Goal: Task Accomplishment & Management: Complete application form

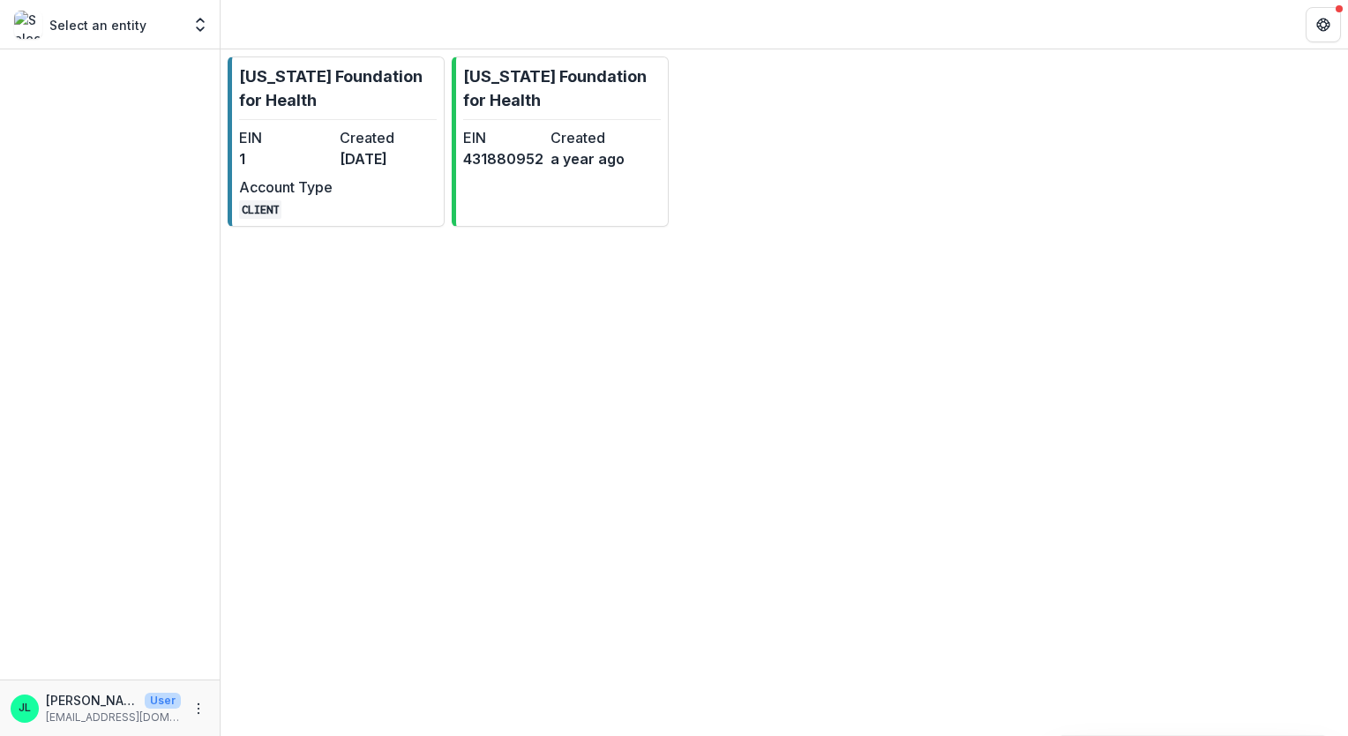
click at [93, 18] on p "Select an entity" at bounding box center [97, 25] width 97 height 19
drag, startPoint x: 89, startPoint y: 39, endPoint x: 131, endPoint y: 25, distance: 43.8
click at [90, 39] on div "Select an entity Foundations Missouri Foundation for Health Nonprofits Missouri…" at bounding box center [110, 24] width 206 height 35
click at [149, 19] on div "Select an entity" at bounding box center [97, 25] width 167 height 28
click at [186, 28] on div "Select an entity Foundations Missouri Foundation for Health Nonprofits Missouri…" at bounding box center [110, 24] width 206 height 35
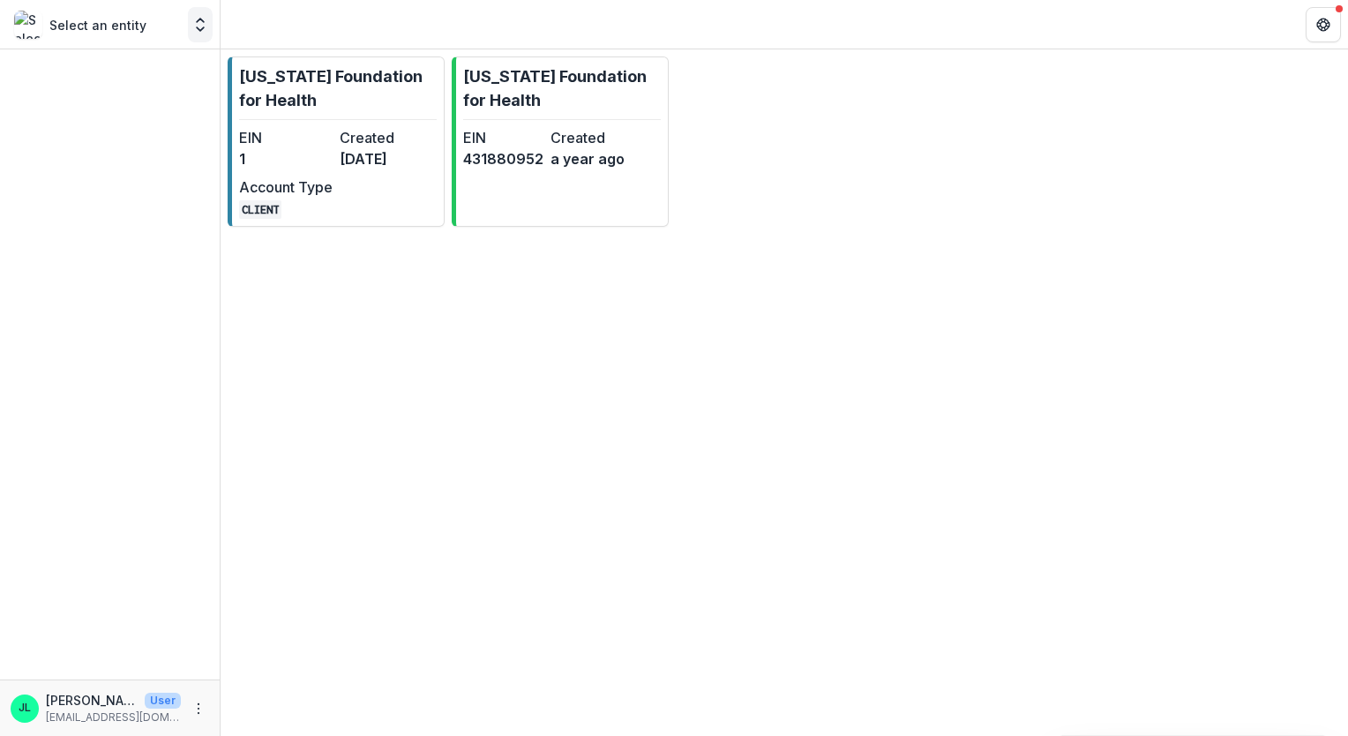
click at [206, 26] on icon "Open entity switcher" at bounding box center [200, 25] width 18 height 18
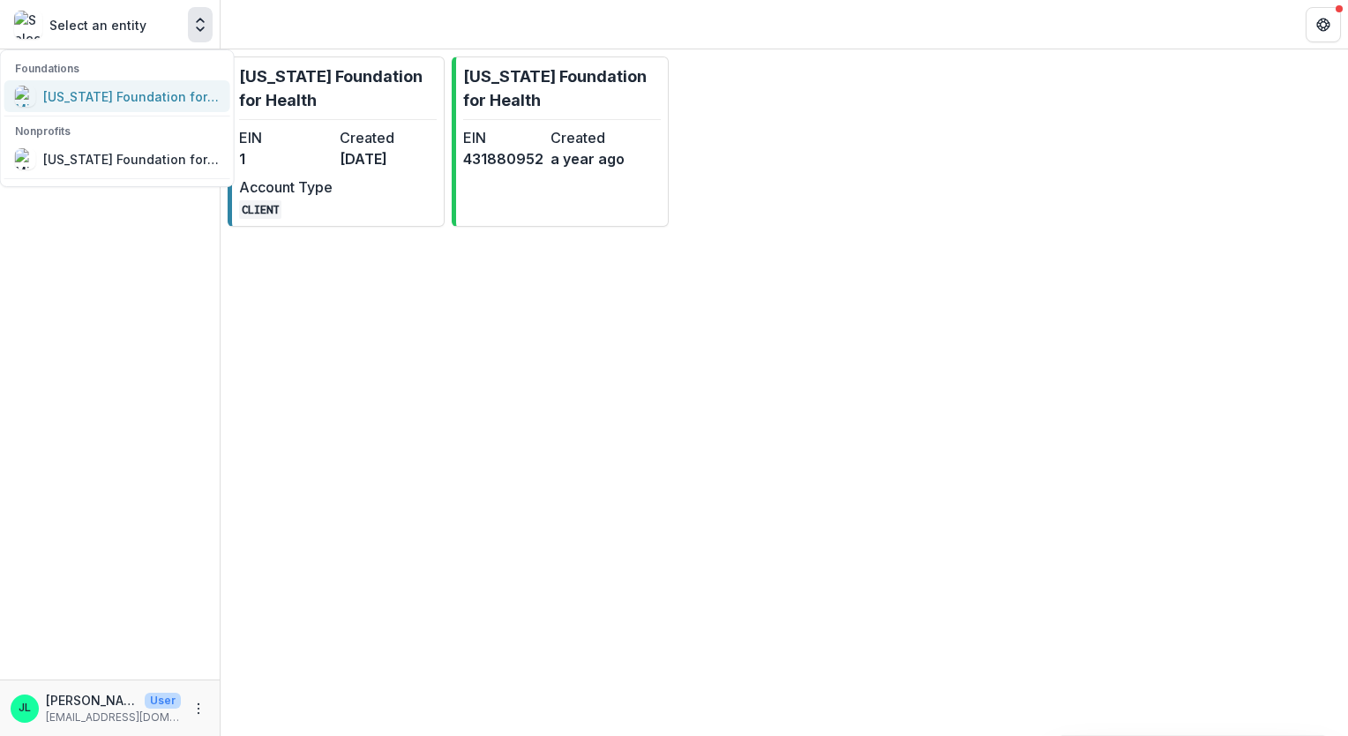
click at [159, 92] on div "[US_STATE] Foundation for Health" at bounding box center [131, 96] width 176 height 19
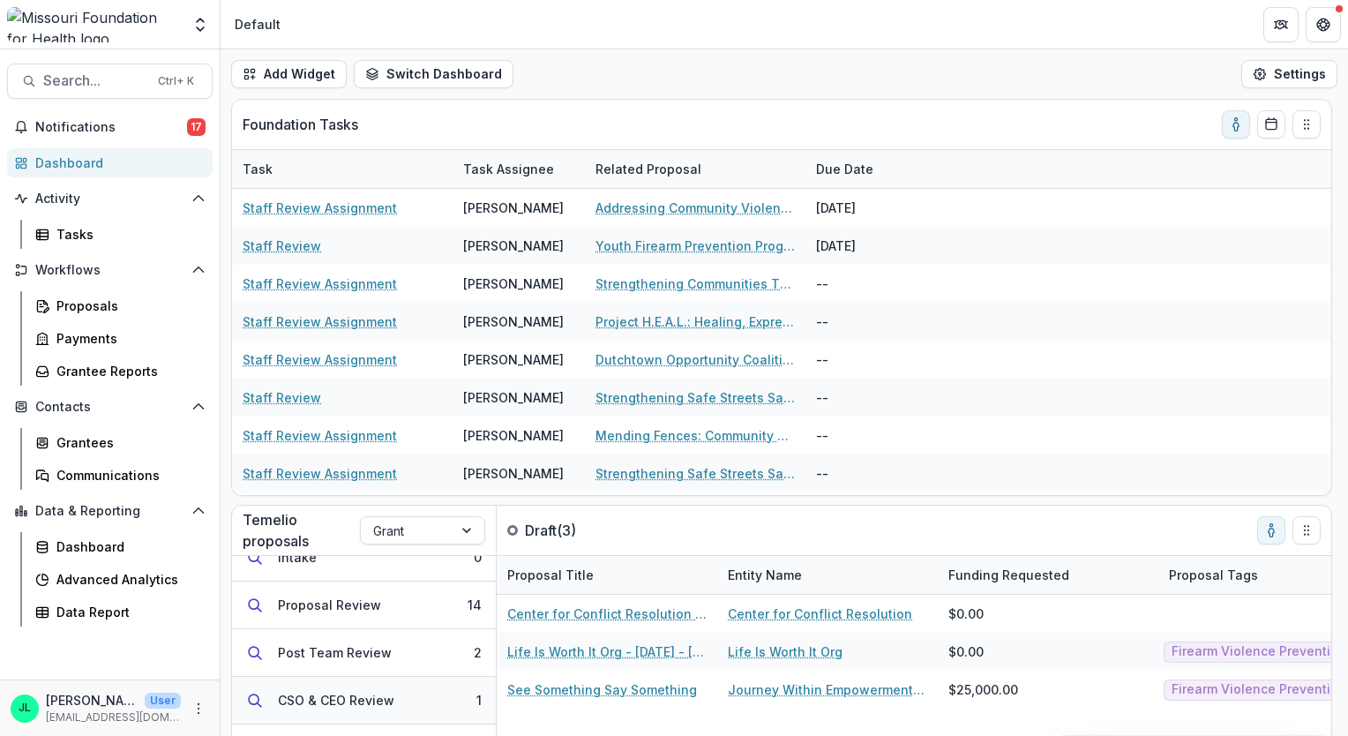
scroll to position [87, 0]
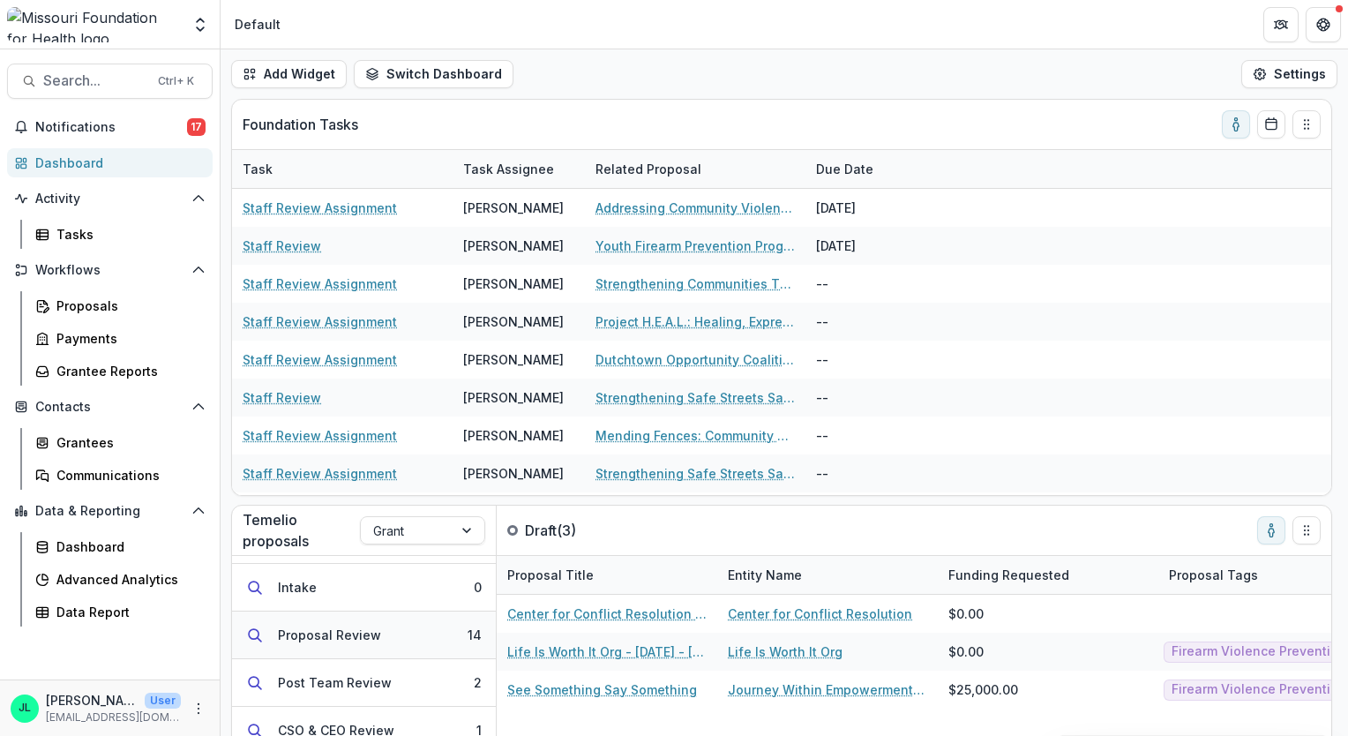
click at [353, 642] on div "Proposal Review" at bounding box center [329, 634] width 103 height 19
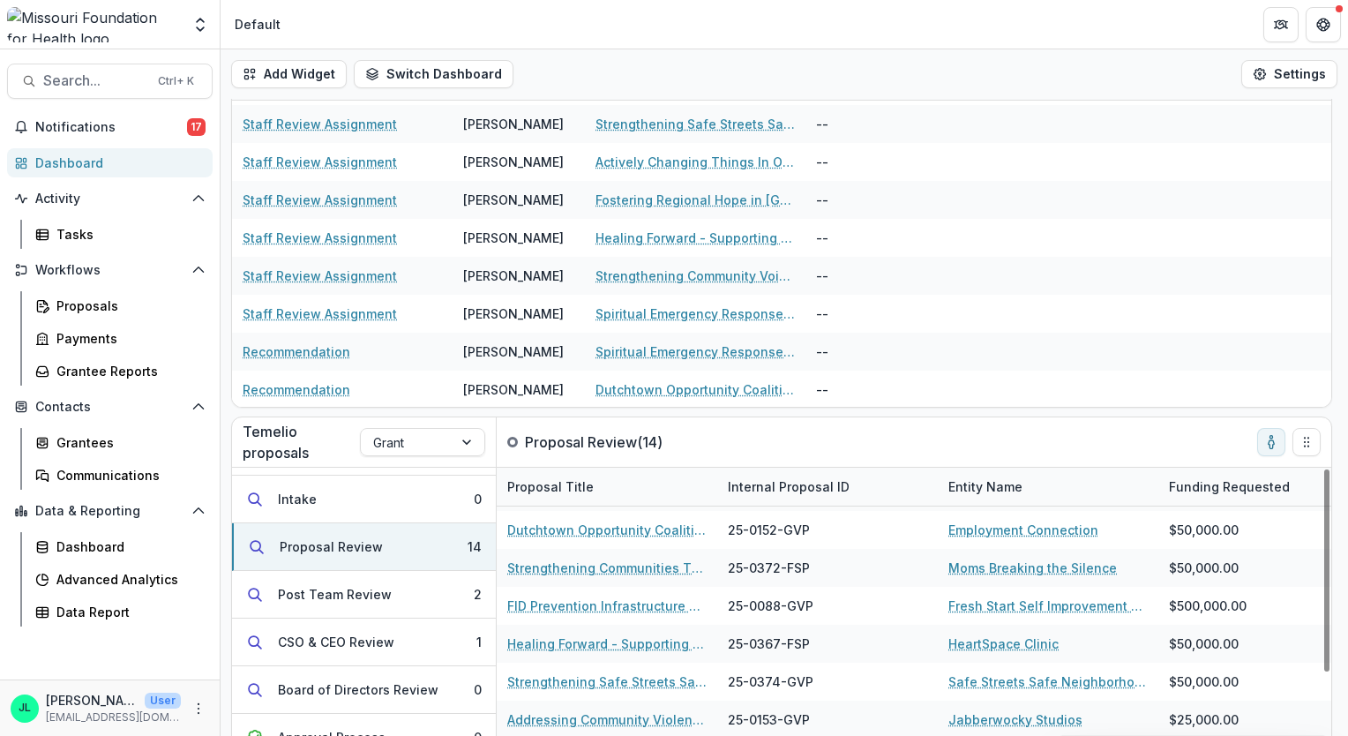
scroll to position [165, 0]
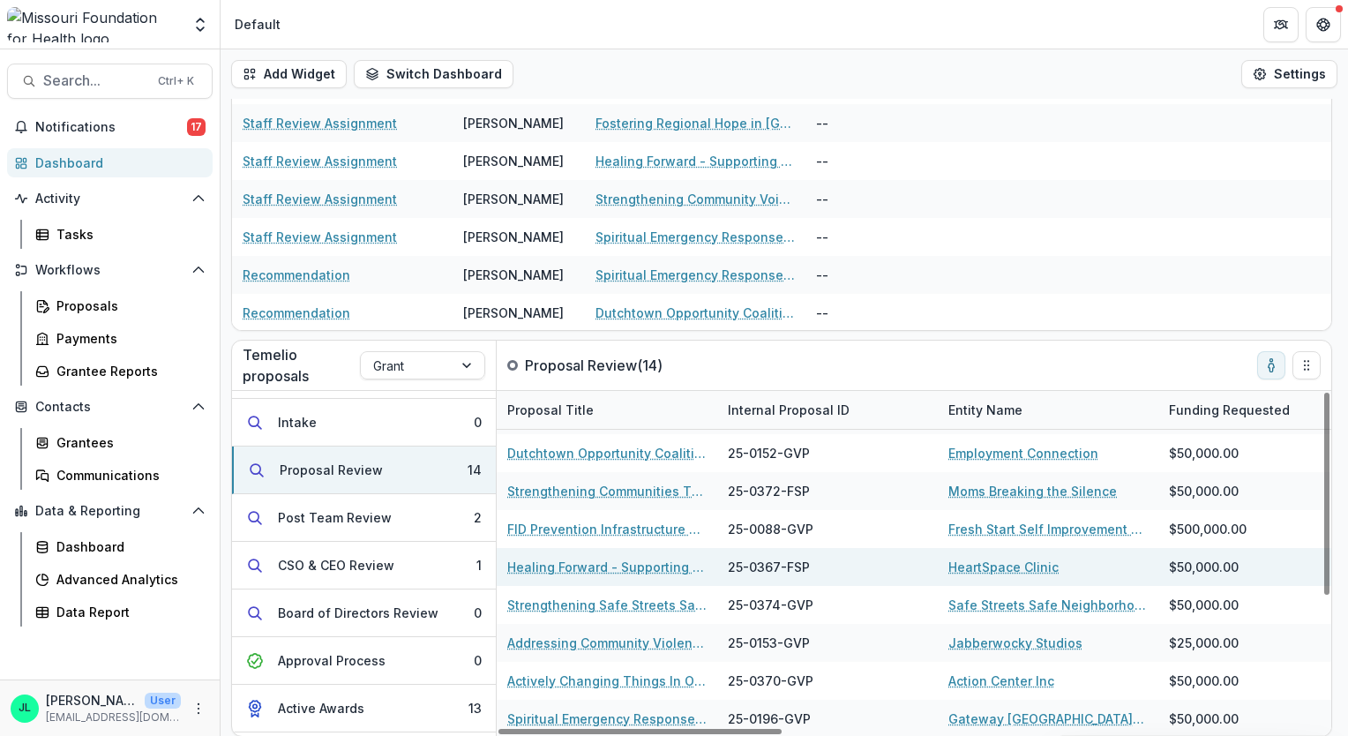
click at [575, 574] on link "Healing Forward - Supporting Homeless Youth and Their Care Team" at bounding box center [606, 566] width 199 height 19
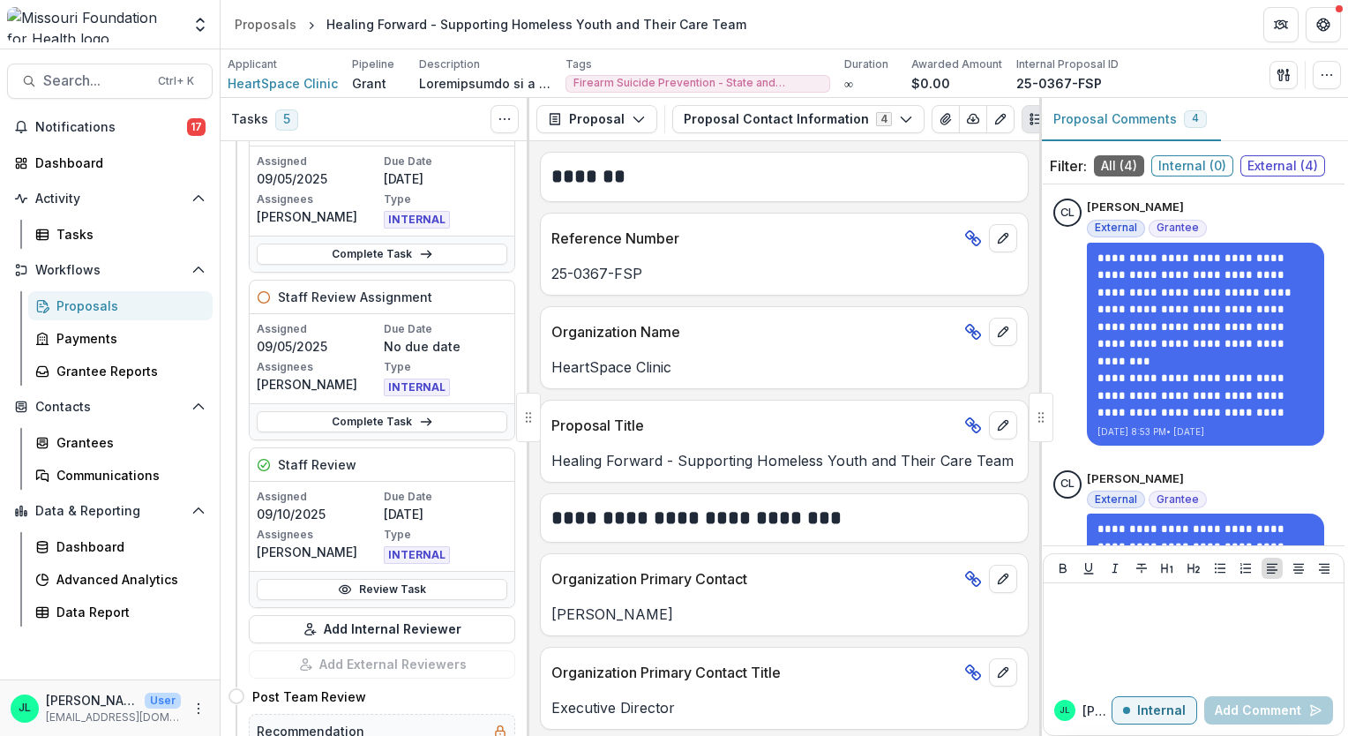
scroll to position [617, 0]
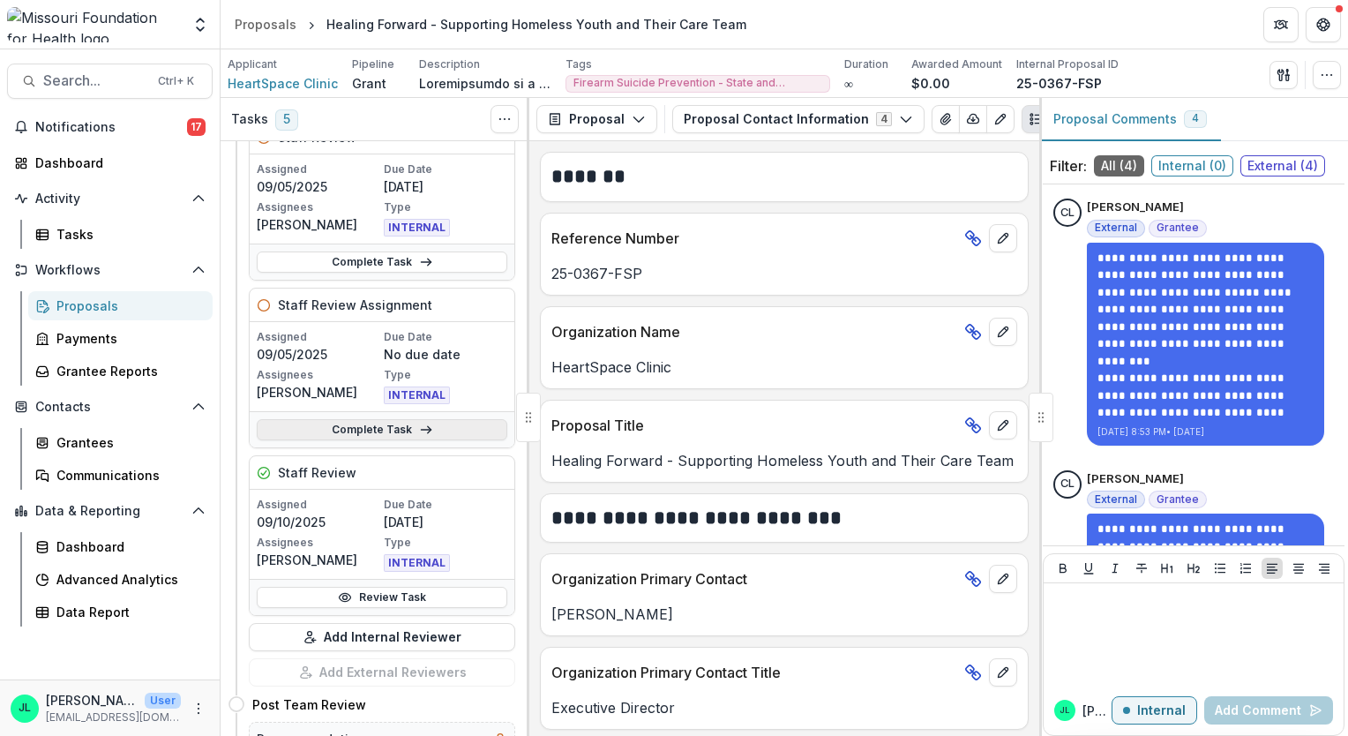
click at [399, 422] on link "Complete Task" at bounding box center [382, 429] width 251 height 21
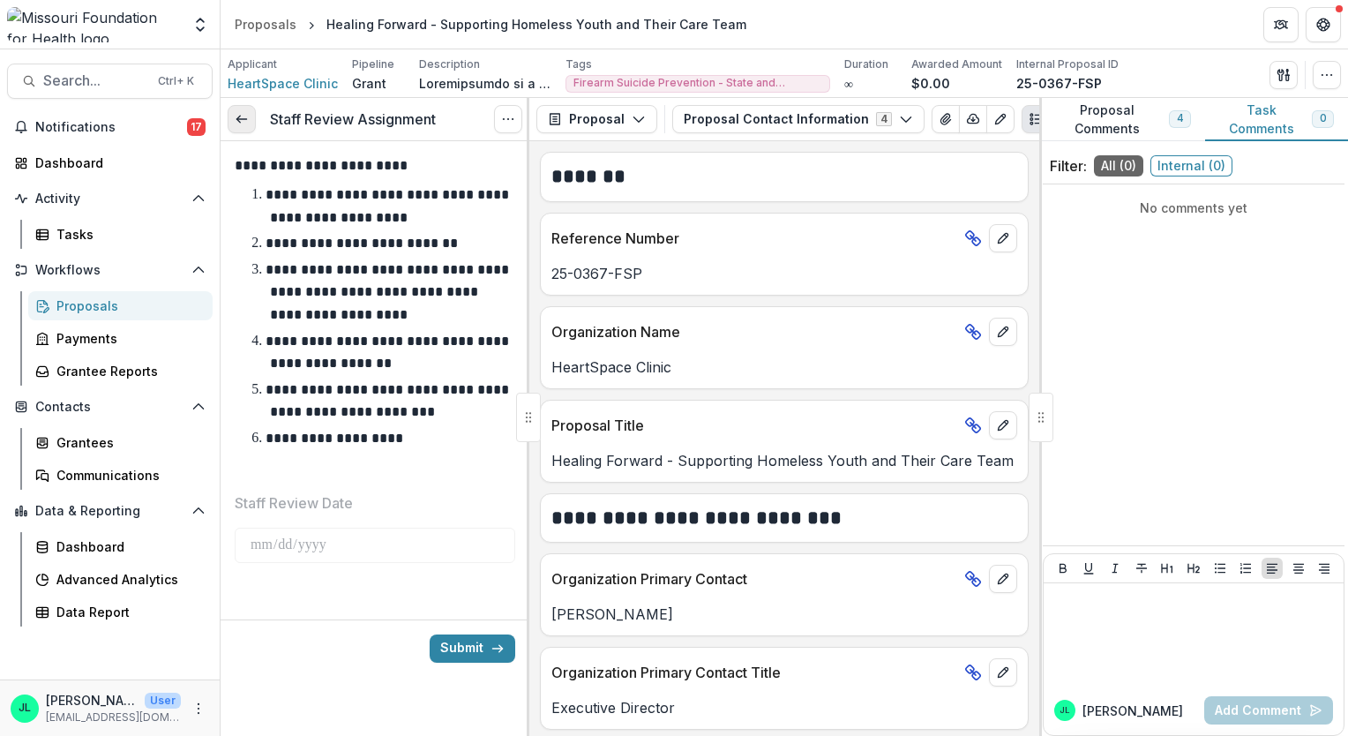
click at [245, 122] on icon at bounding box center [242, 119] width 14 height 14
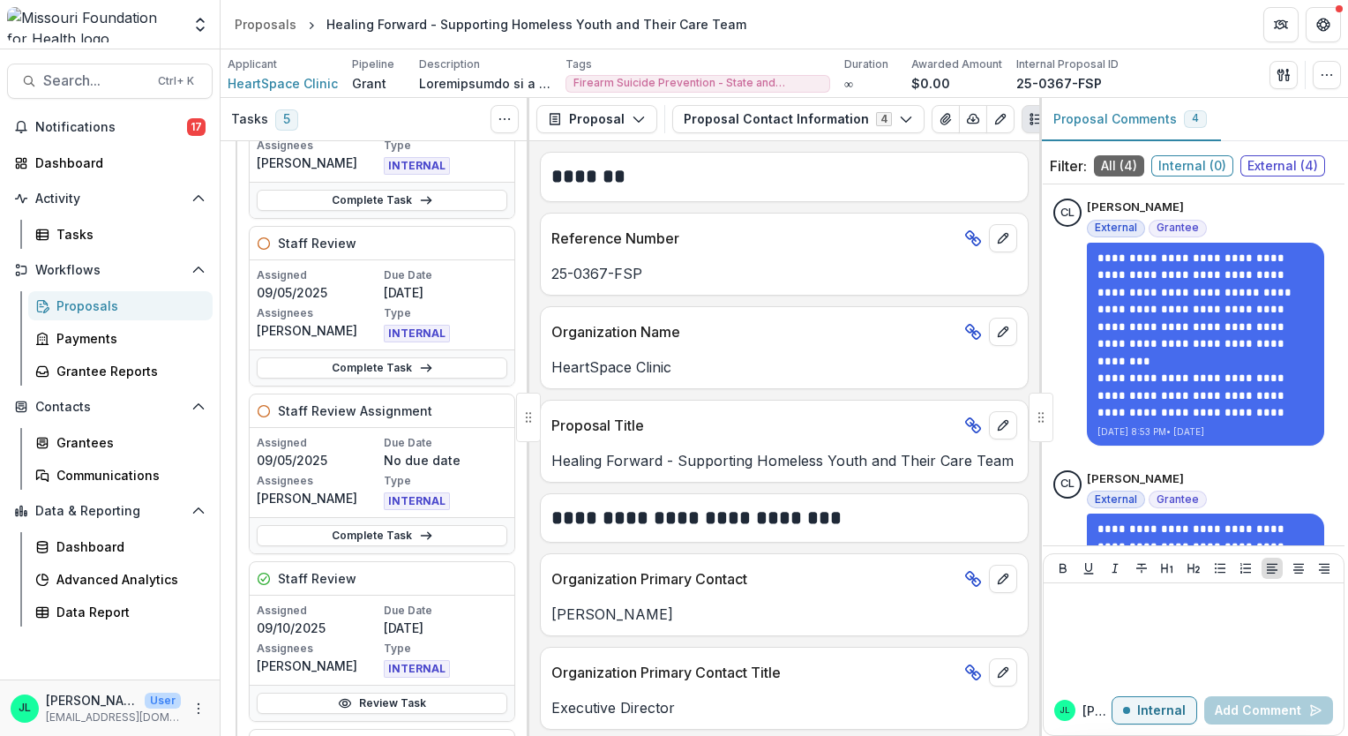
scroll to position [529, 0]
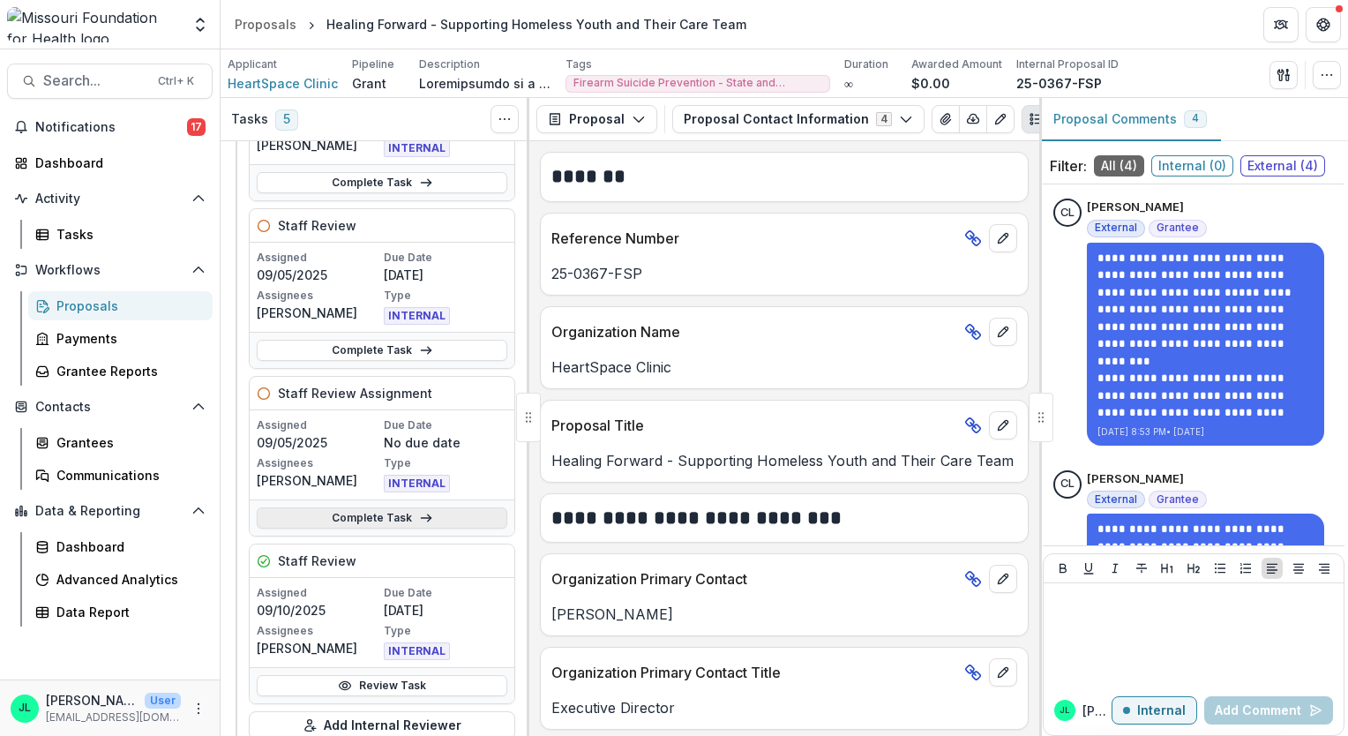
click at [373, 520] on link "Complete Task" at bounding box center [382, 517] width 251 height 21
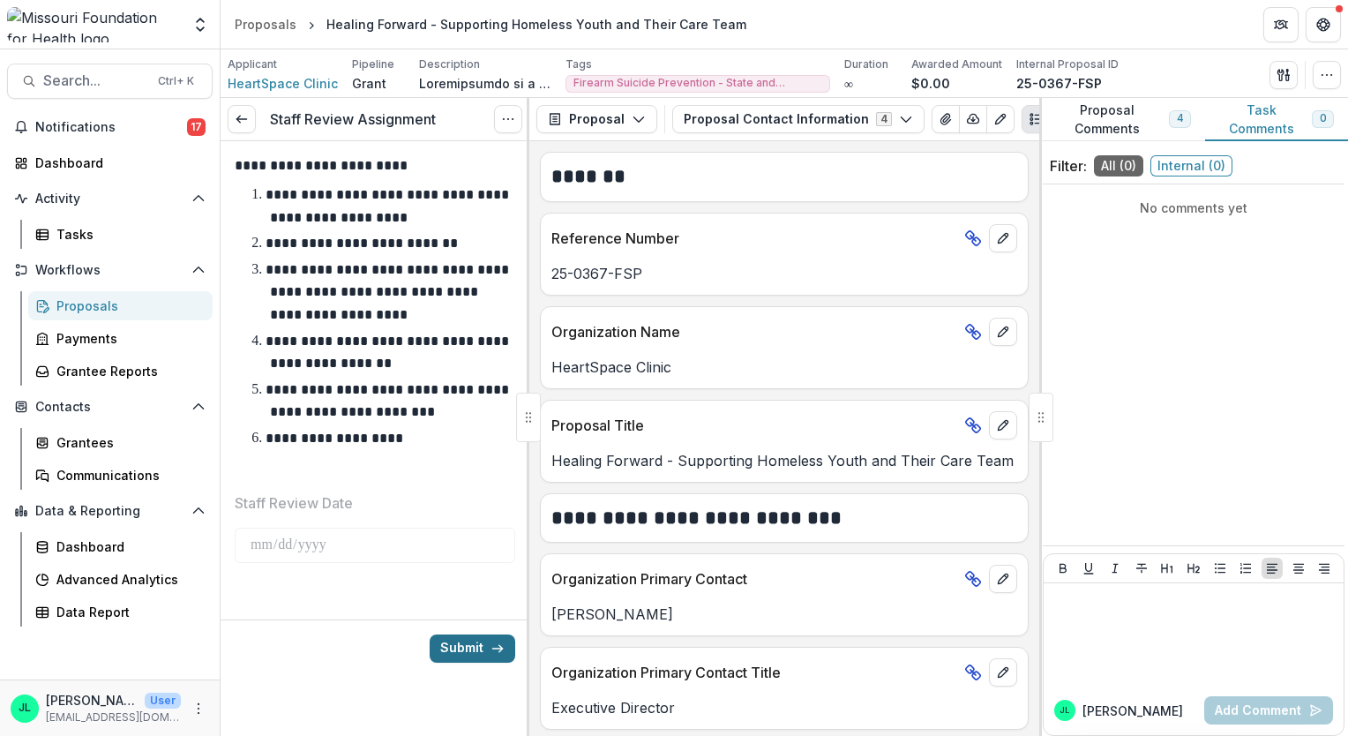
click at [480, 643] on button "Submit" at bounding box center [473, 648] width 86 height 28
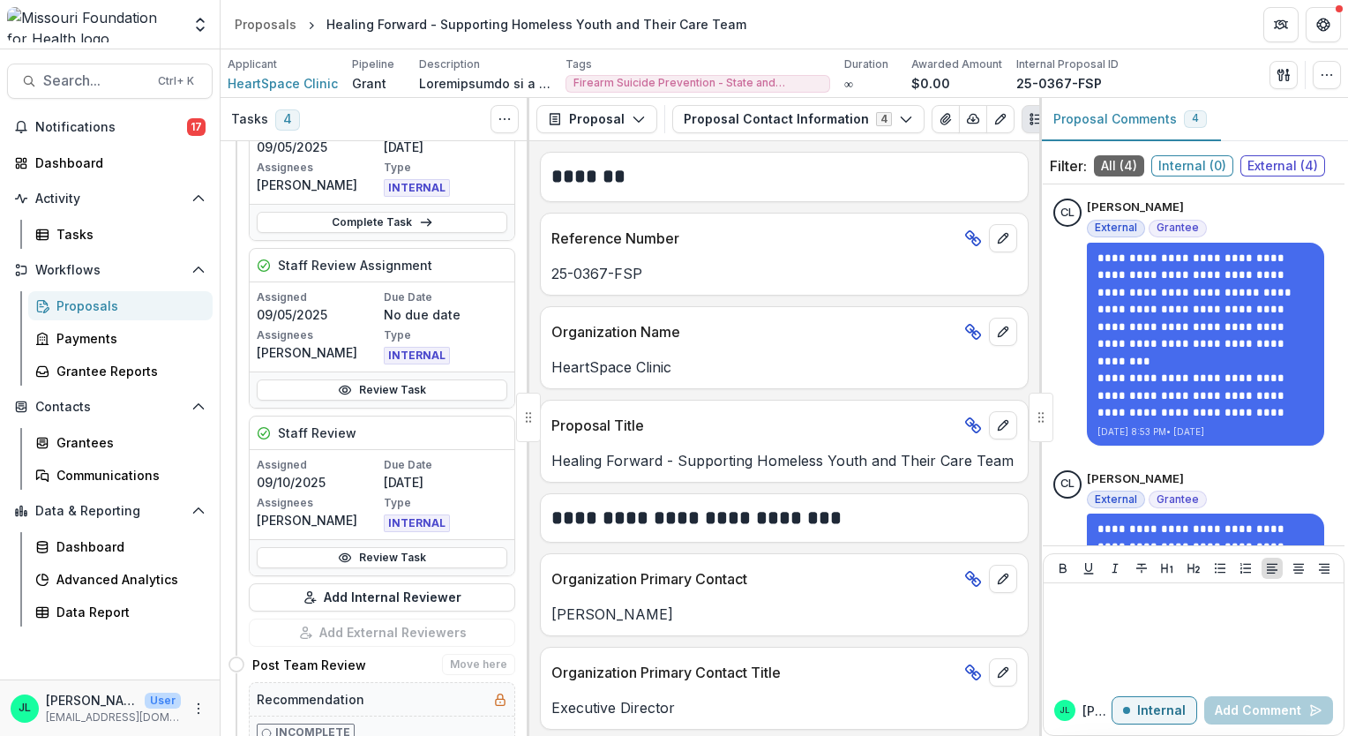
scroll to position [617, 0]
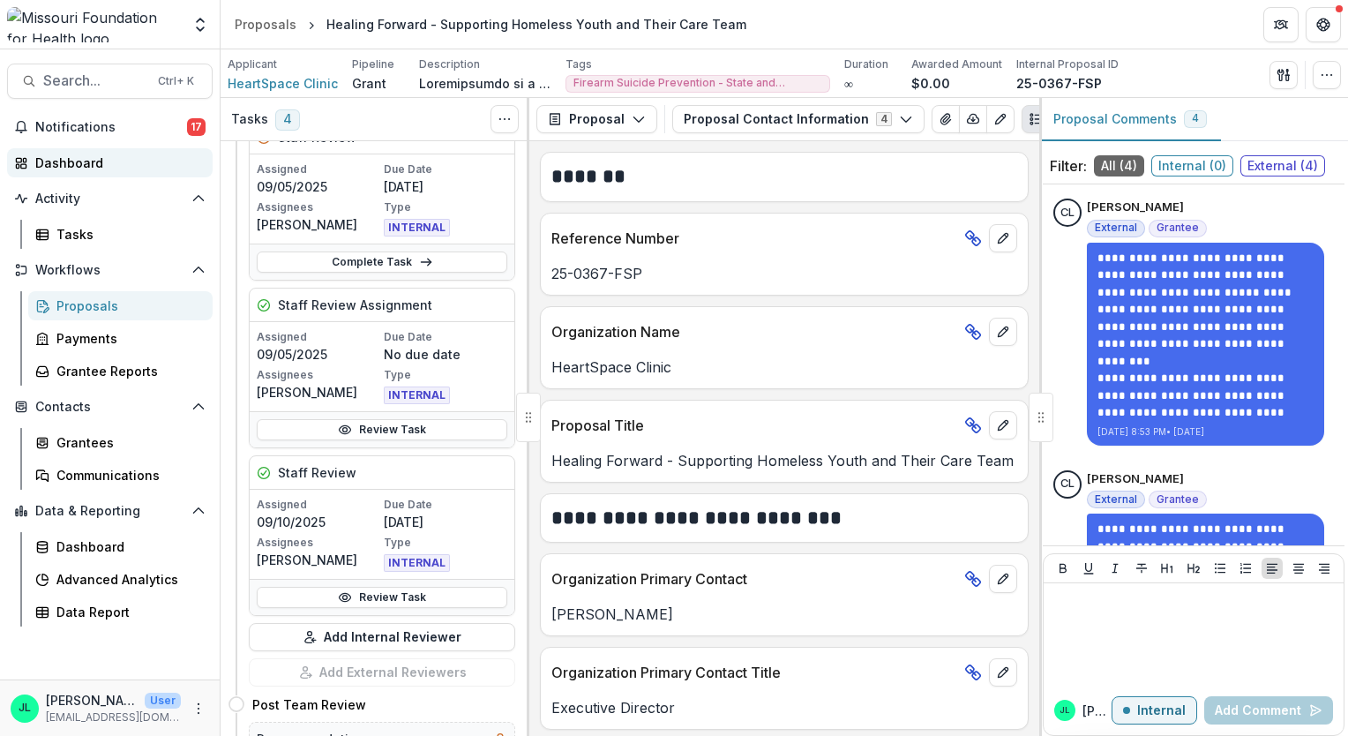
click at [77, 166] on div "Dashboard" at bounding box center [116, 162] width 163 height 19
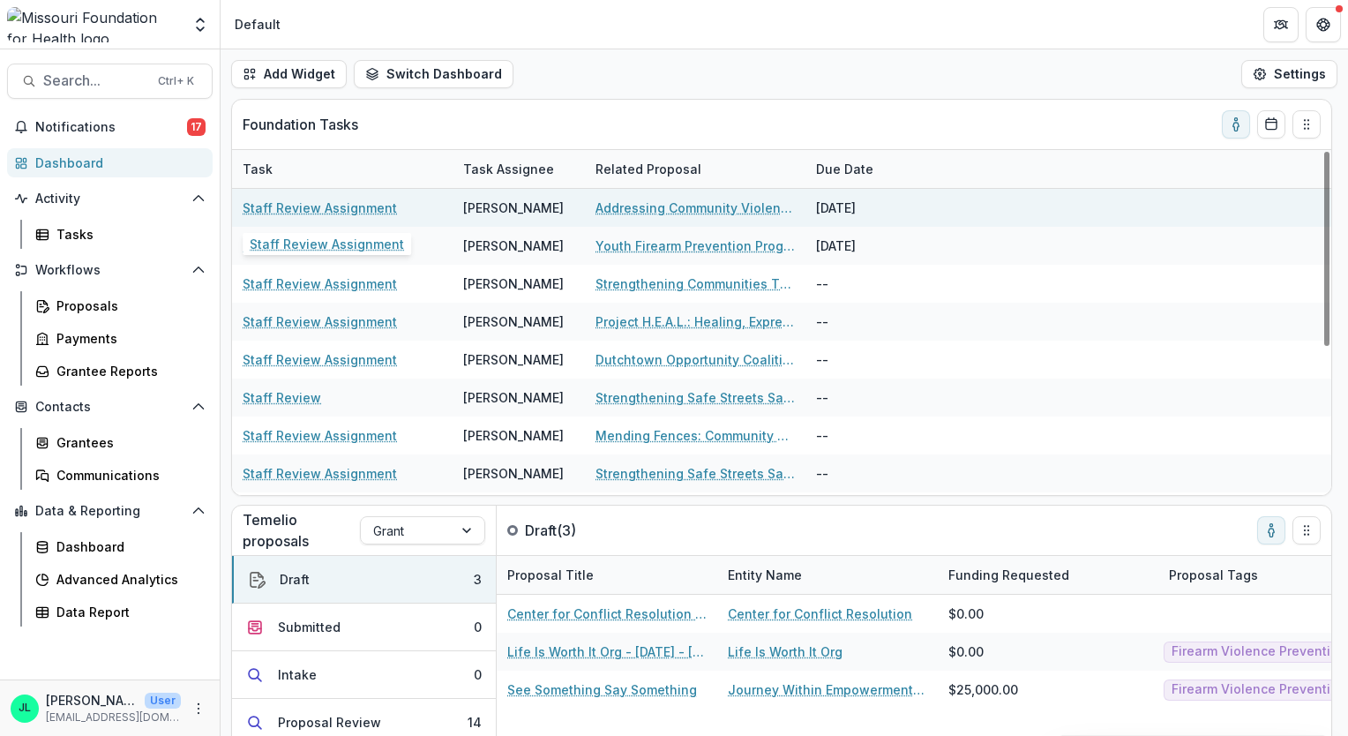
click at [334, 203] on link "Staff Review Assignment" at bounding box center [320, 207] width 154 height 19
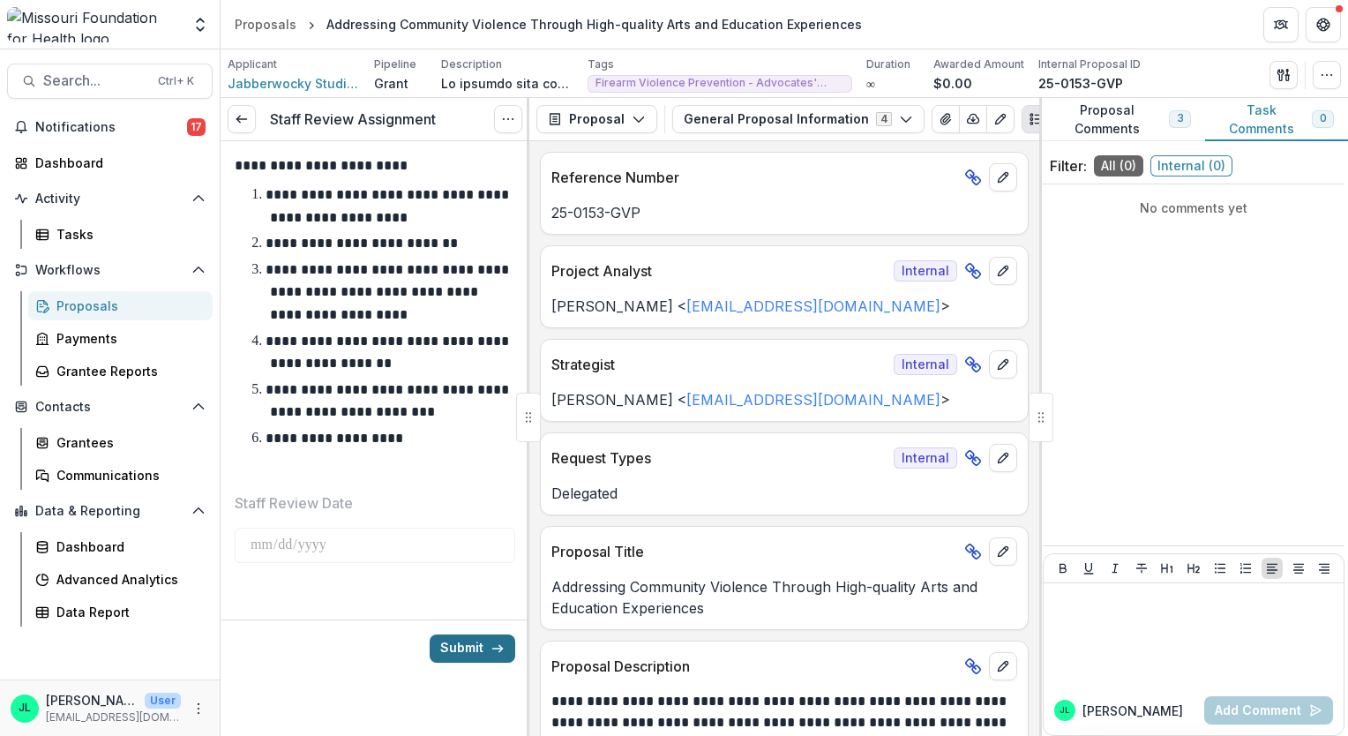
click at [455, 655] on button "Submit" at bounding box center [473, 648] width 86 height 28
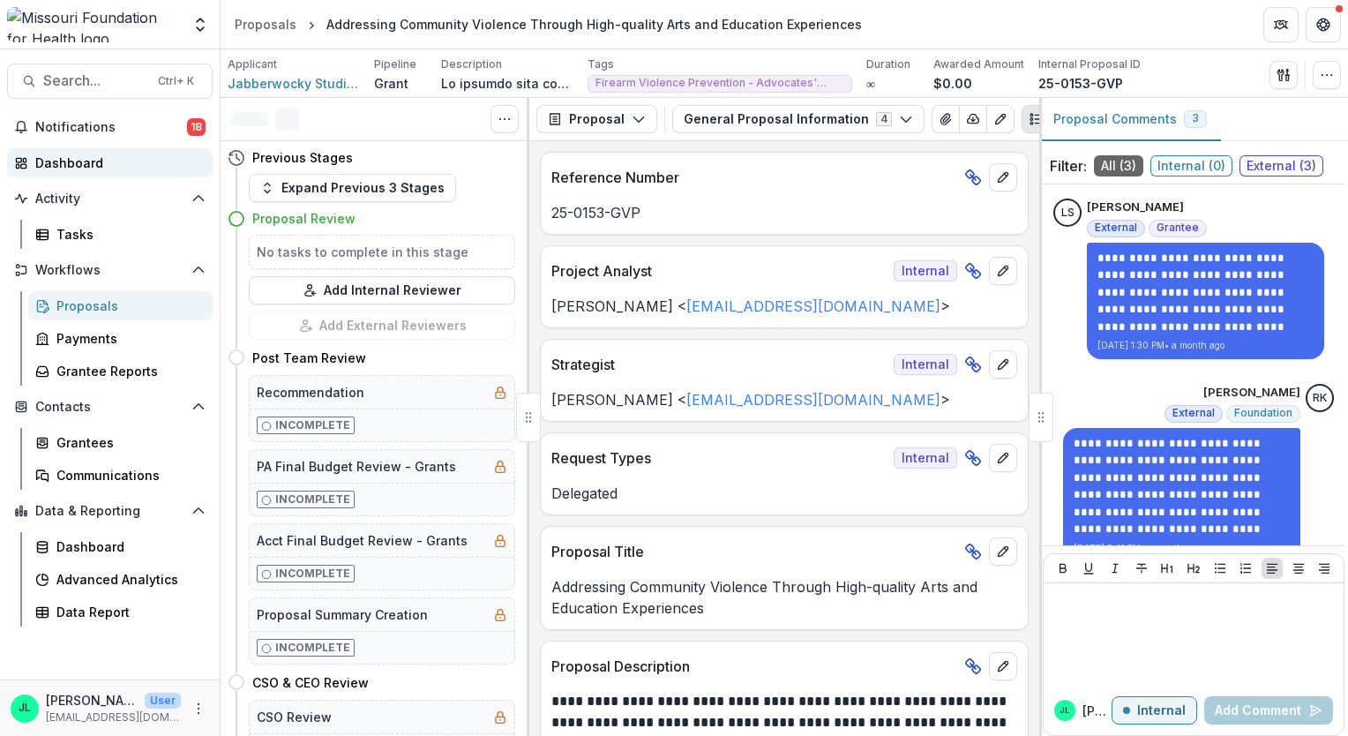
click at [56, 168] on div "Dashboard" at bounding box center [116, 162] width 163 height 19
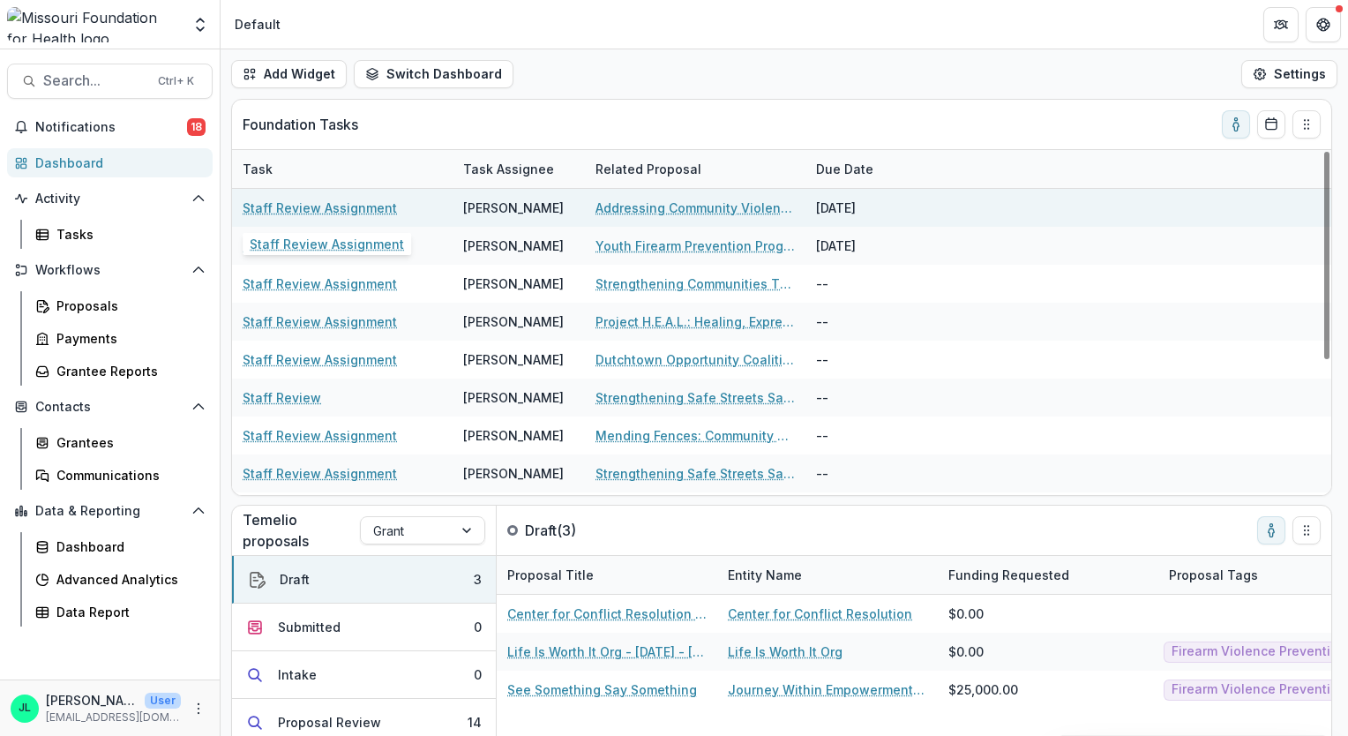
click at [346, 211] on link "Staff Review Assignment" at bounding box center [320, 207] width 154 height 19
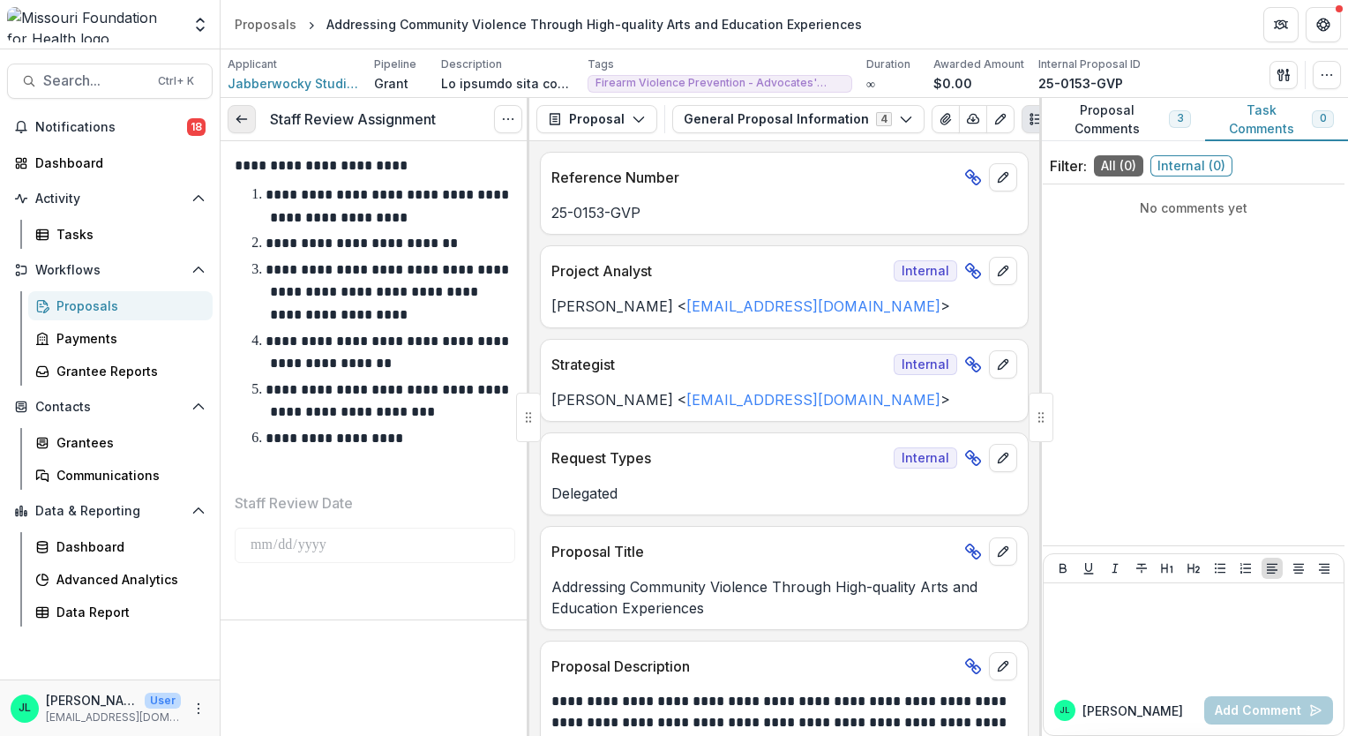
click at [250, 123] on link at bounding box center [242, 119] width 28 height 28
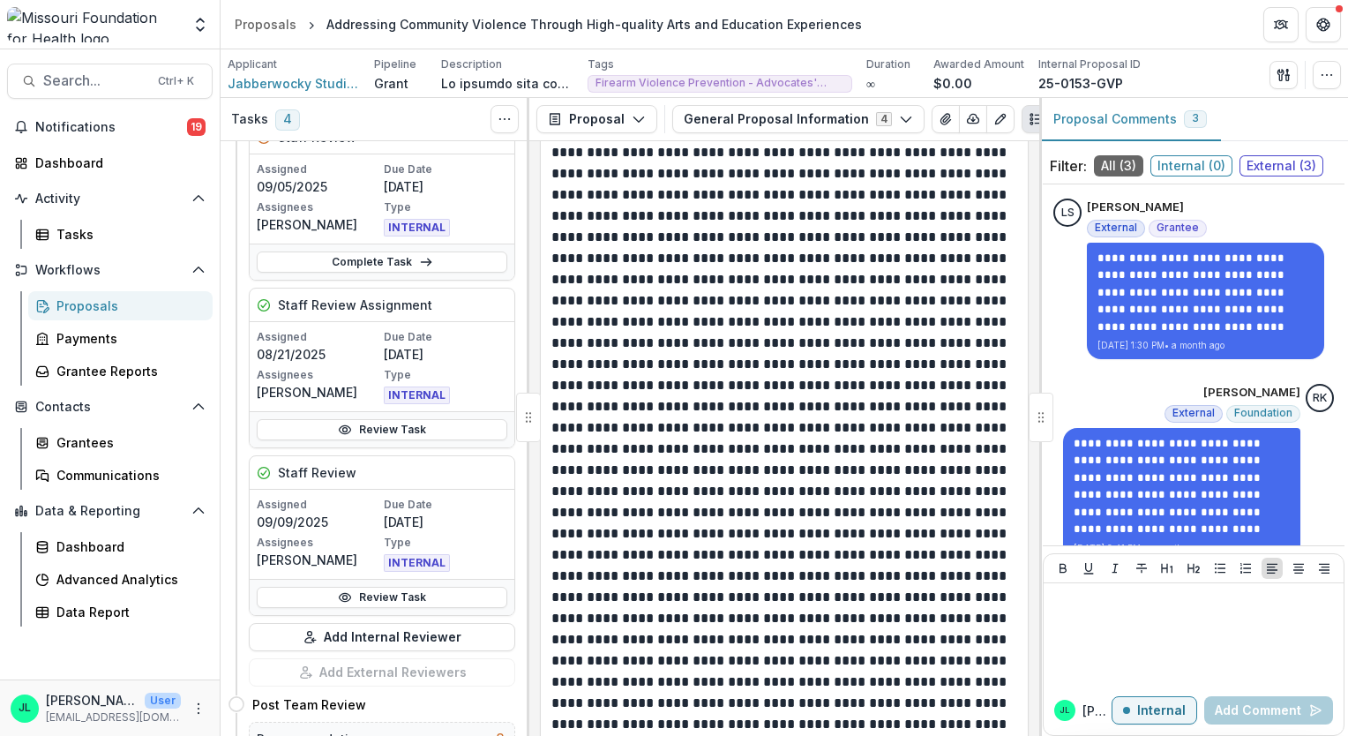
scroll to position [706, 0]
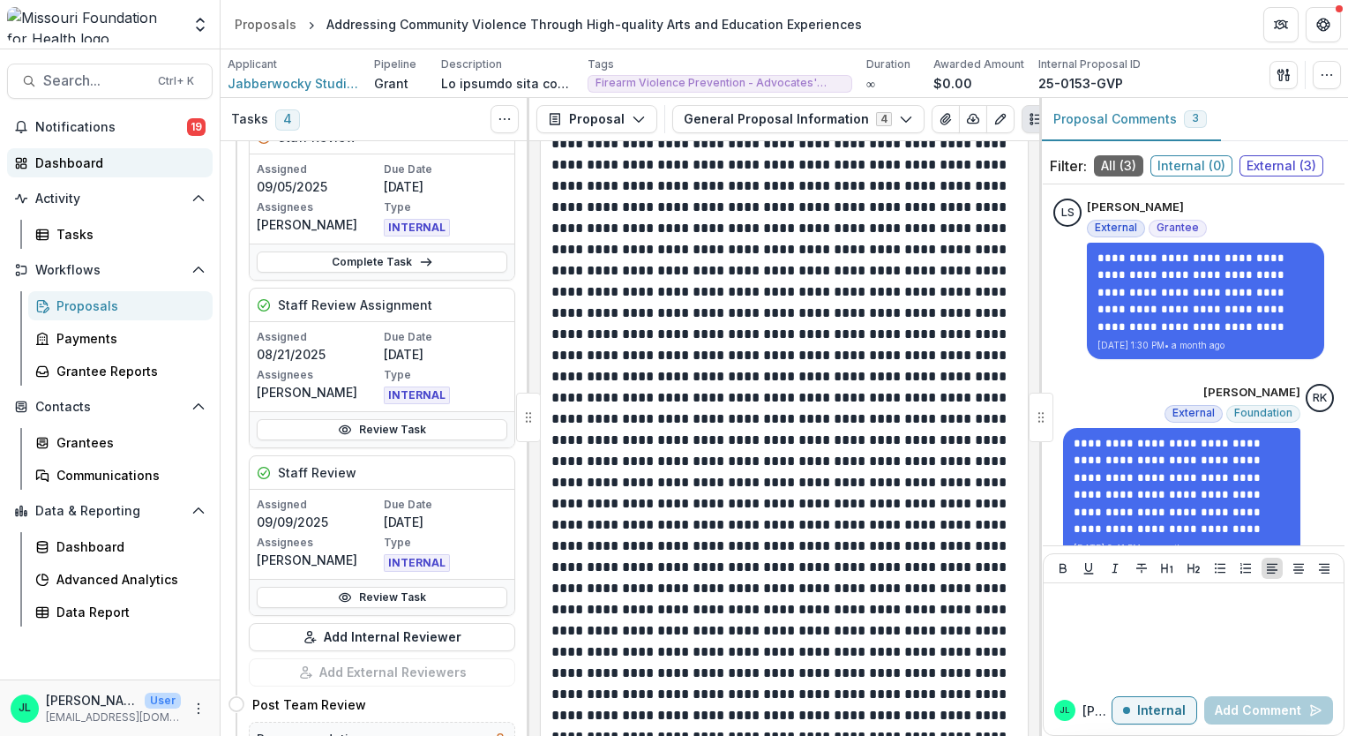
click at [70, 164] on div "Dashboard" at bounding box center [116, 162] width 163 height 19
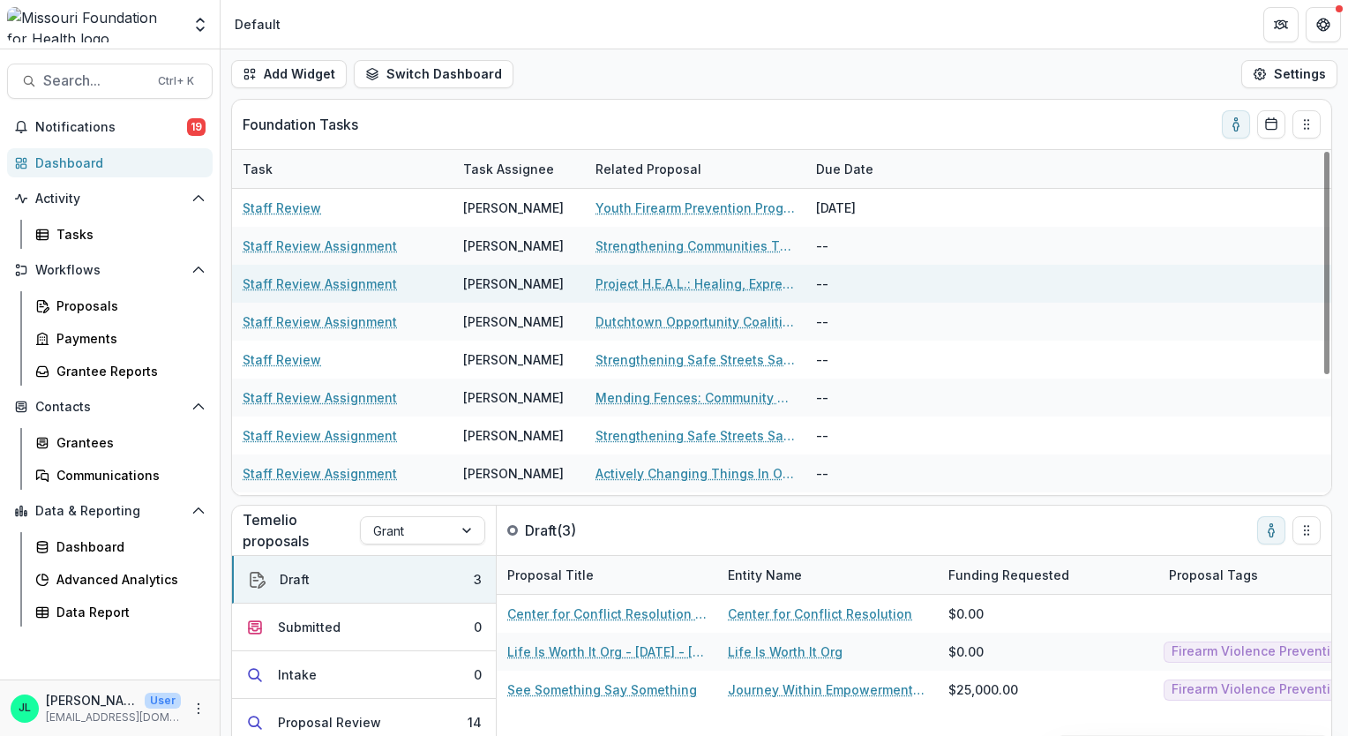
click at [304, 282] on link "Staff Review Assignment" at bounding box center [320, 283] width 154 height 19
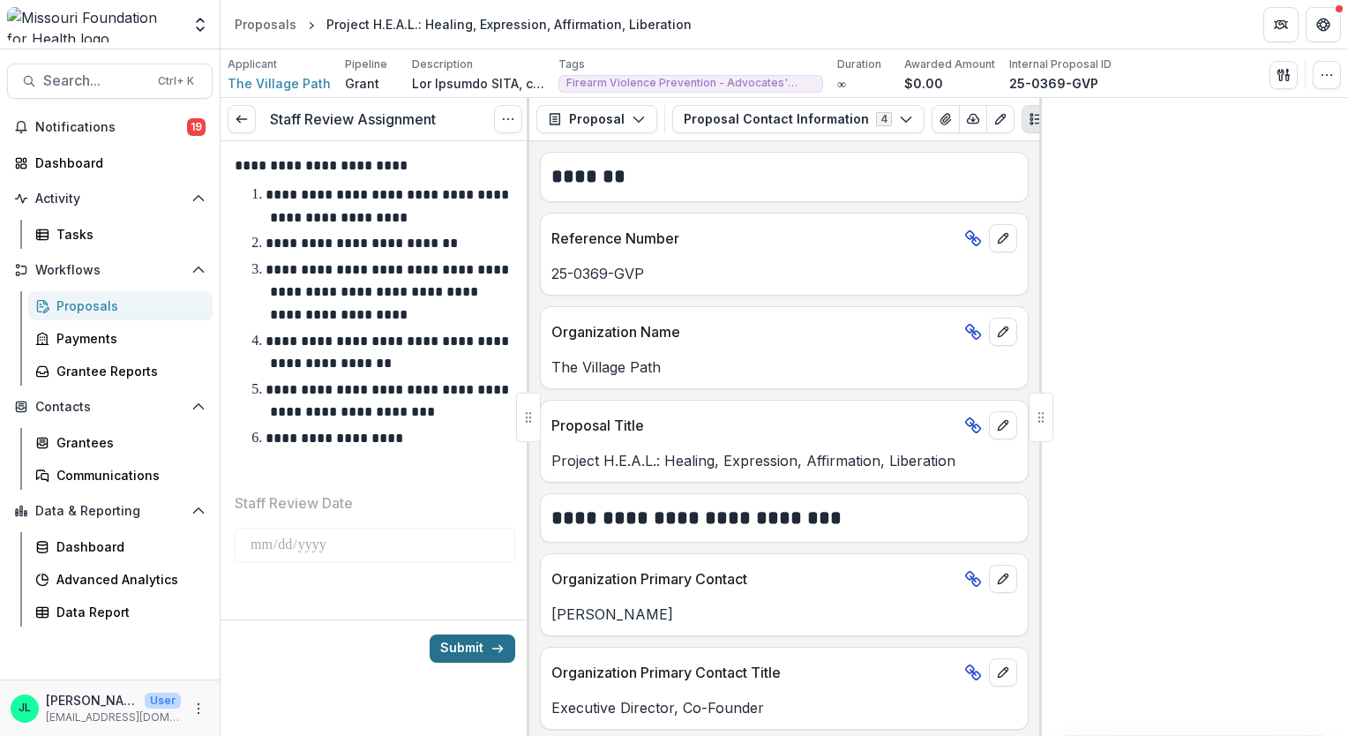
drag, startPoint x: 460, startPoint y: 312, endPoint x: 483, endPoint y: 651, distance: 339.5
click at [483, 651] on button "Submit" at bounding box center [473, 648] width 86 height 28
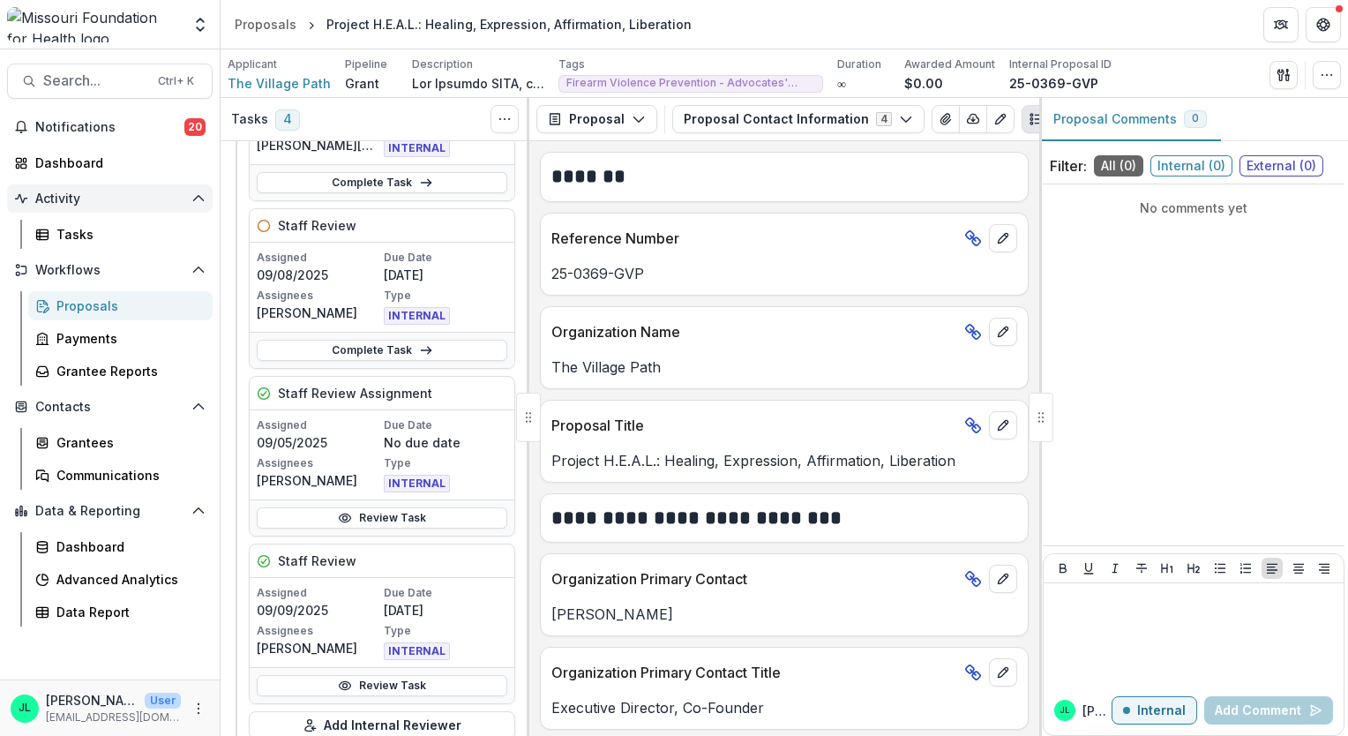
scroll to position [794, 0]
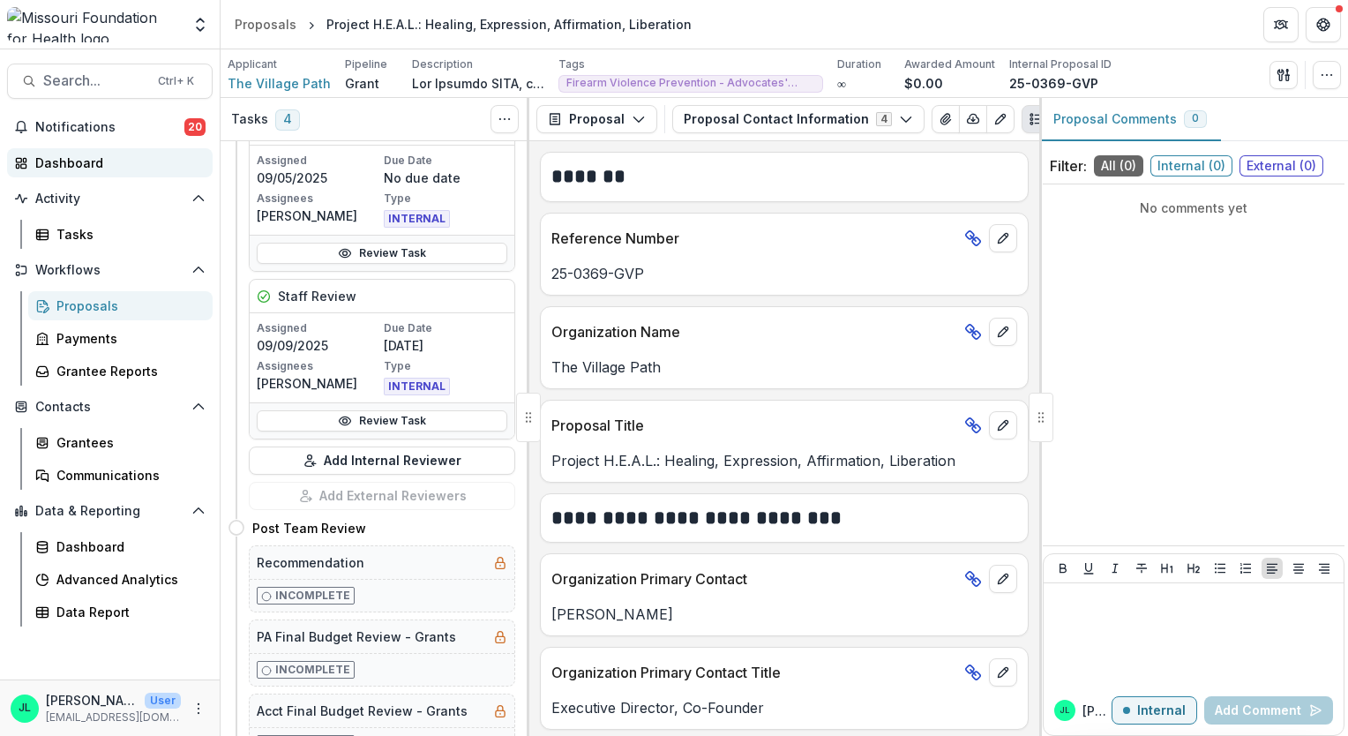
click at [81, 164] on div "Dashboard" at bounding box center [116, 162] width 163 height 19
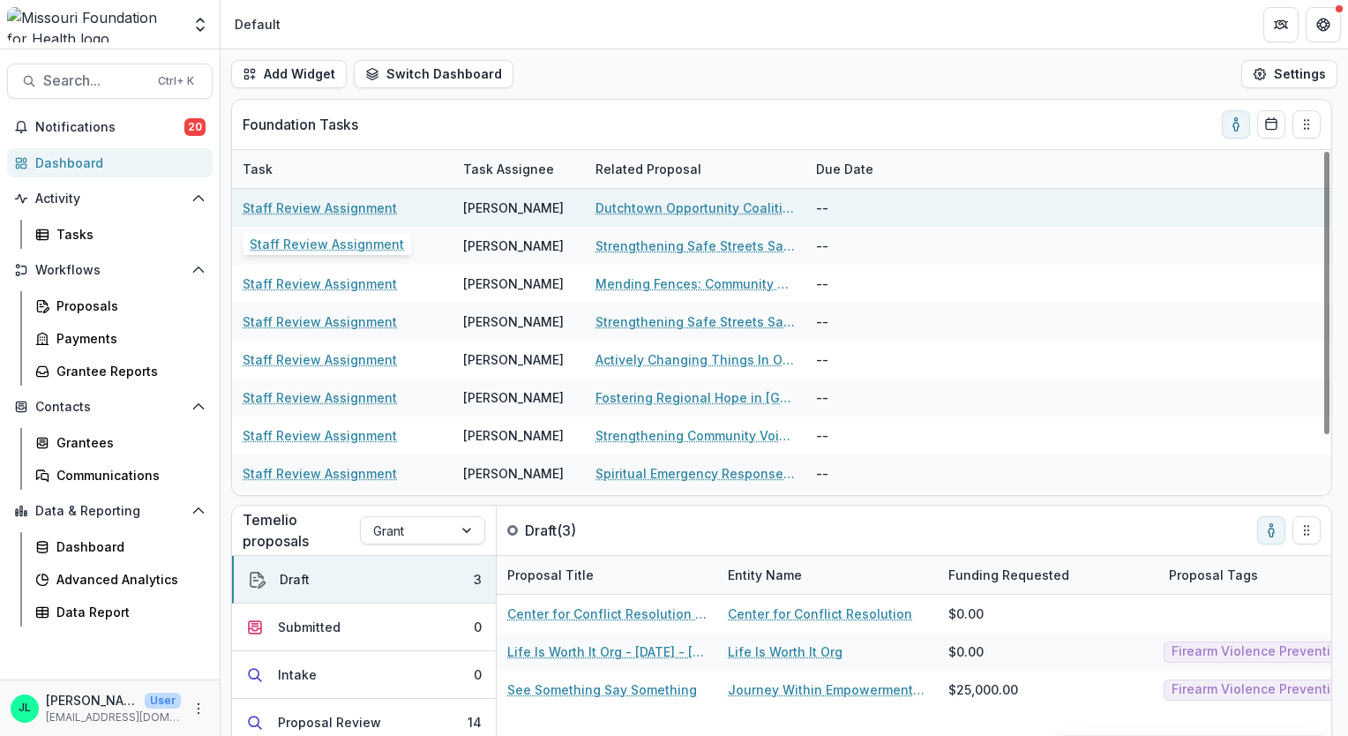
click at [326, 210] on link "Staff Review Assignment" at bounding box center [320, 207] width 154 height 19
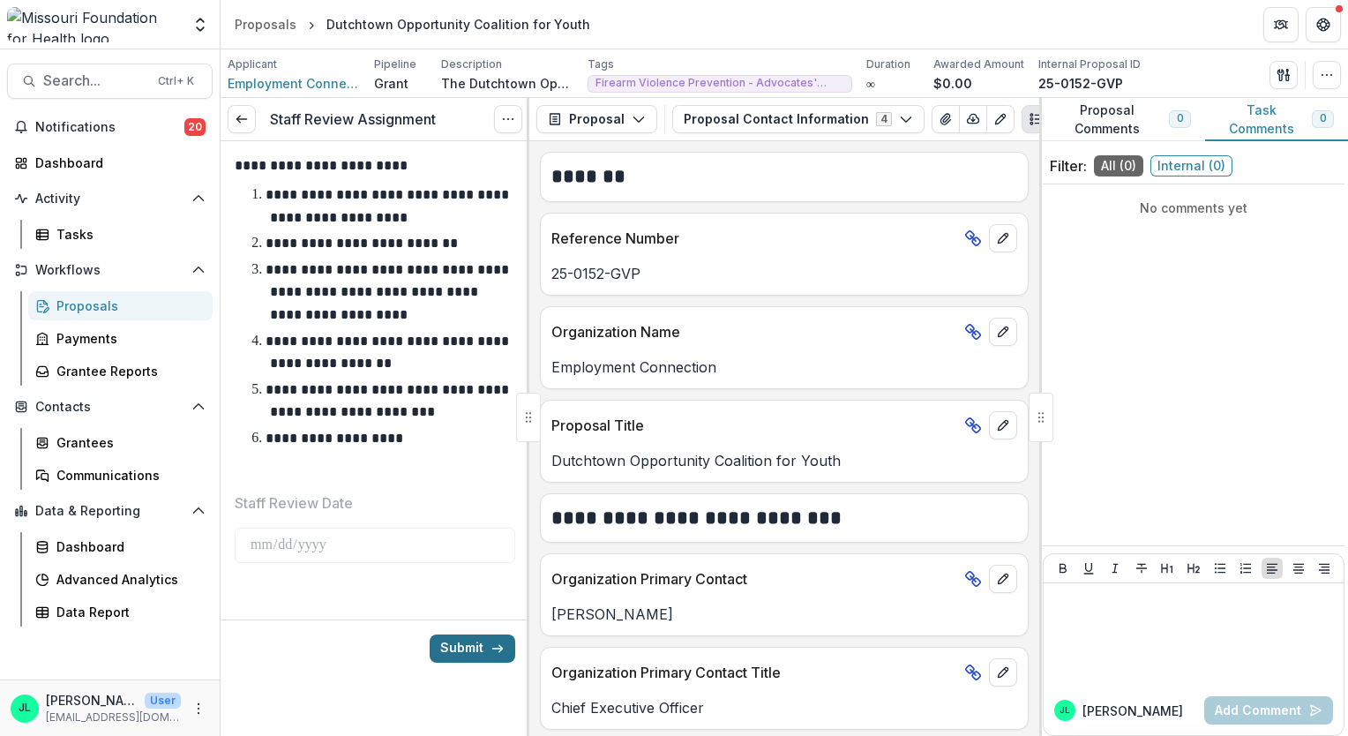
click at [466, 644] on button "Submit" at bounding box center [473, 648] width 86 height 28
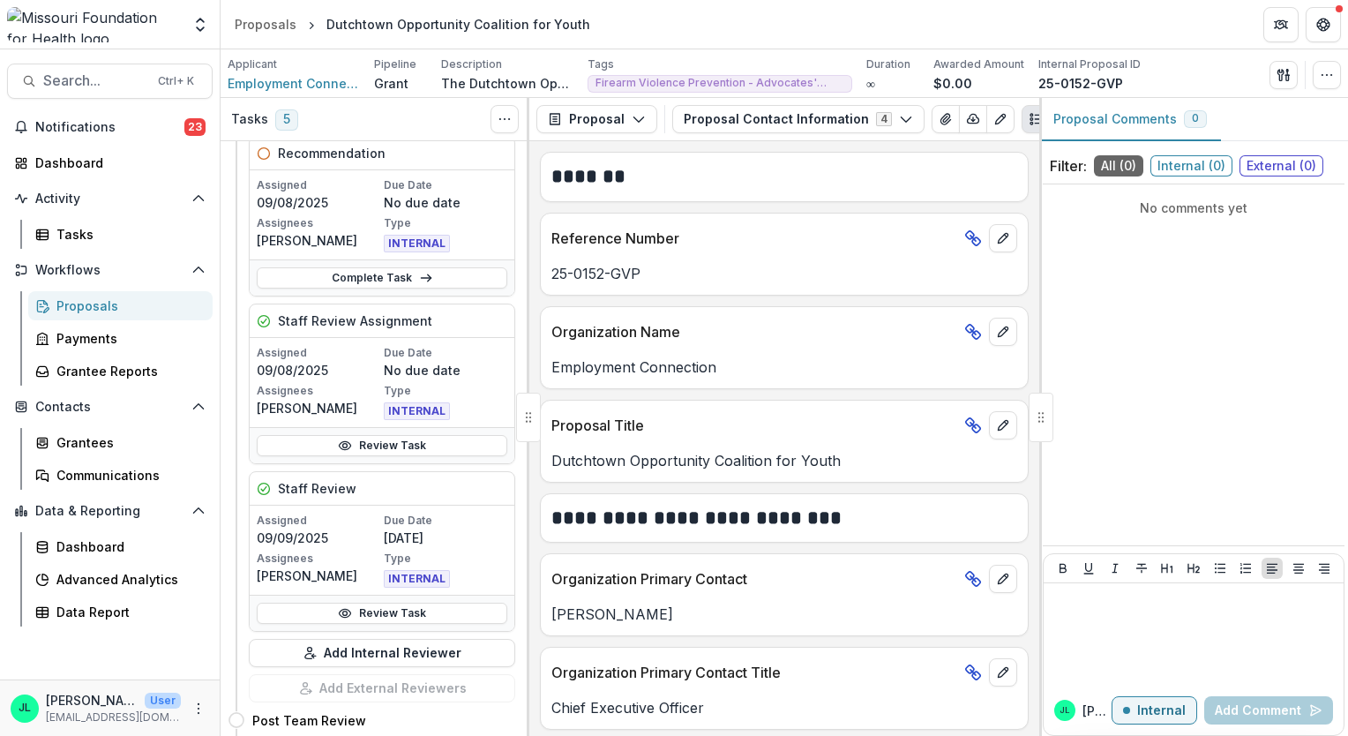
scroll to position [794, 0]
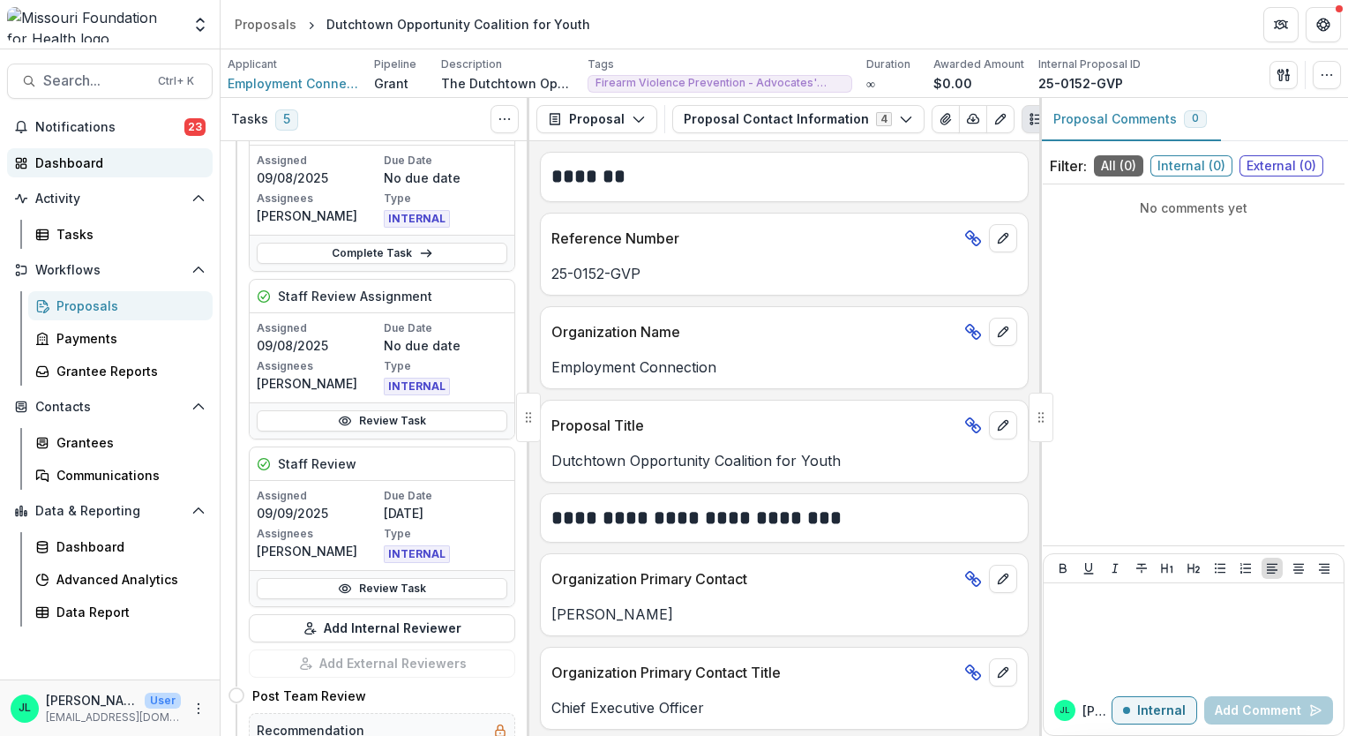
click at [65, 164] on div "Dashboard" at bounding box center [116, 162] width 163 height 19
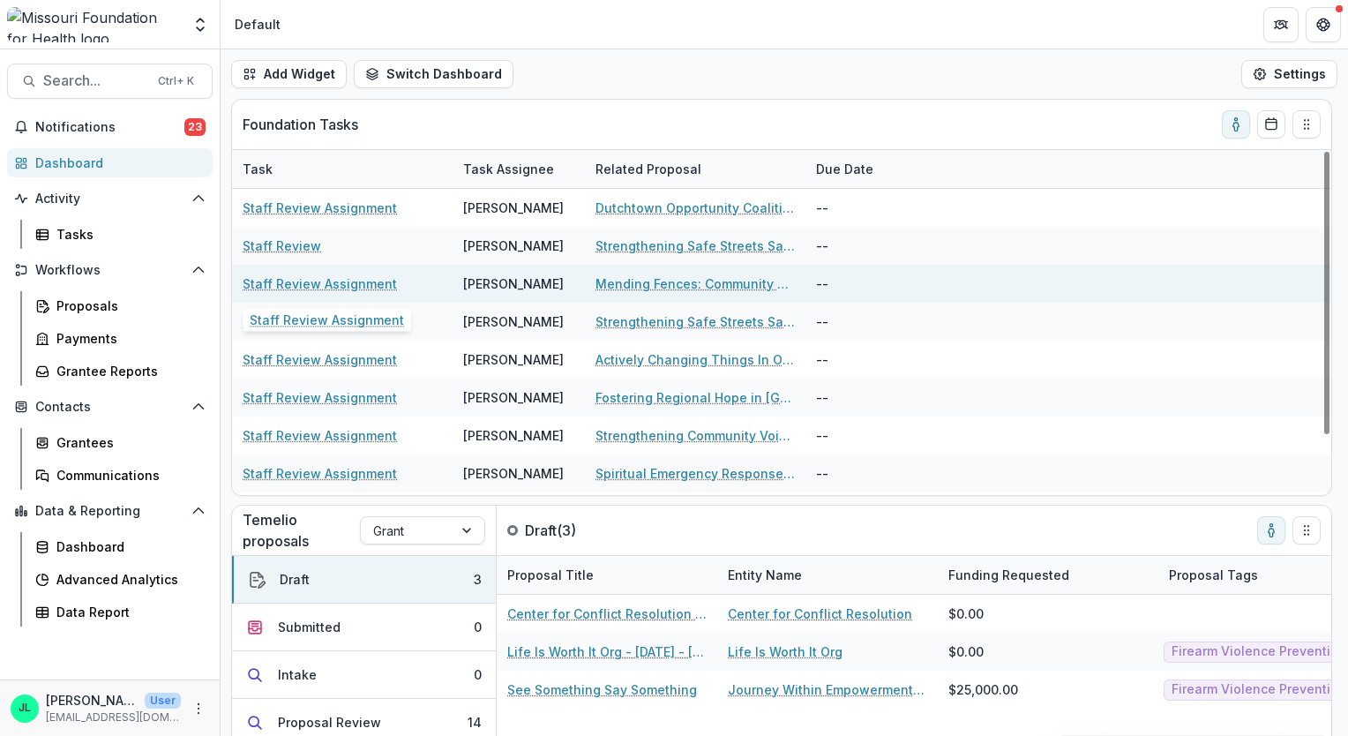
click at [292, 282] on link "Staff Review Assignment" at bounding box center [320, 283] width 154 height 19
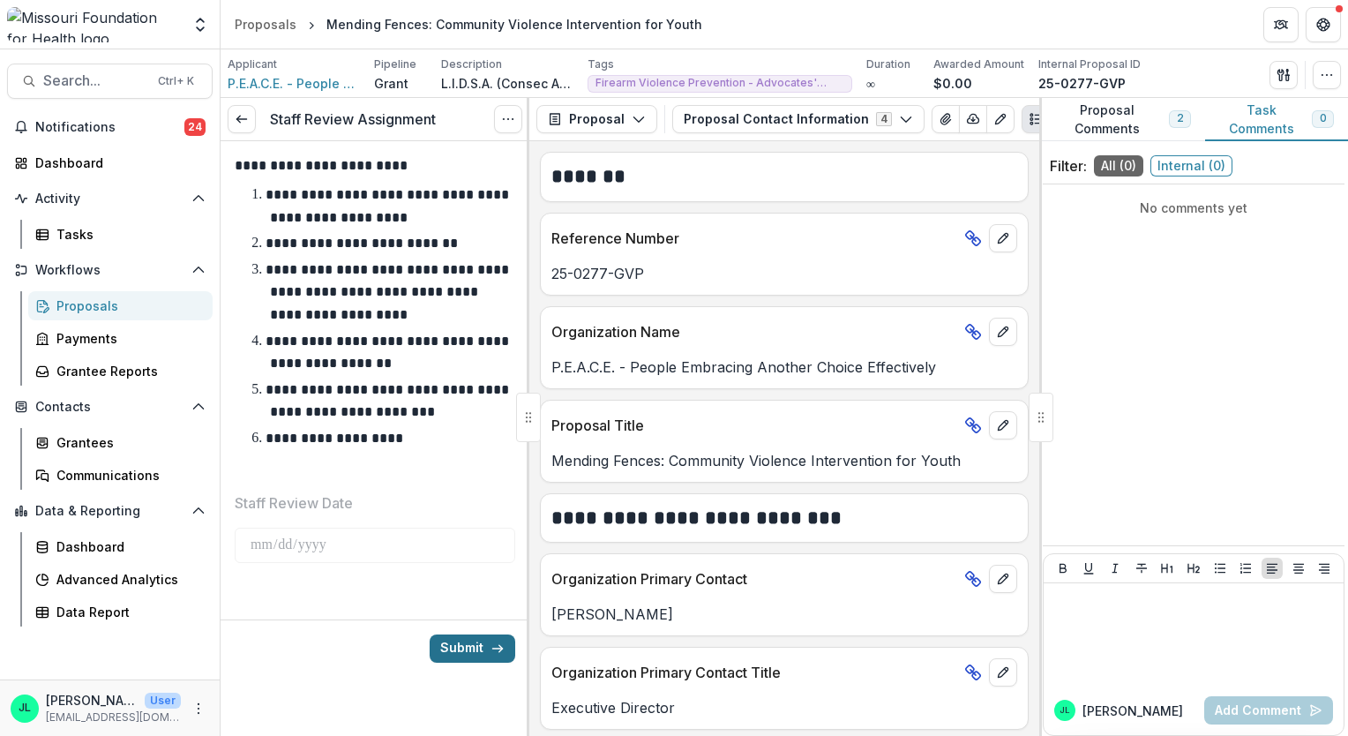
click at [466, 647] on button "Submit" at bounding box center [473, 648] width 86 height 28
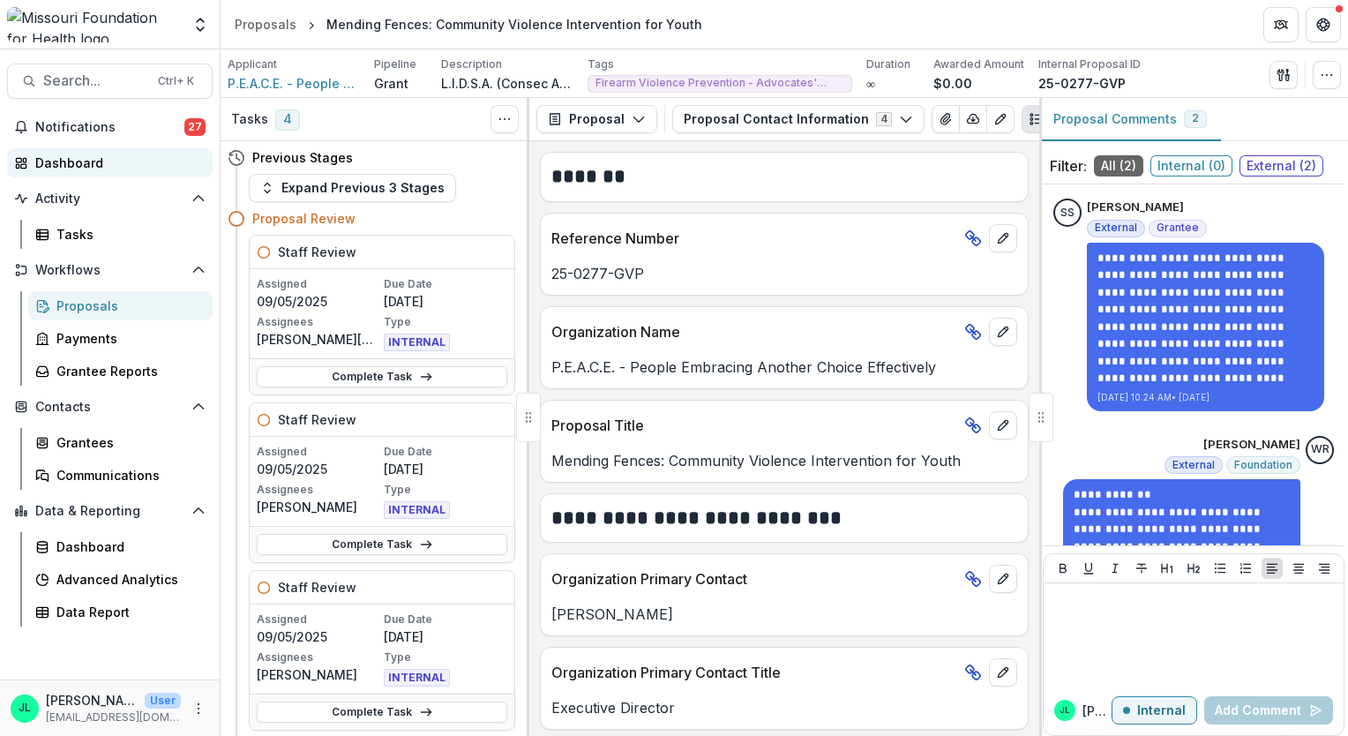
drag, startPoint x: 63, startPoint y: 157, endPoint x: 101, endPoint y: 171, distance: 41.3
click at [63, 157] on div "Dashboard" at bounding box center [116, 162] width 163 height 19
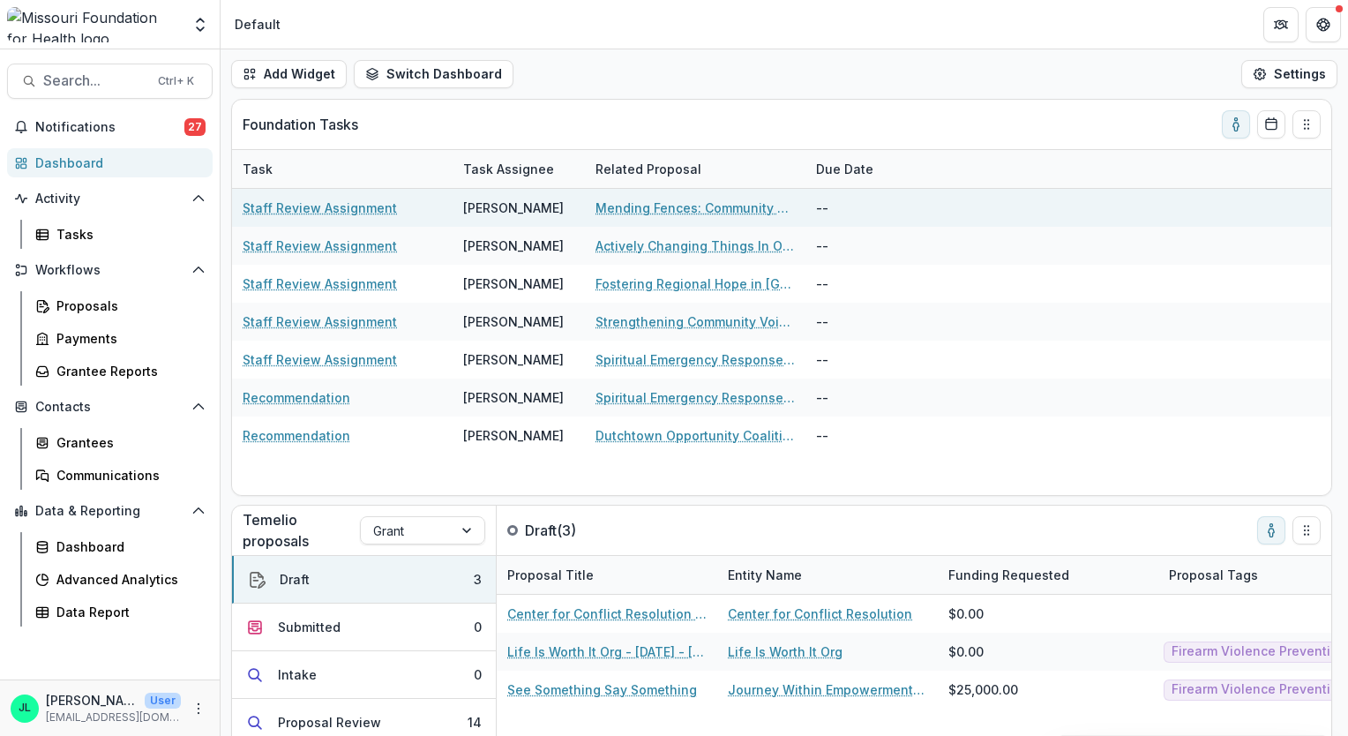
click at [353, 206] on link "Staff Review Assignment" at bounding box center [320, 207] width 154 height 19
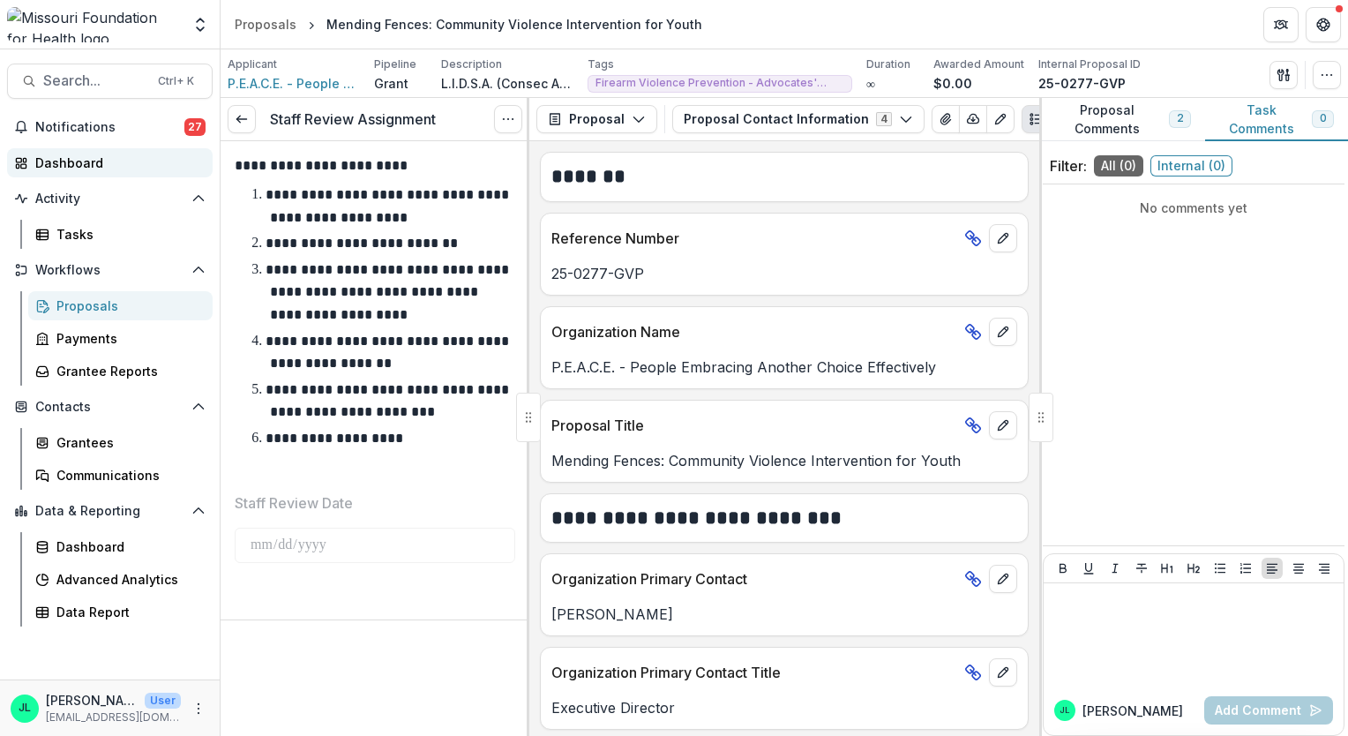
click at [87, 170] on div "Dashboard" at bounding box center [116, 162] width 163 height 19
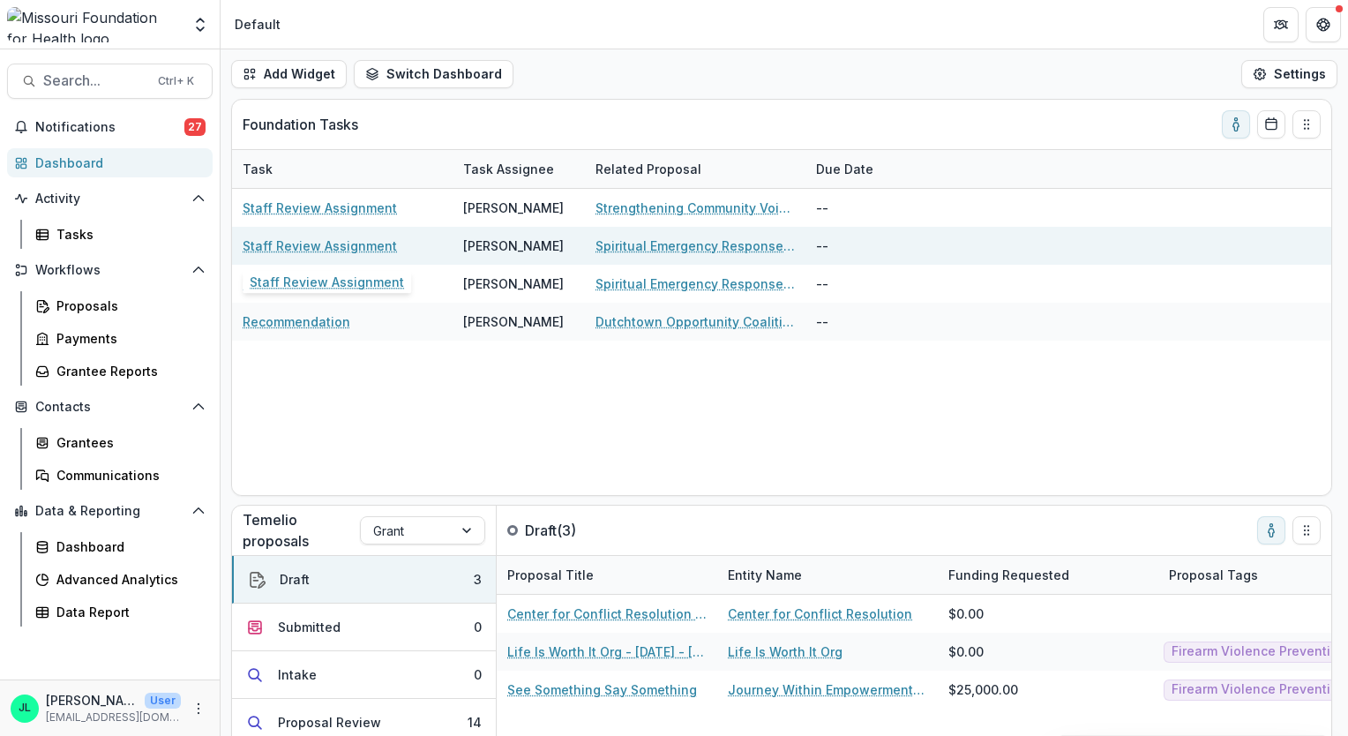
click at [333, 248] on link "Staff Review Assignment" at bounding box center [320, 245] width 154 height 19
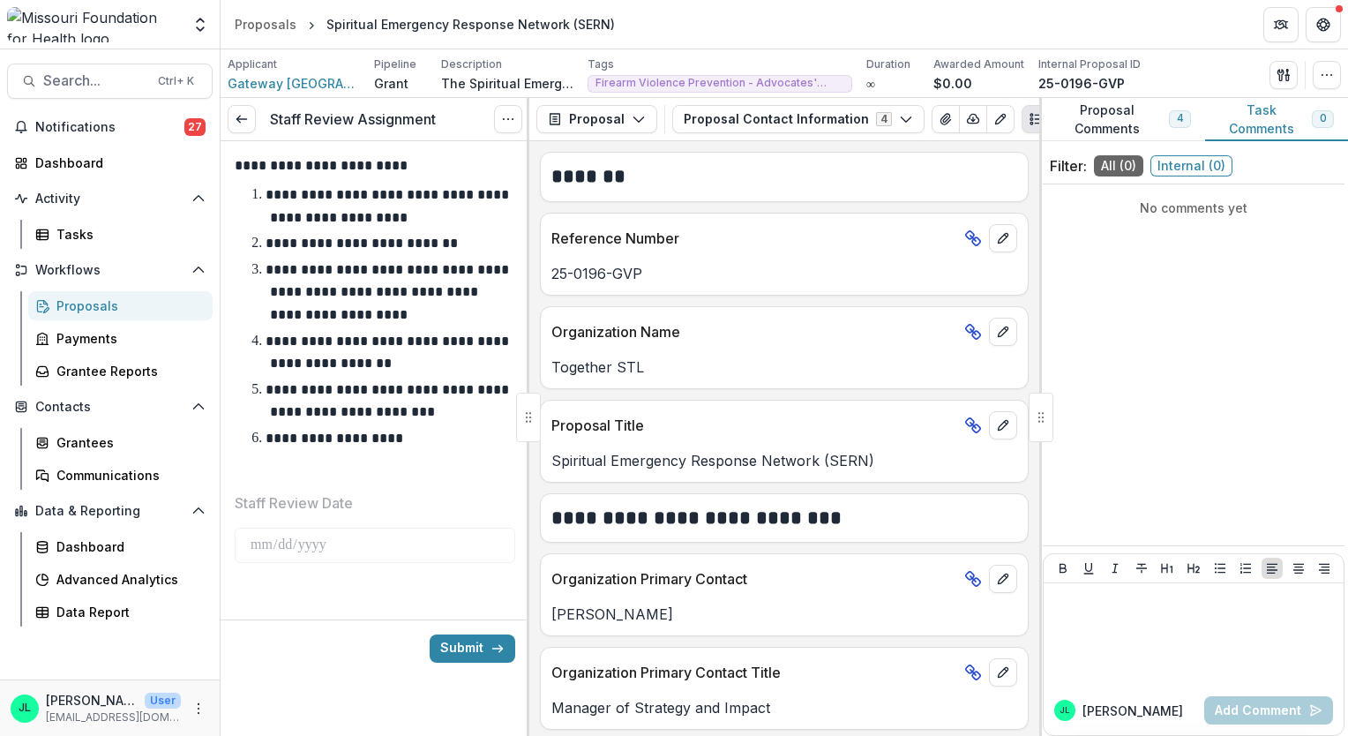
drag, startPoint x: 464, startPoint y: 650, endPoint x: 698, endPoint y: 602, distance: 238.7
click at [464, 650] on button "Submit" at bounding box center [473, 648] width 86 height 28
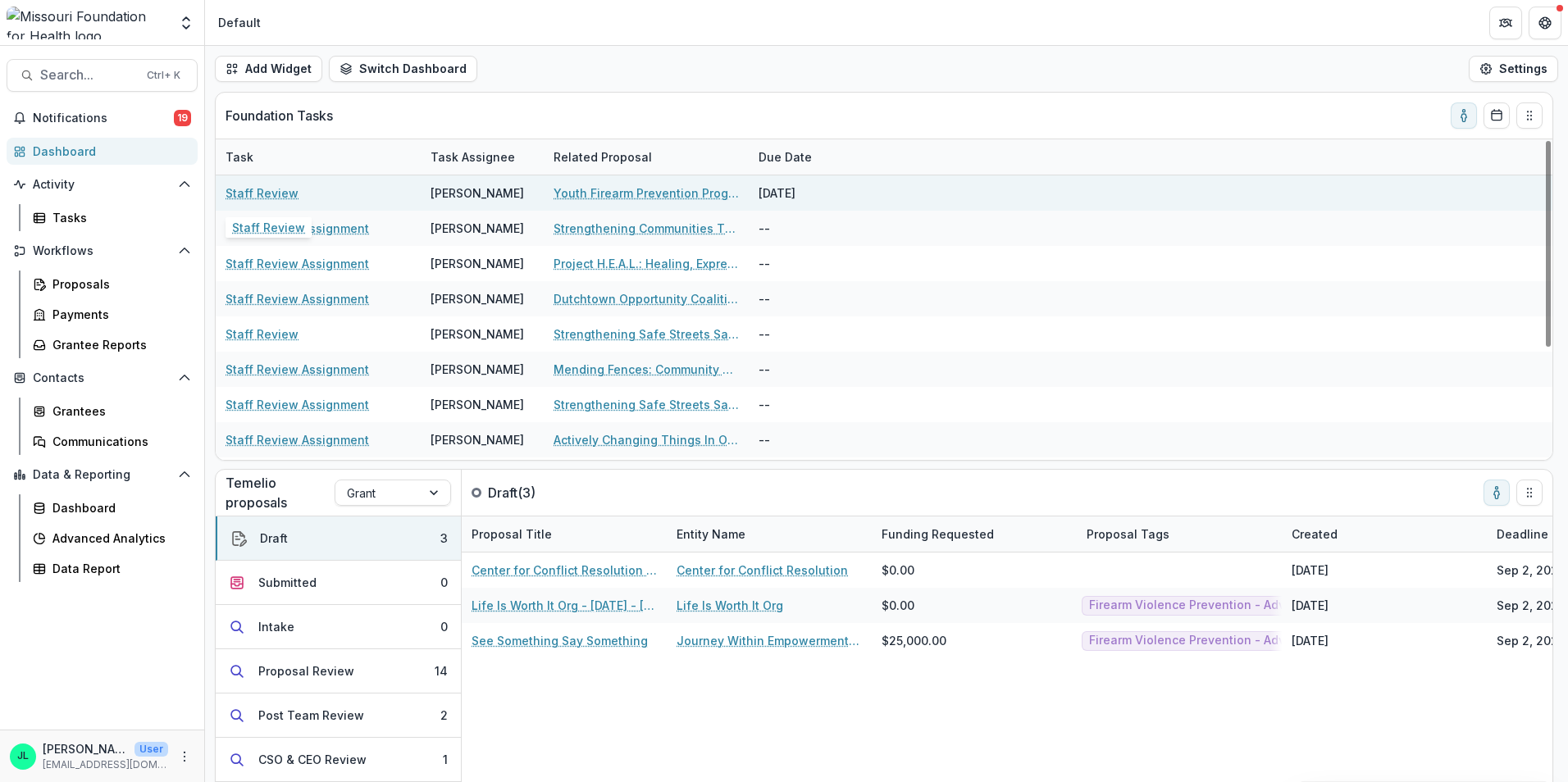
click at [263, 188] on link "Staff Review" at bounding box center [262, 192] width 73 height 18
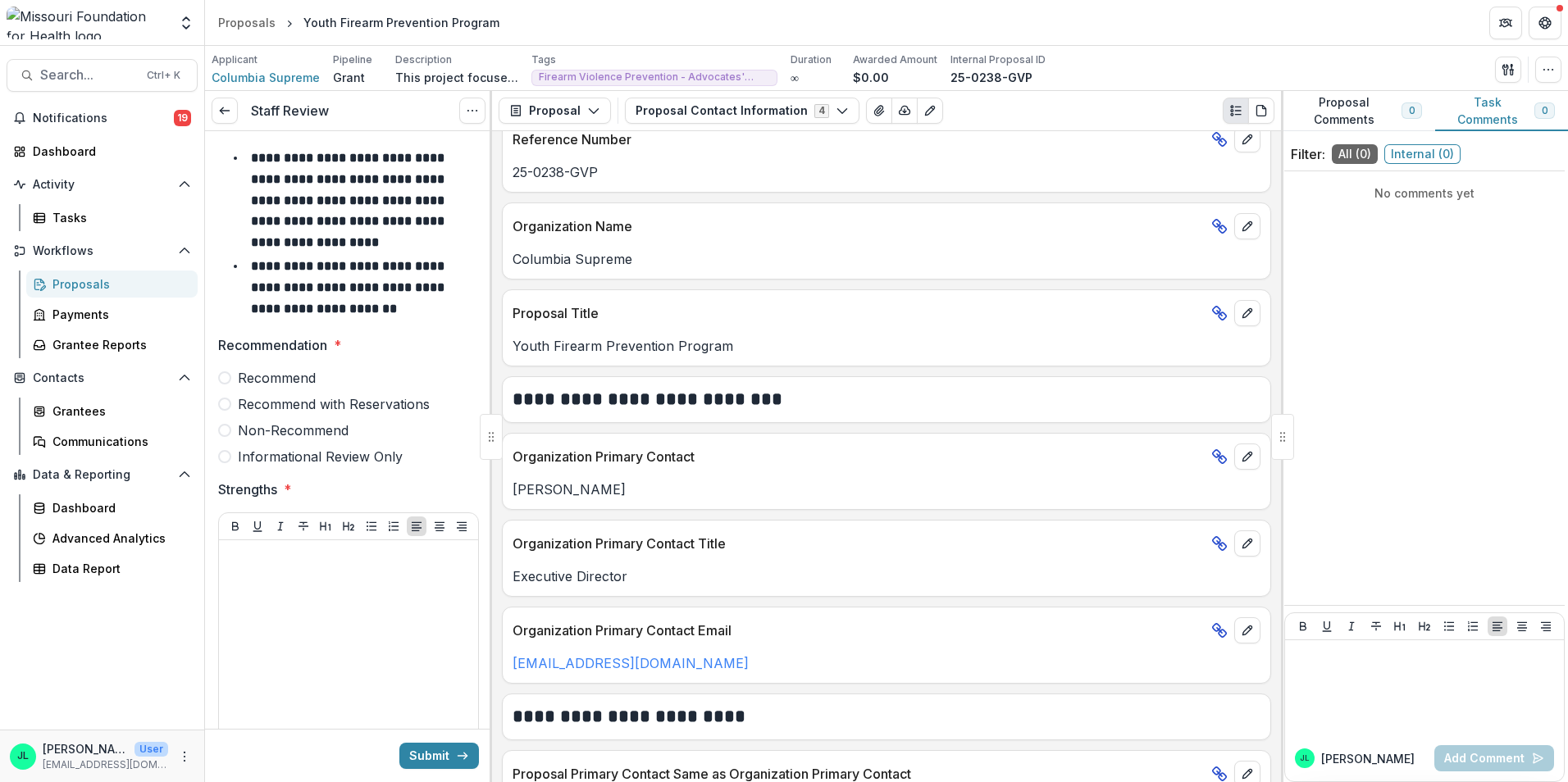
scroll to position [164, 0]
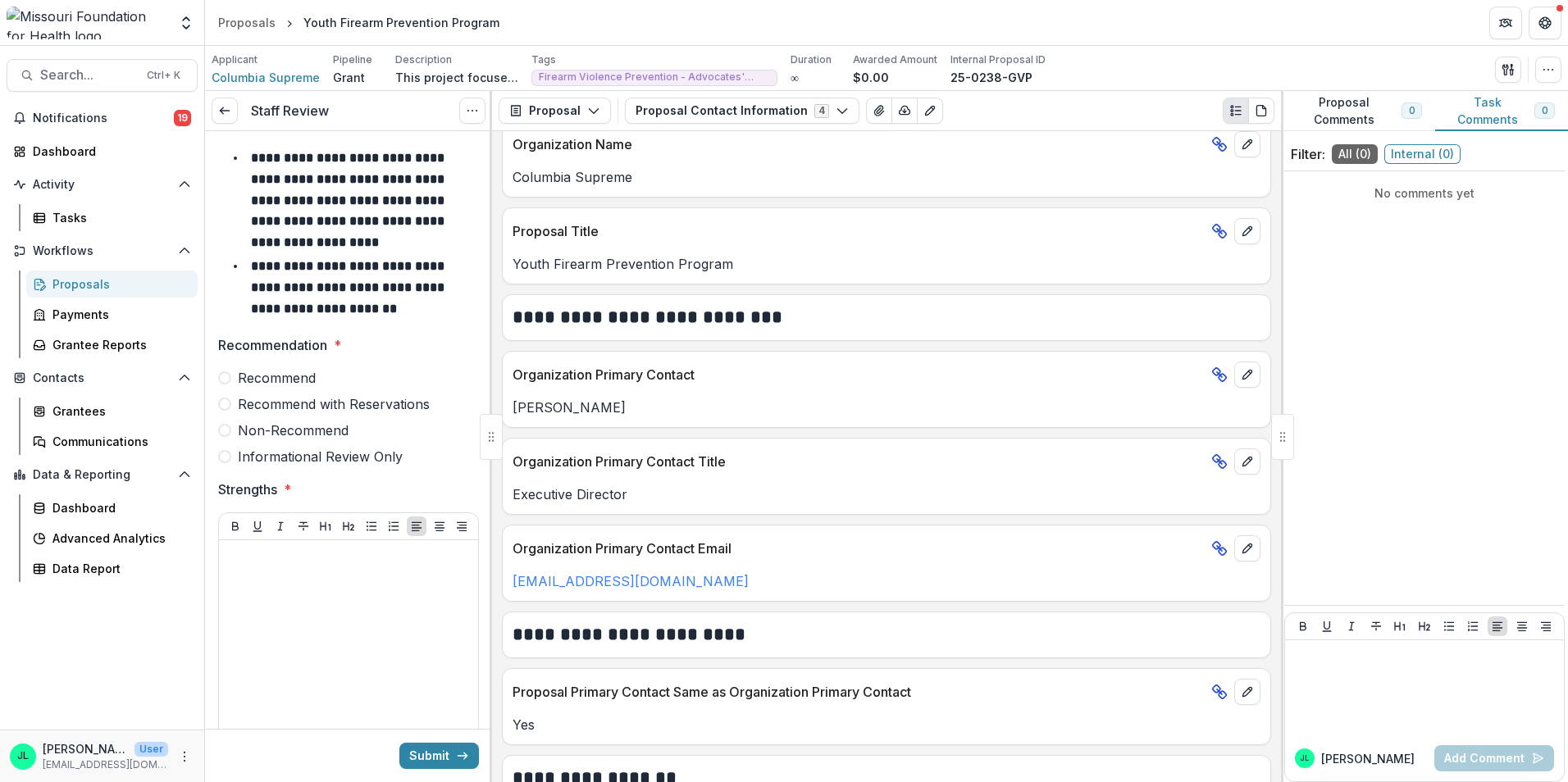
drag, startPoint x: 233, startPoint y: 113, endPoint x: 339, endPoint y: 483, distance: 384.9
click at [233, 113] on link at bounding box center [225, 111] width 26 height 26
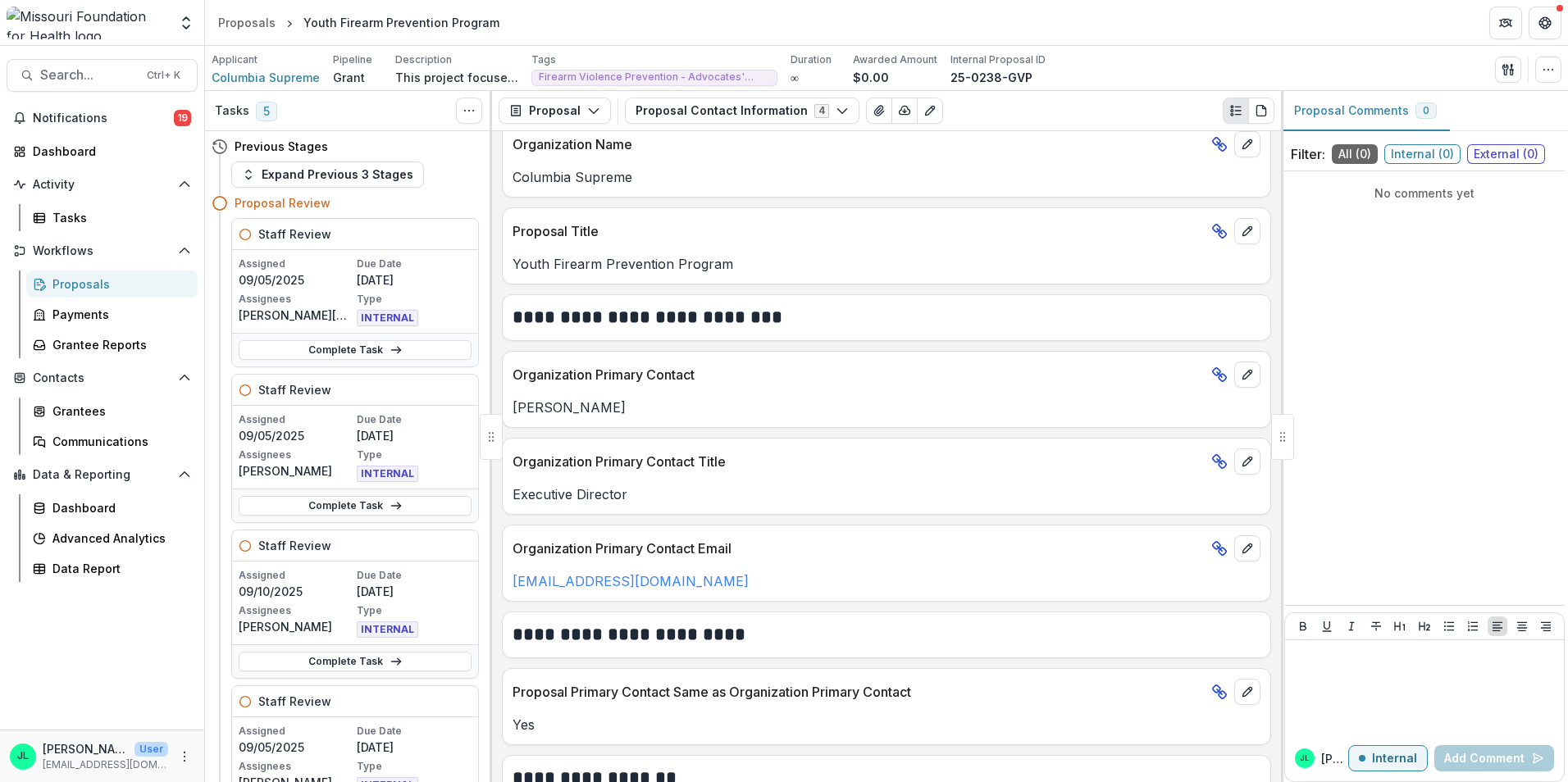
drag, startPoint x: 369, startPoint y: 551, endPoint x: 344, endPoint y: 551, distance: 25.0
drag, startPoint x: 344, startPoint y: 551, endPoint x: 304, endPoint y: 619, distance: 78.9
click at [465, 110] on icon "Toggle View Cancelled Tasks" at bounding box center [469, 111] width 13 height 13
click at [331, 658] on link "Complete Task" at bounding box center [355, 661] width 233 height 20
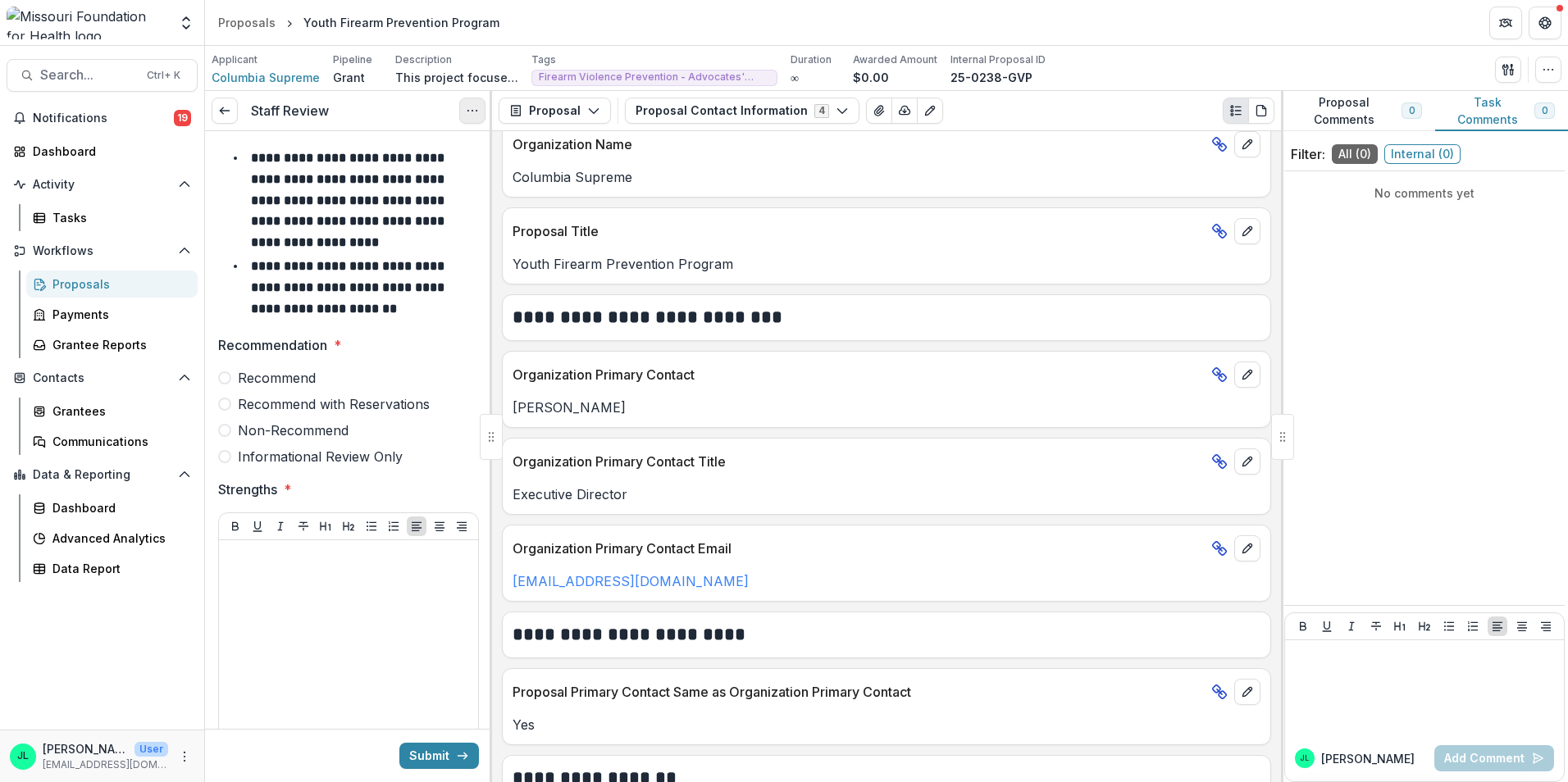
click at [472, 114] on icon "Options" at bounding box center [472, 111] width 13 height 13
click at [418, 185] on button "Cancel Task" at bounding box center [393, 182] width 176 height 27
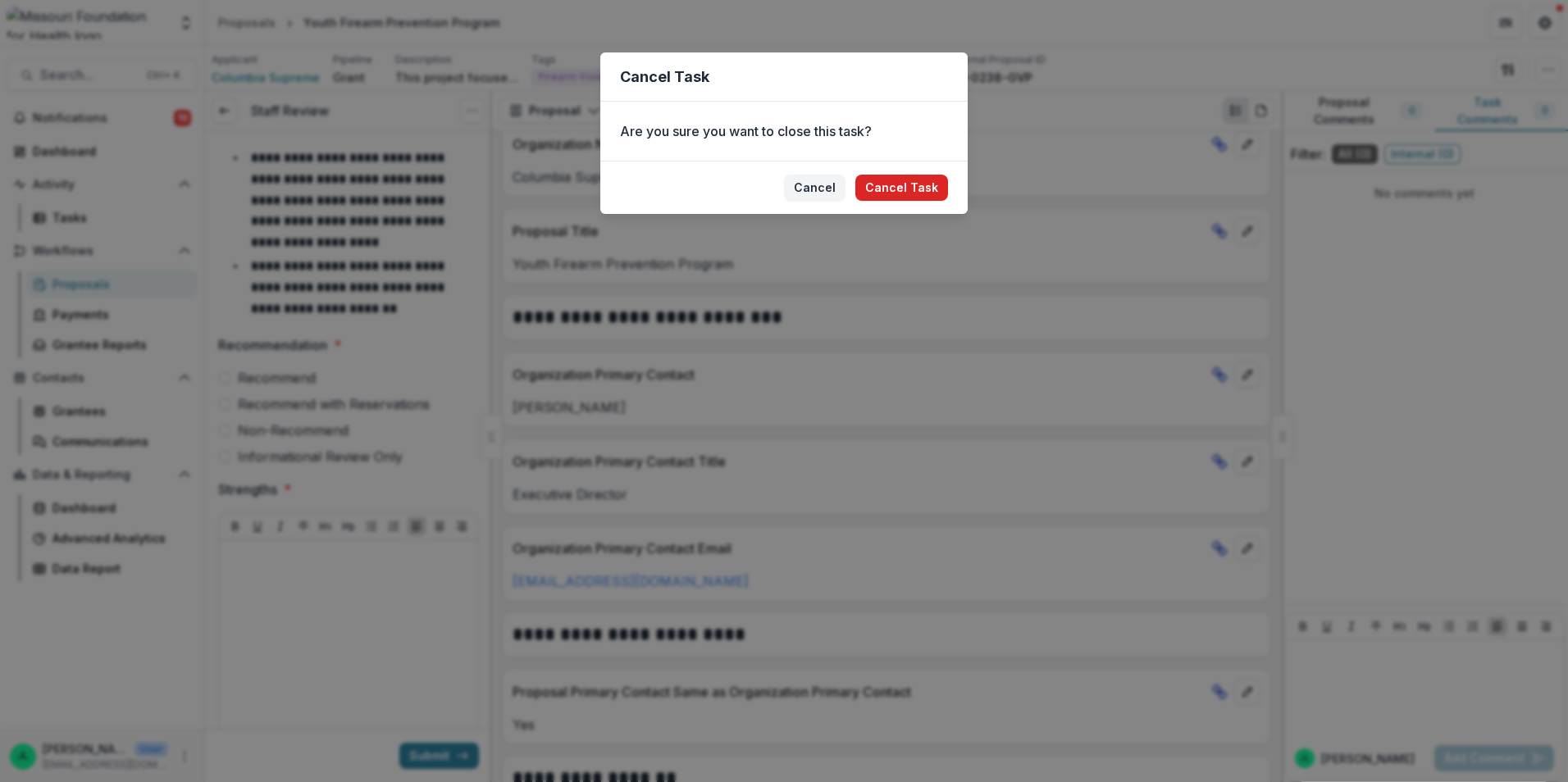
click at [875, 187] on button "Cancel Task" at bounding box center [902, 188] width 93 height 26
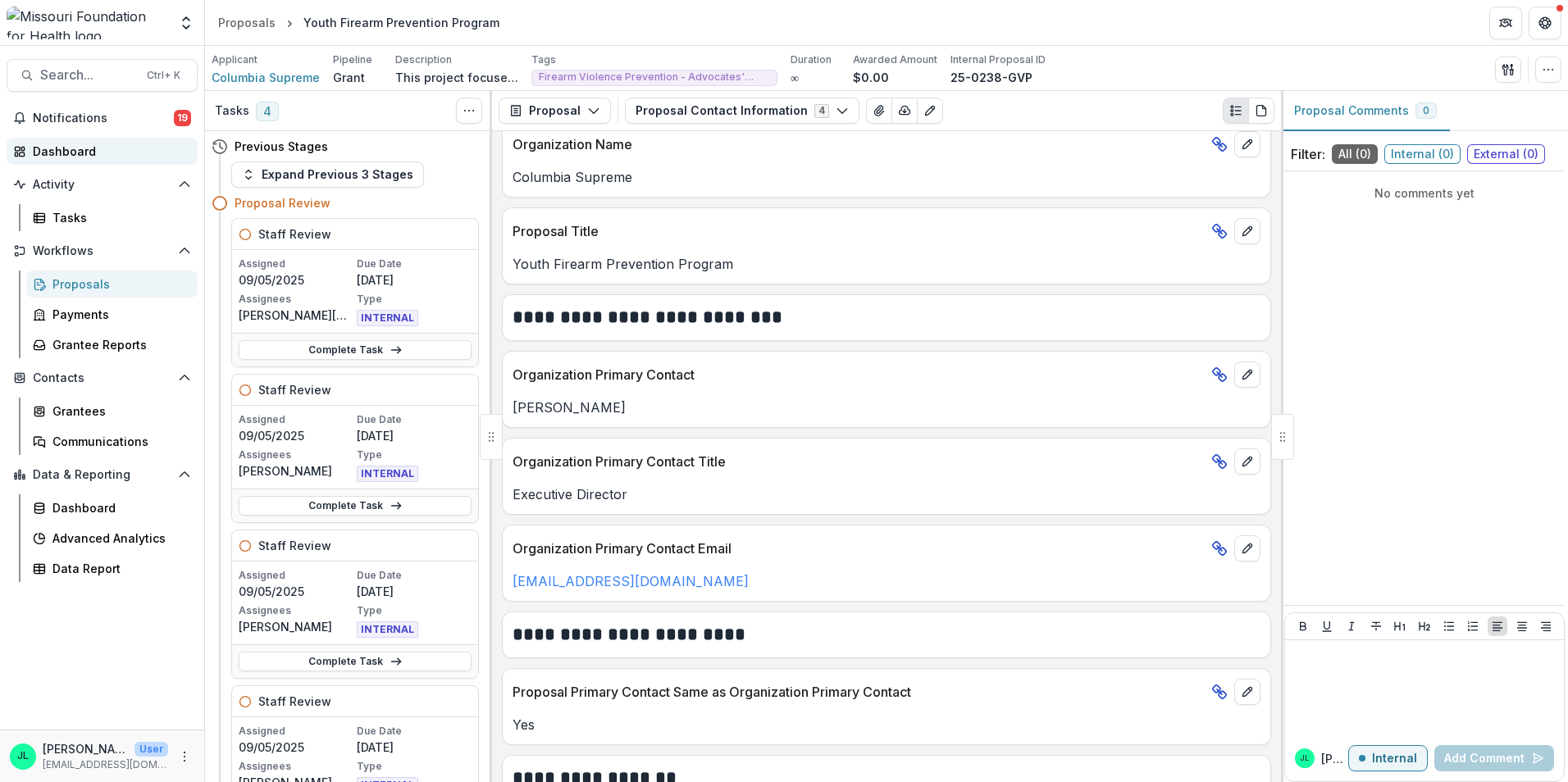
click at [74, 148] on div "Dashboard" at bounding box center [108, 151] width 152 height 18
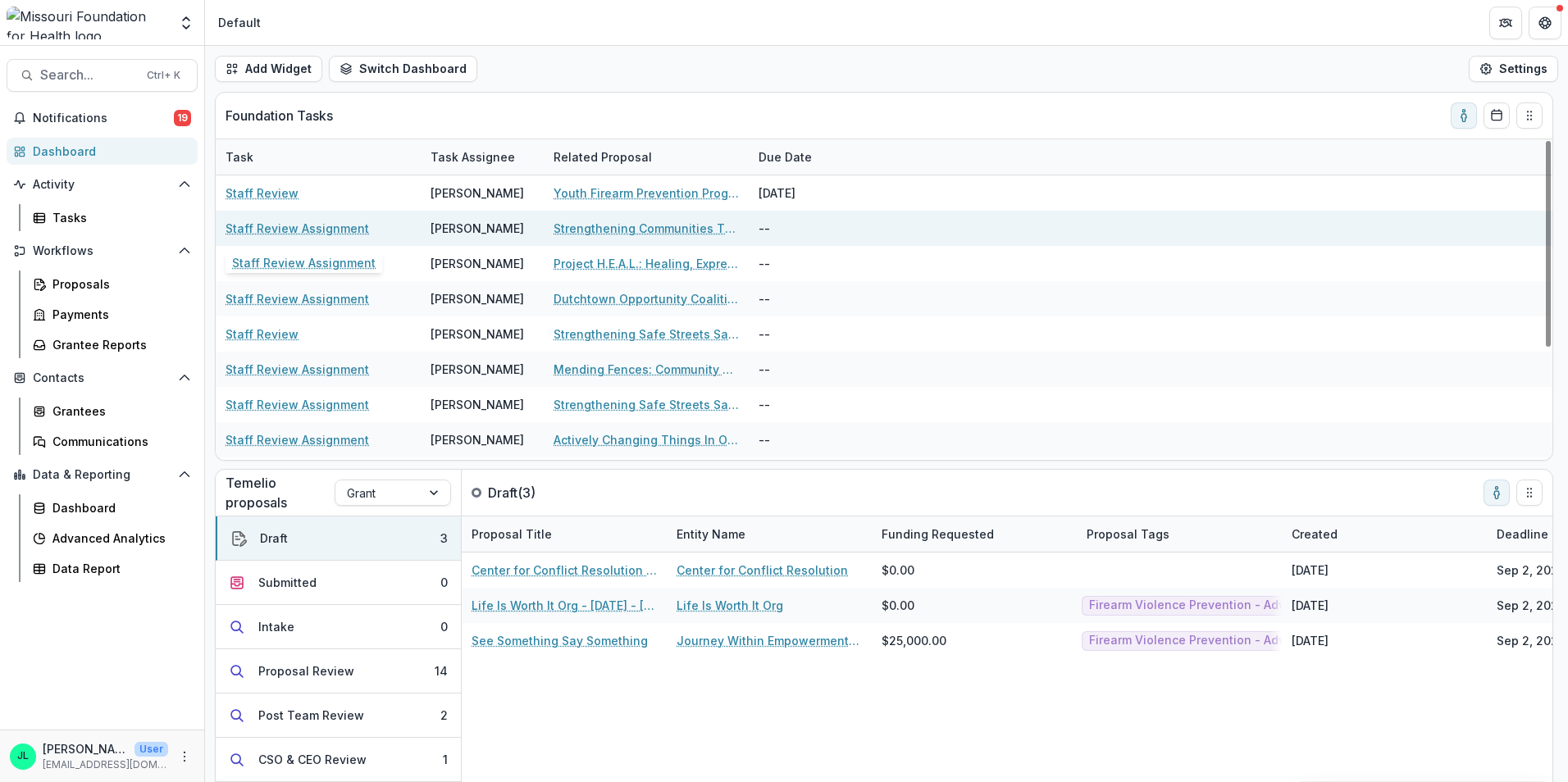
click at [277, 230] on link "Staff Review Assignment" at bounding box center [298, 228] width 143 height 18
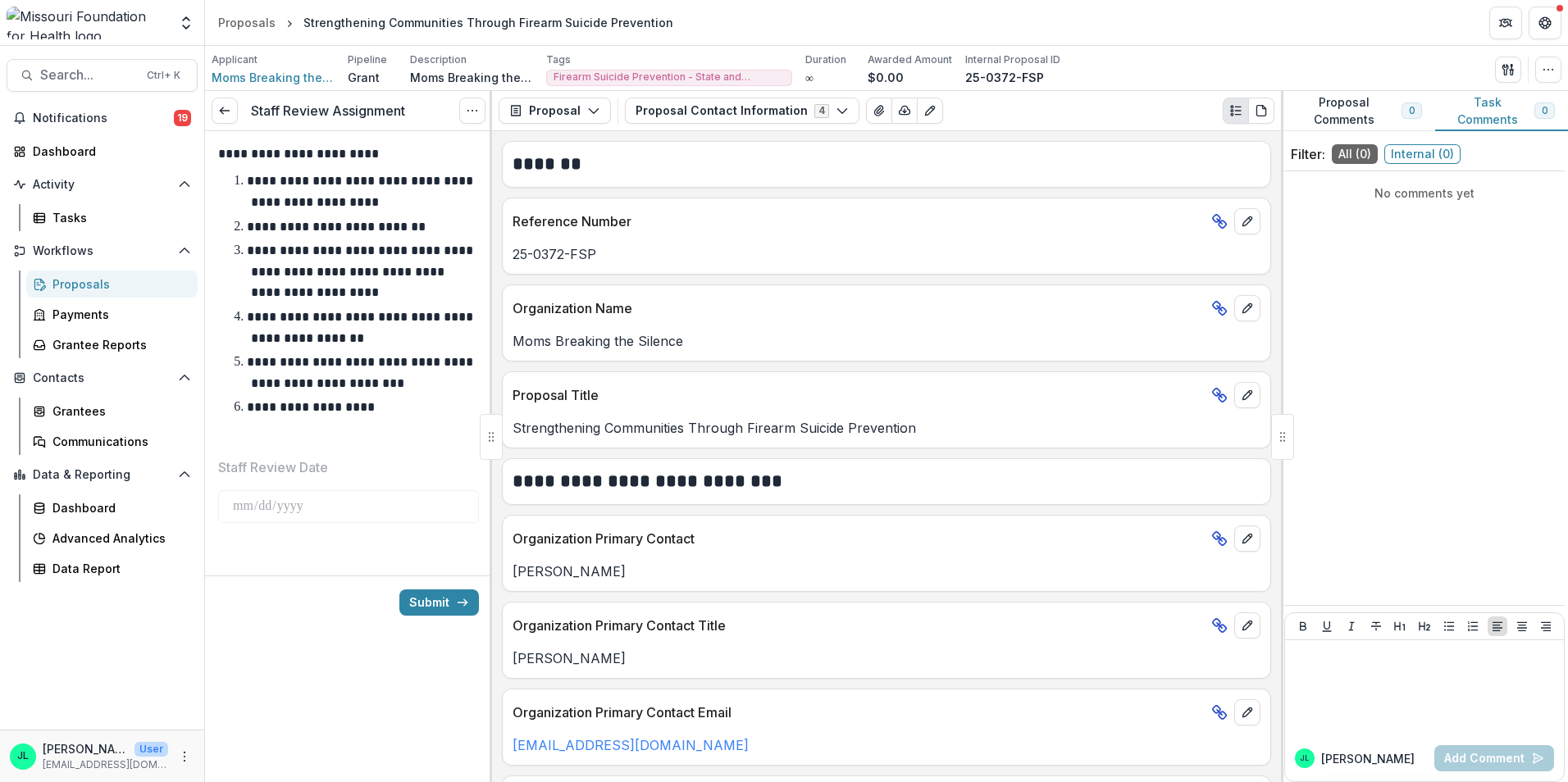
click at [426, 589] on div "Submit" at bounding box center [349, 602] width 287 height 53
click at [423, 603] on button "Submit" at bounding box center [440, 603] width 80 height 26
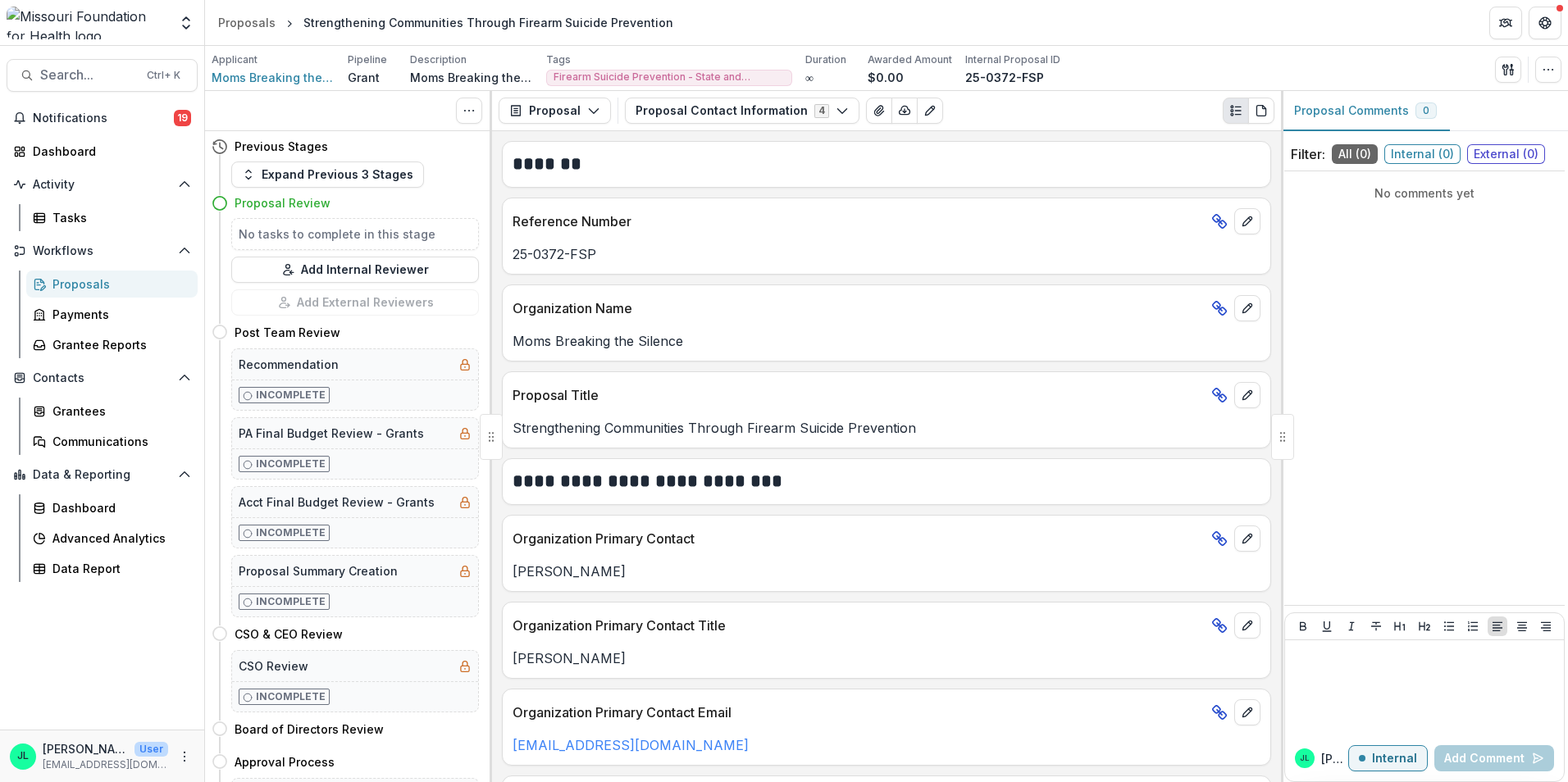
click at [279, 209] on h4 "Proposal Review" at bounding box center [282, 203] width 96 height 18
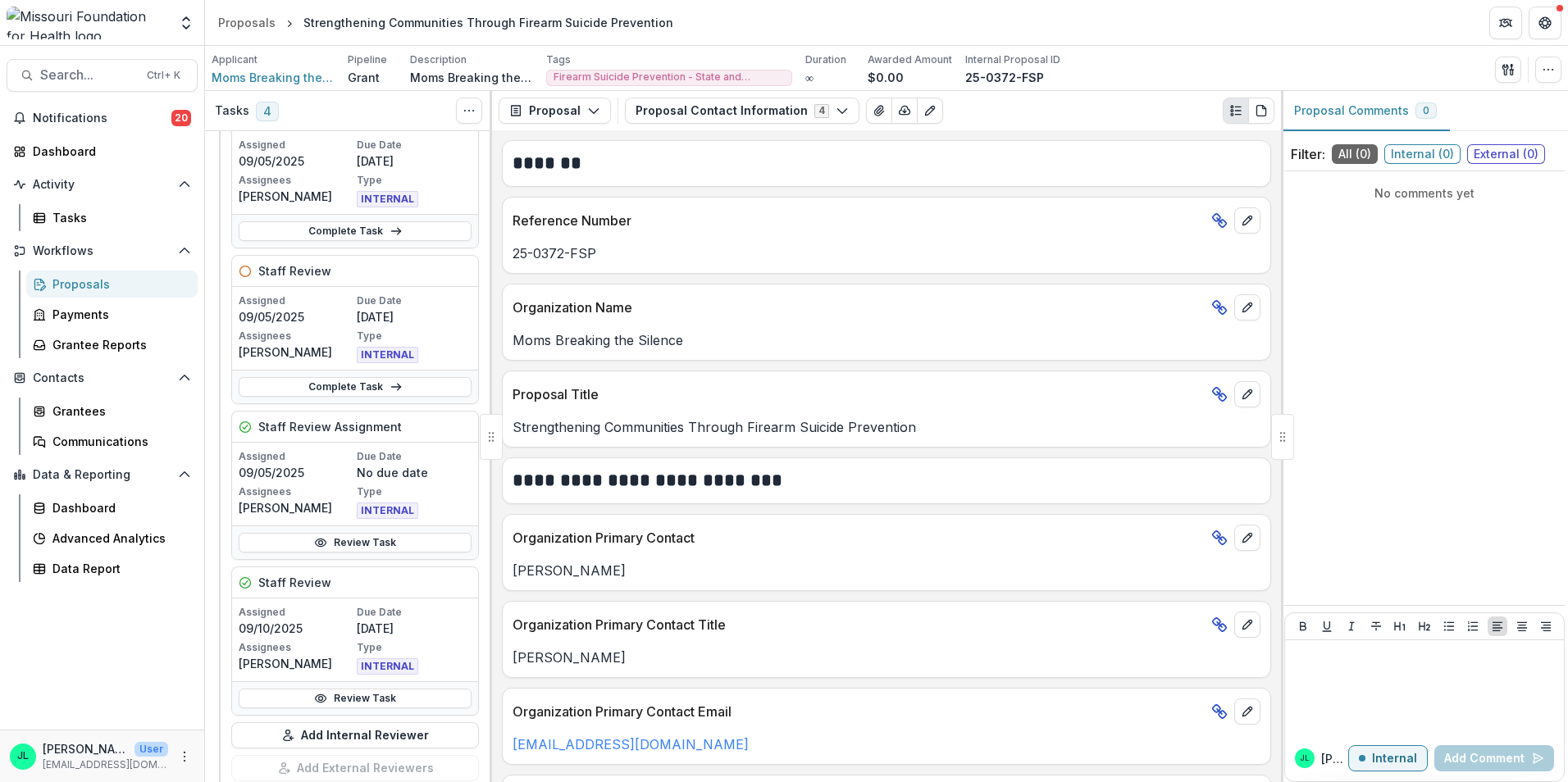
scroll to position [492, 0]
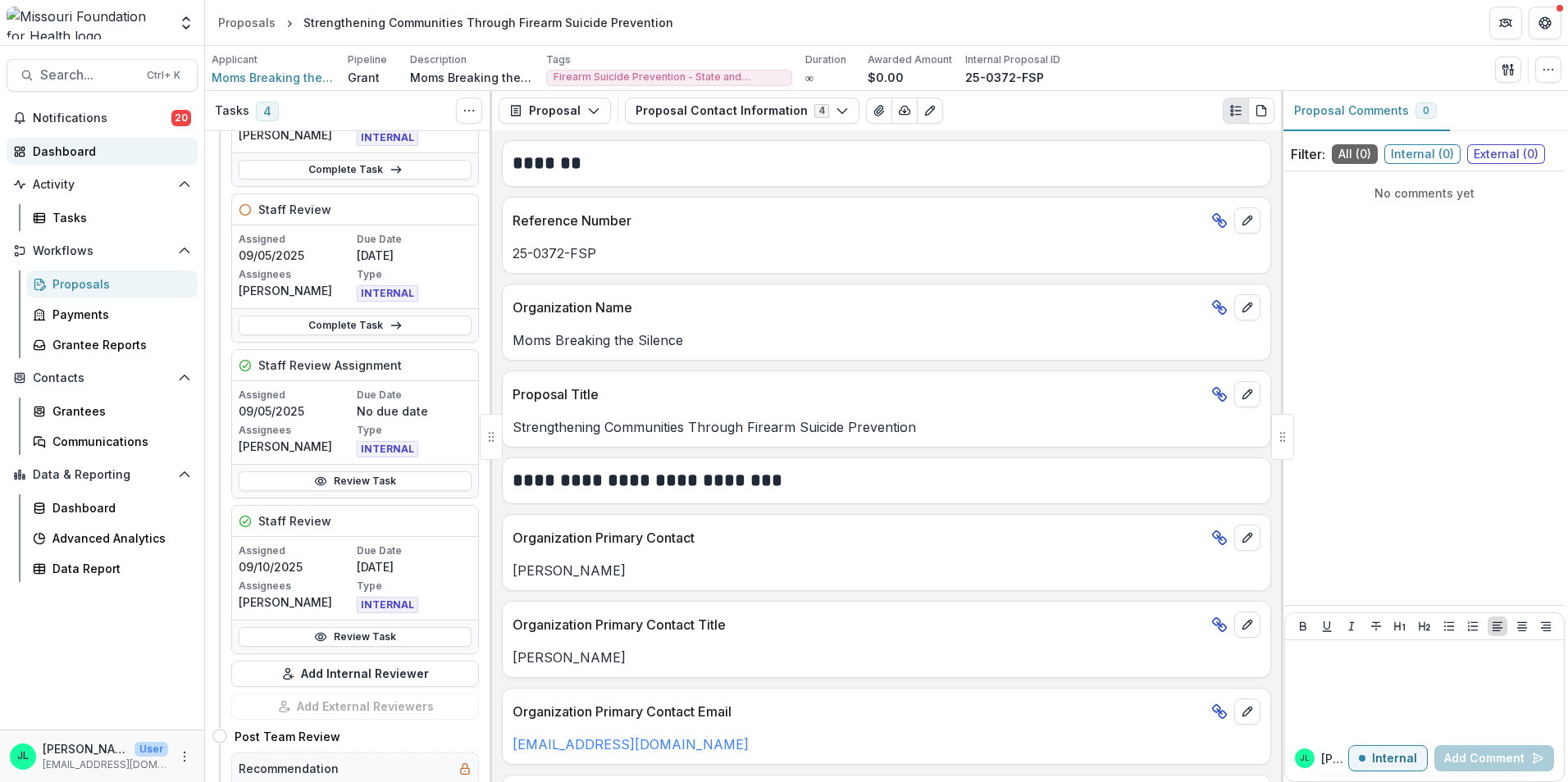
click at [94, 156] on div "Dashboard" at bounding box center [108, 151] width 152 height 18
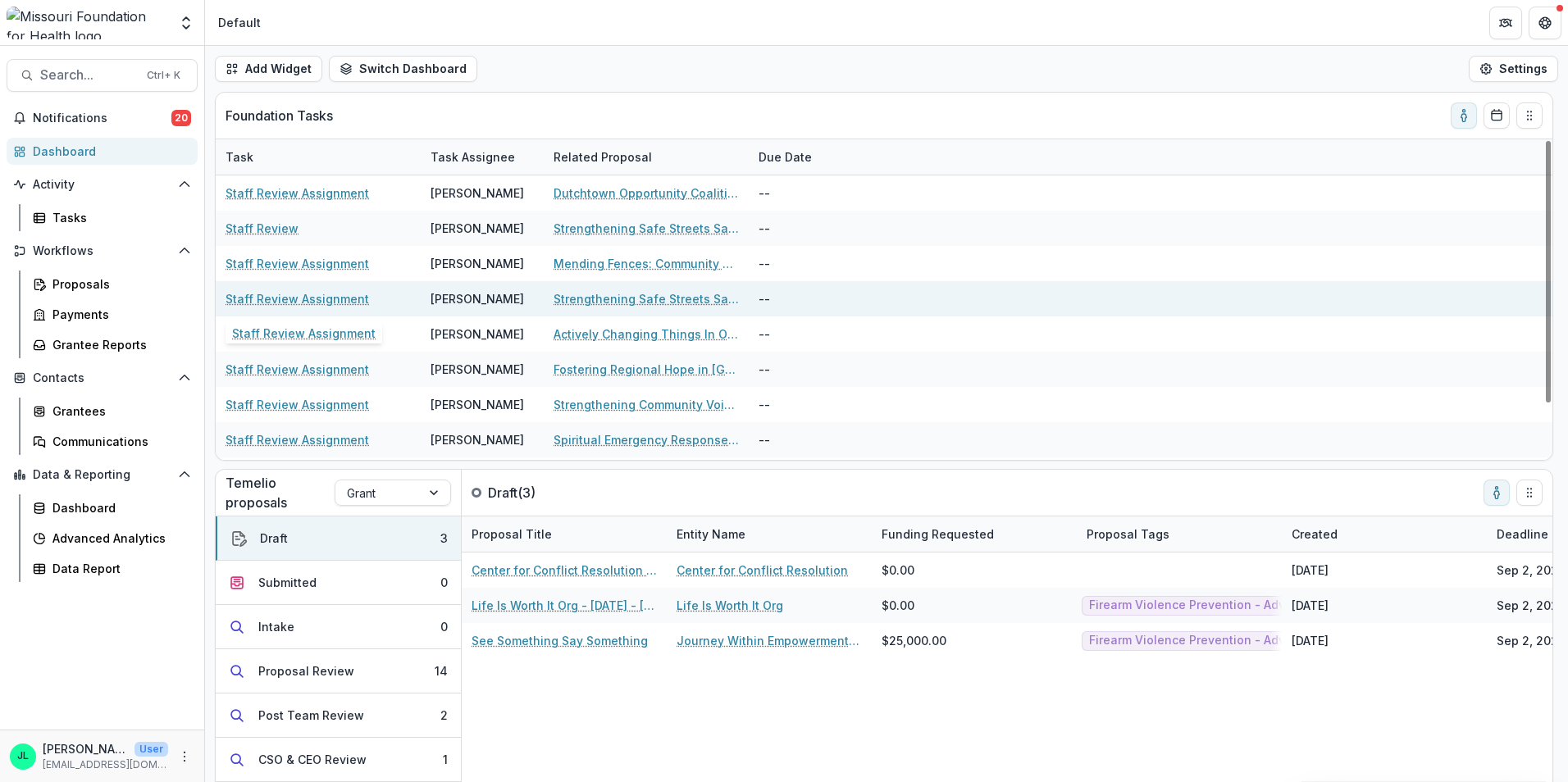
click at [284, 296] on link "Staff Review Assignment" at bounding box center [298, 298] width 143 height 18
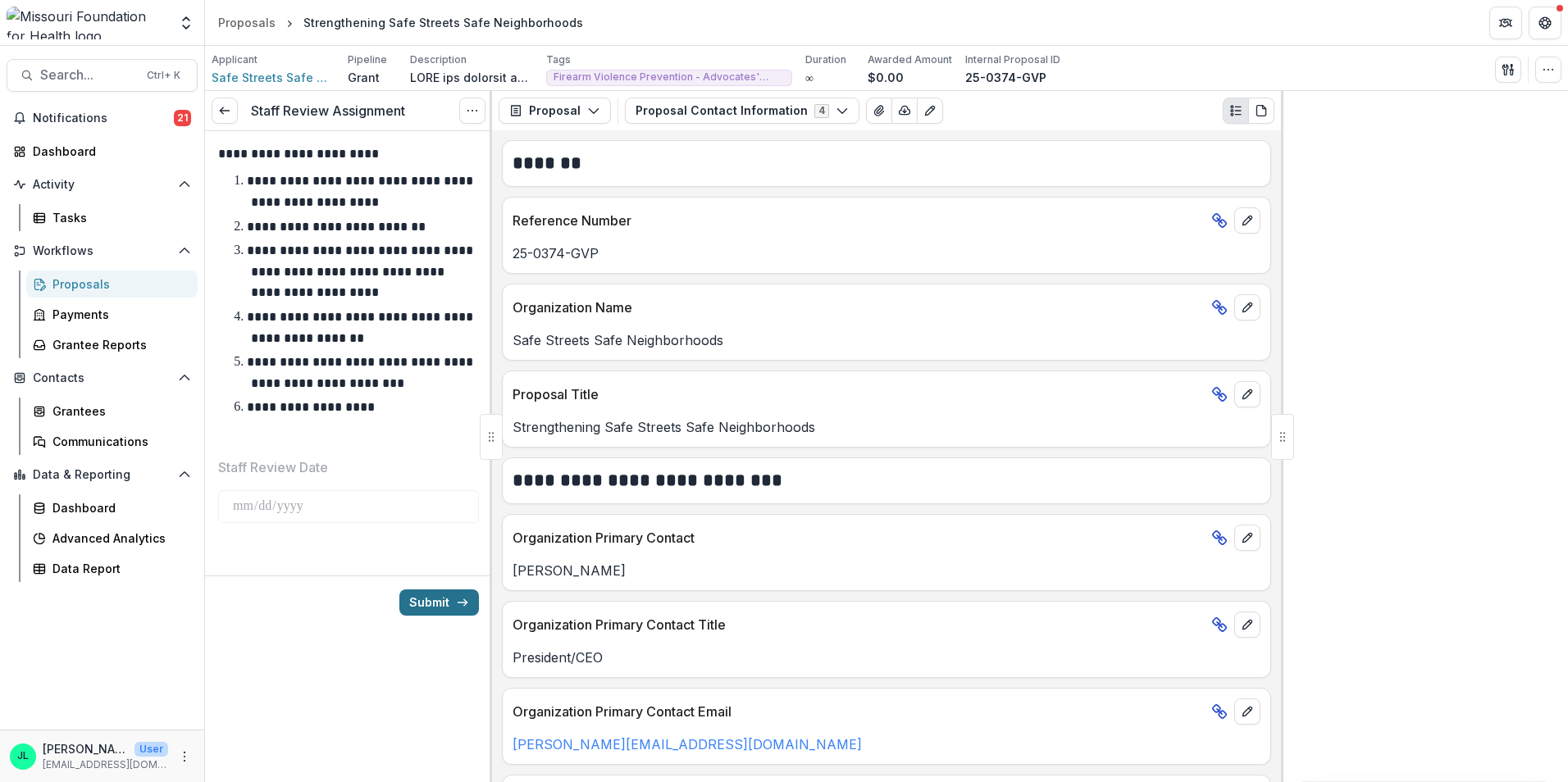
click at [450, 599] on button "Submit" at bounding box center [440, 603] width 80 height 26
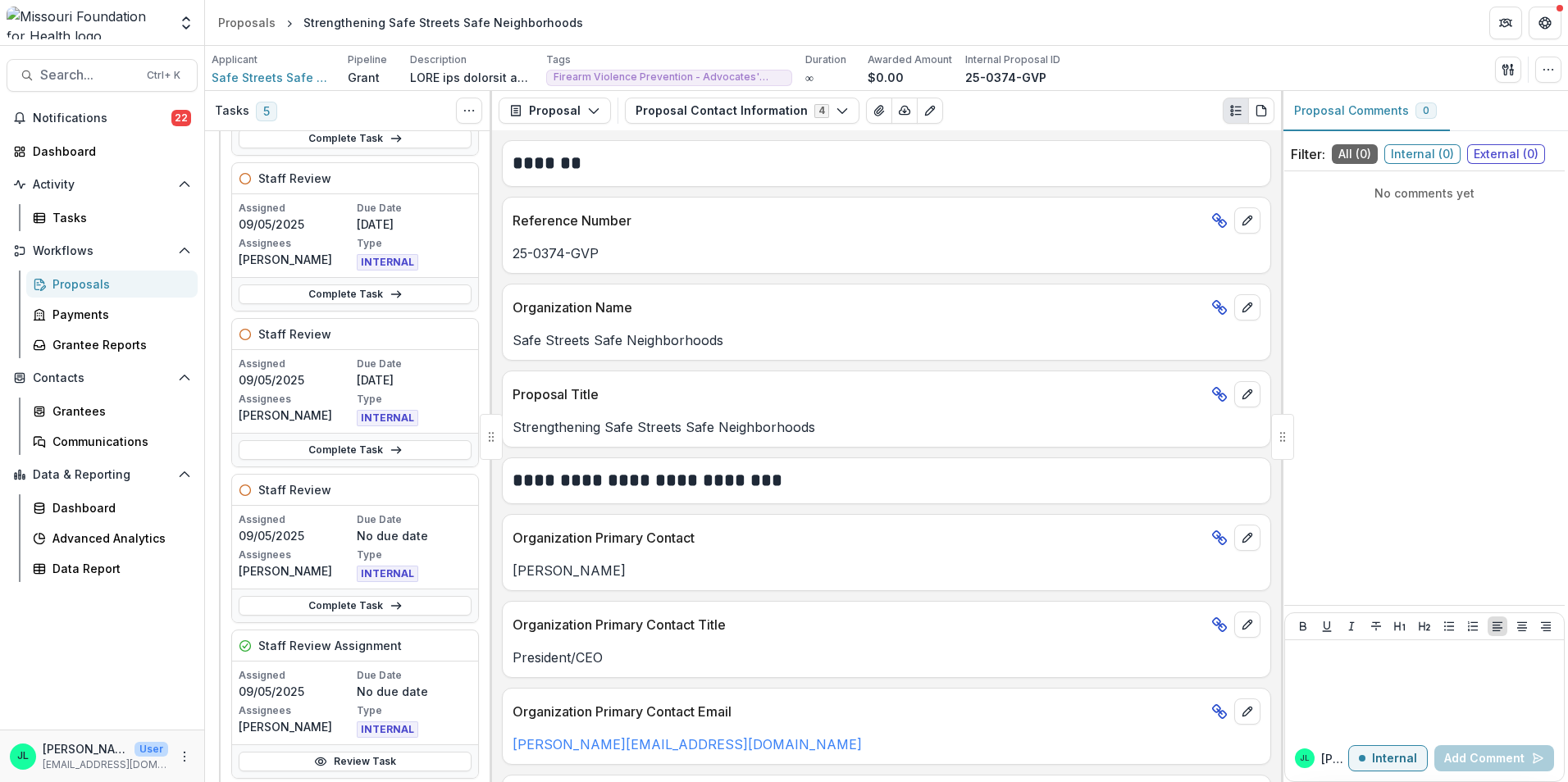
scroll to position [410, 0]
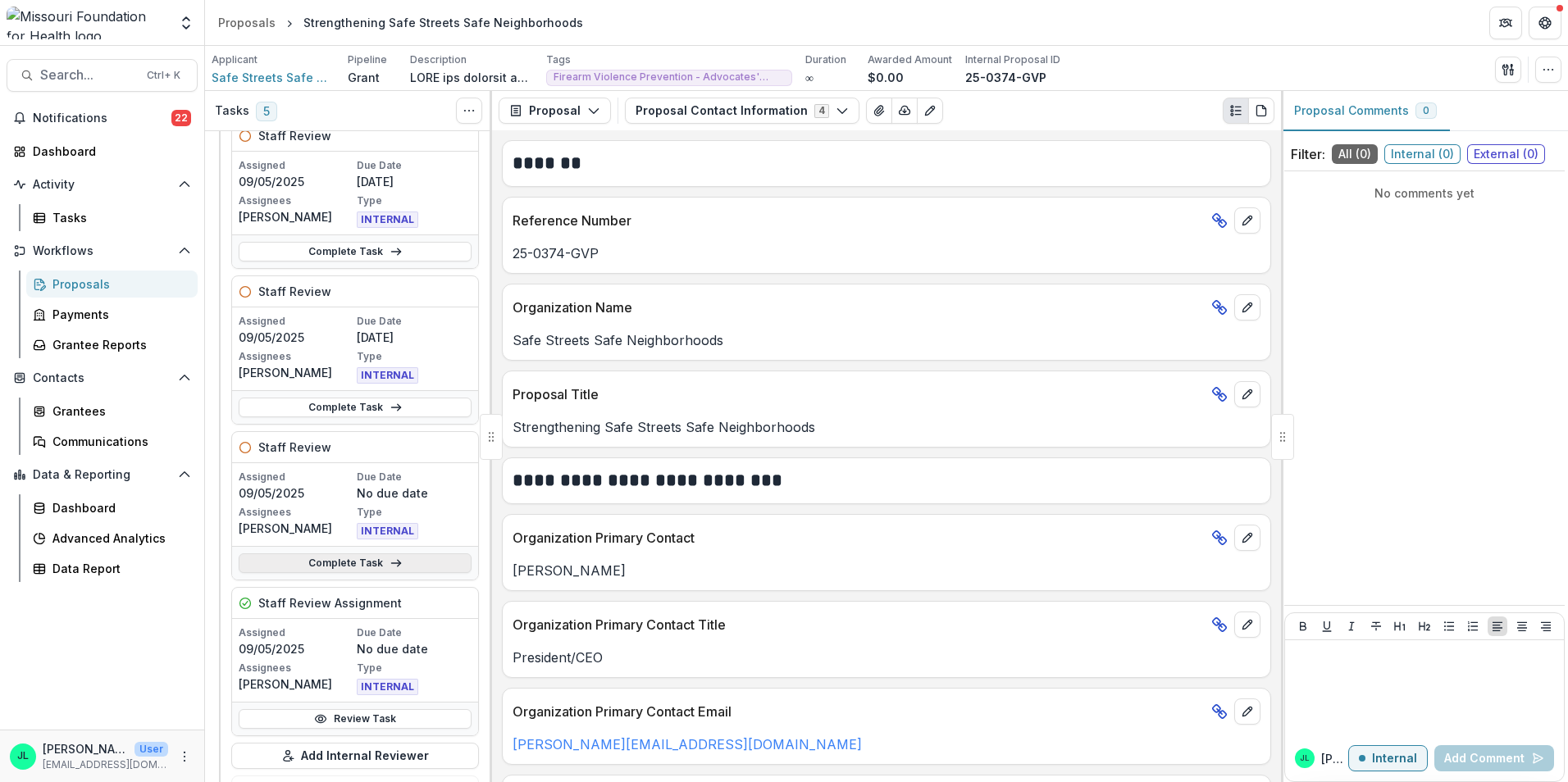
click at [392, 561] on icon at bounding box center [396, 563] width 13 height 13
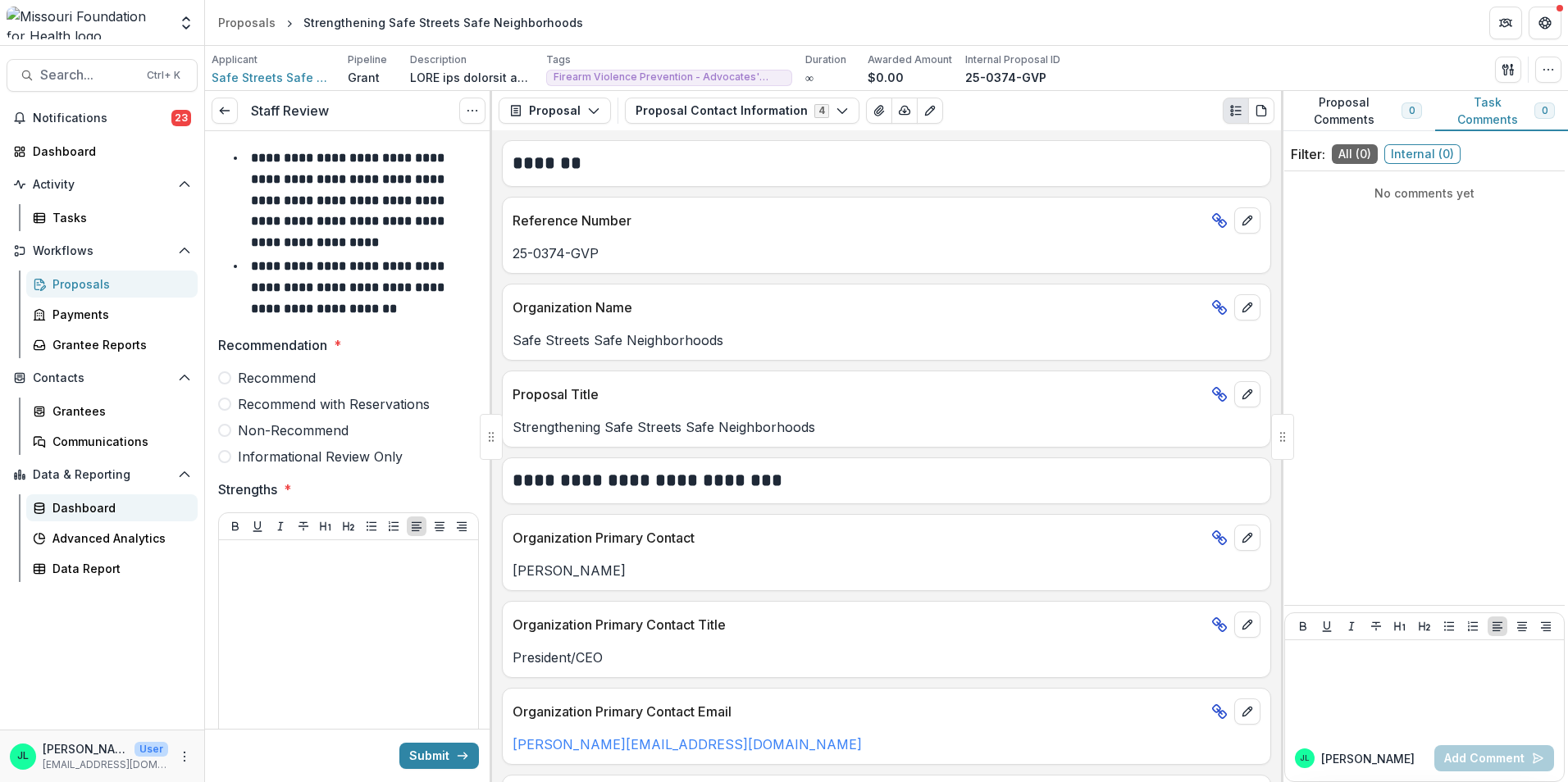
scroll to position [82, 0]
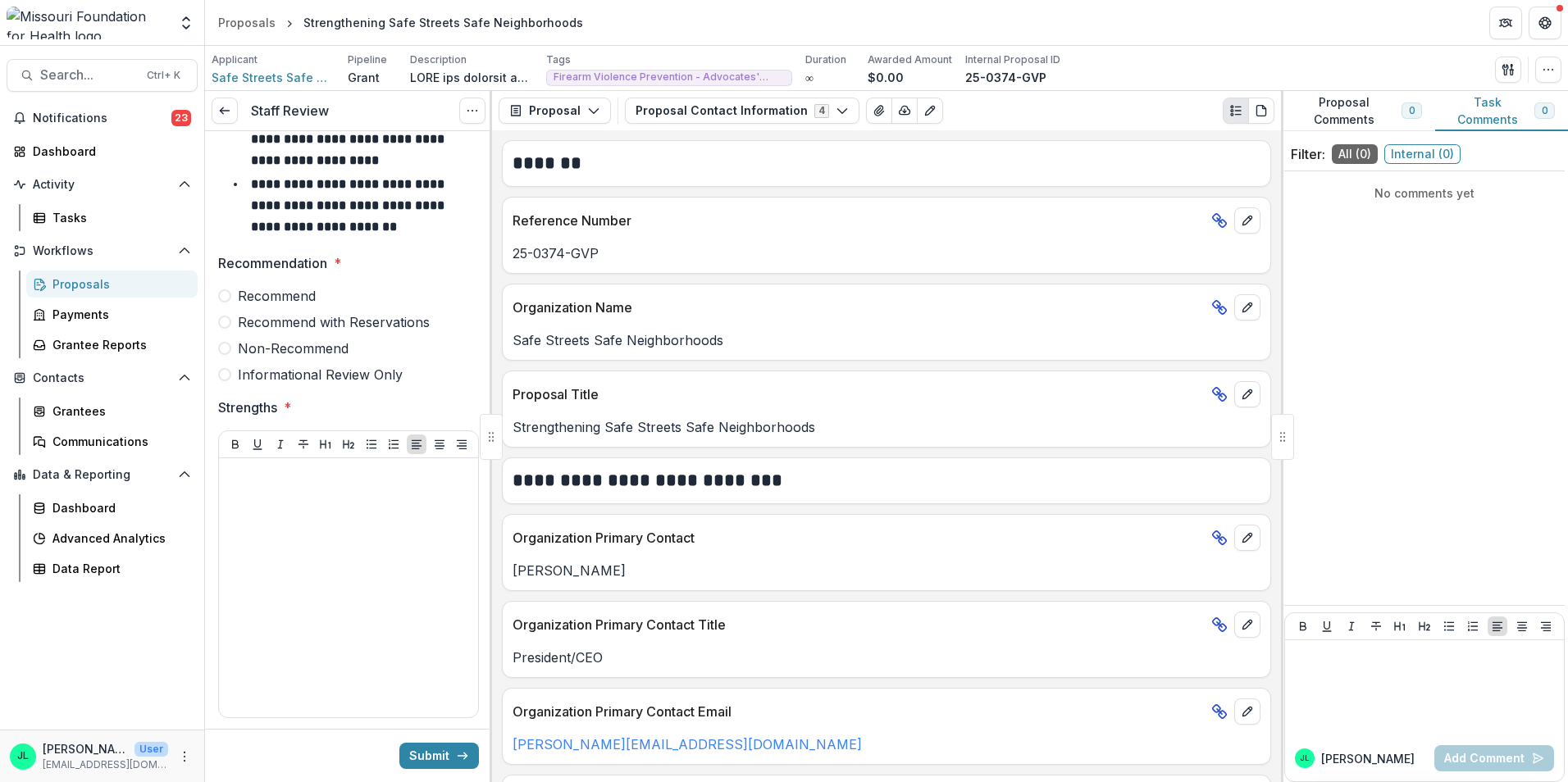
click at [240, 297] on span "Recommend" at bounding box center [277, 296] width 78 height 20
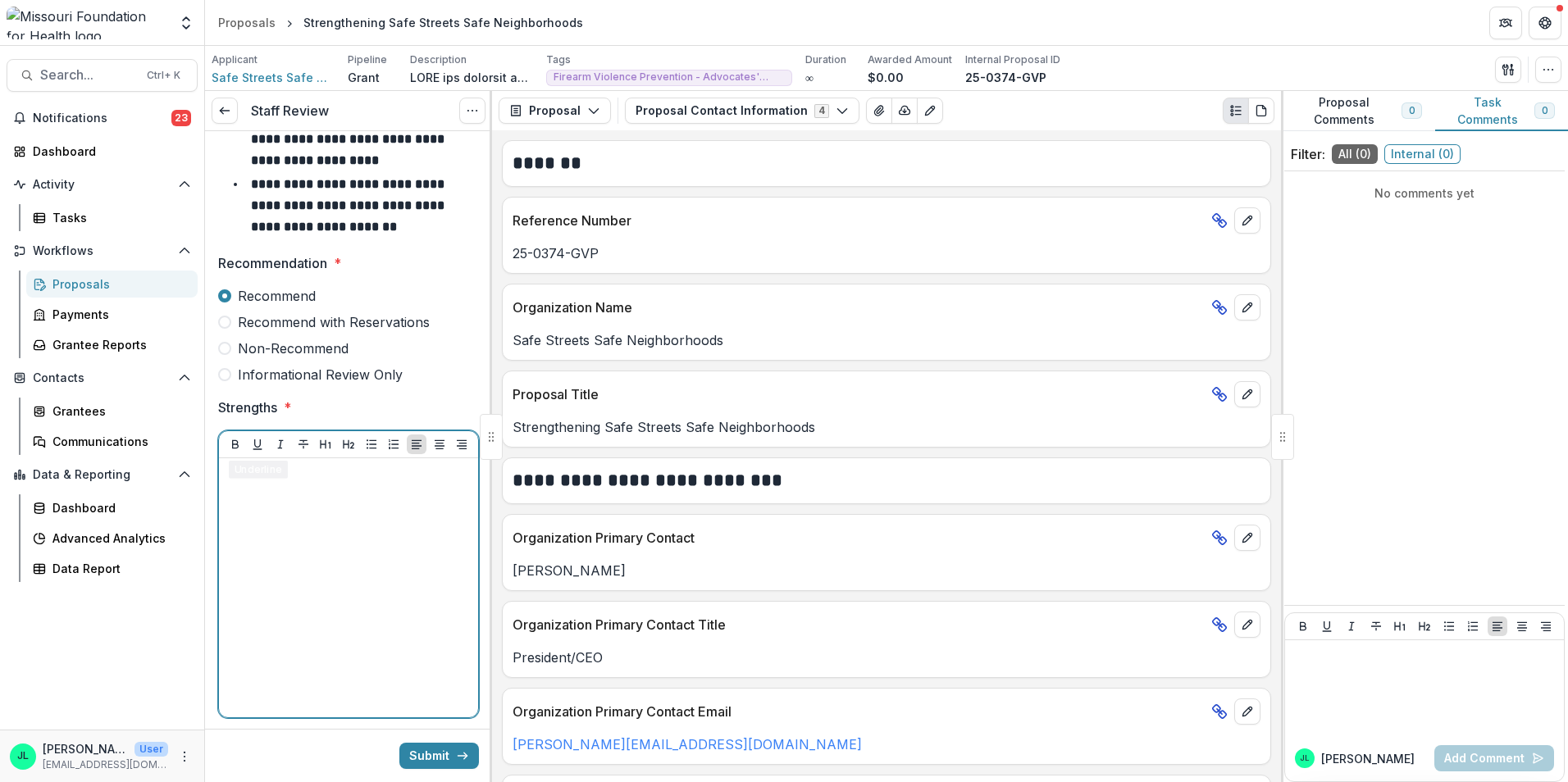
click at [275, 519] on div at bounding box center [349, 588] width 246 height 246
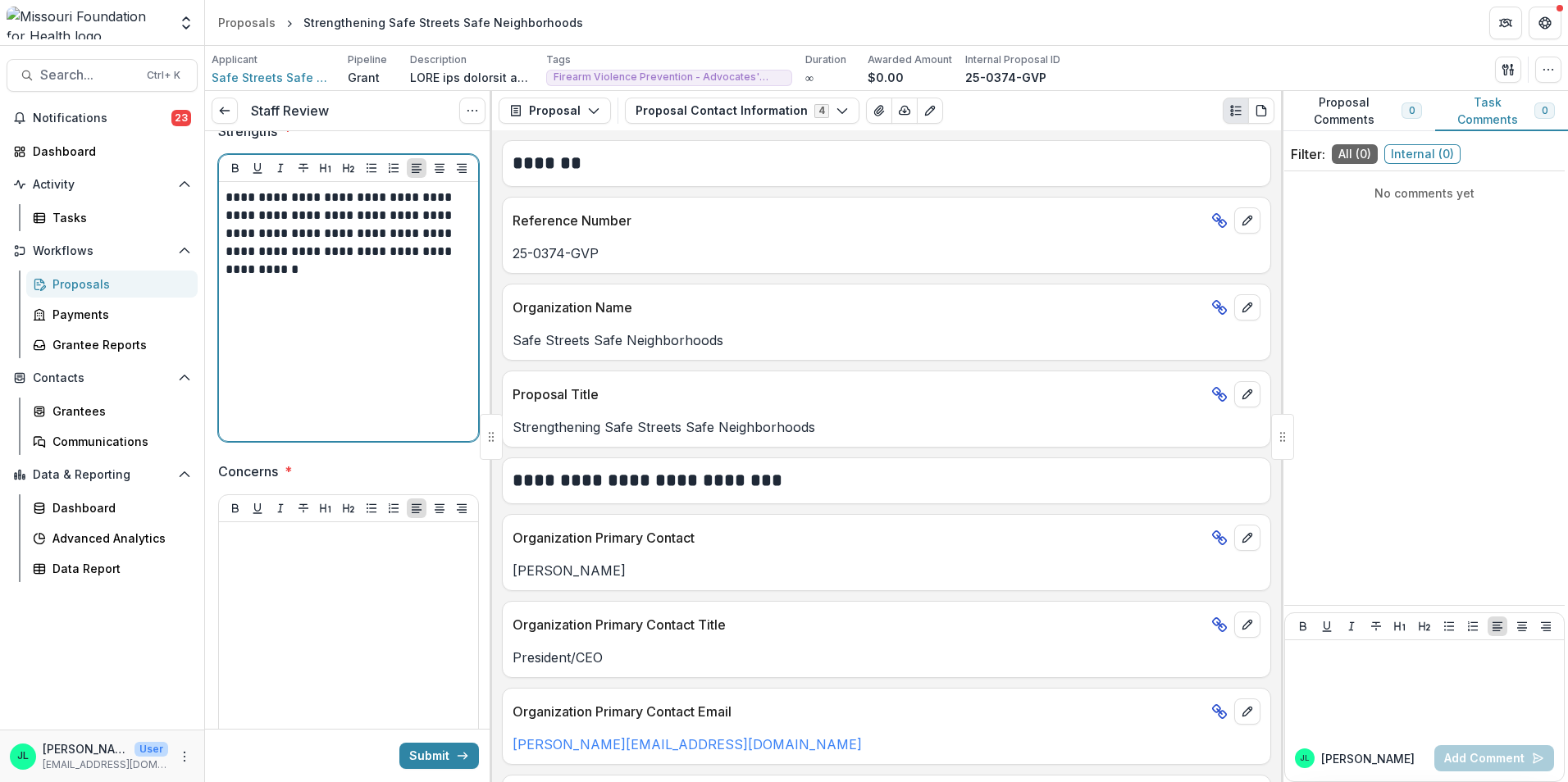
scroll to position [410, 0]
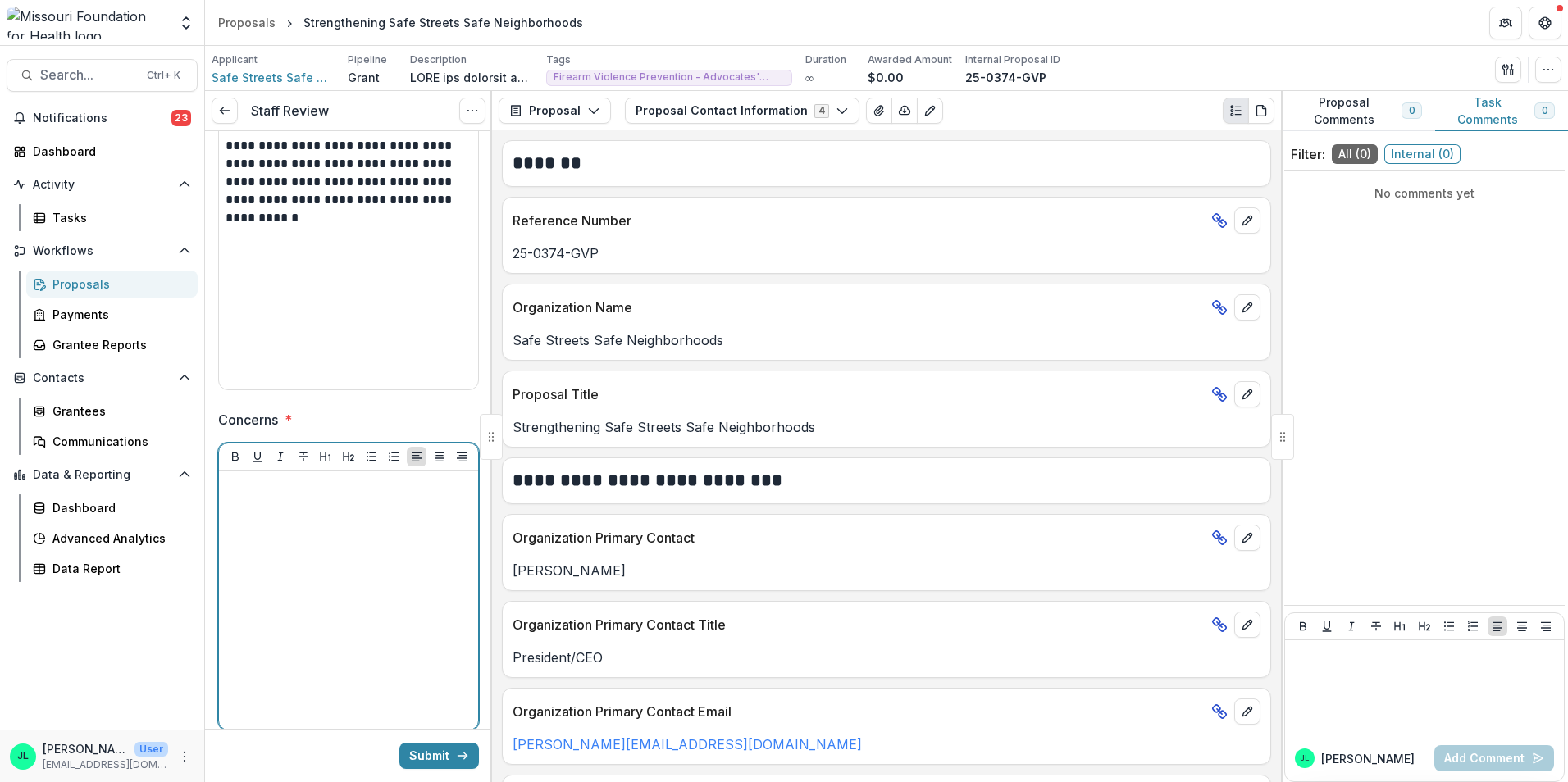
click at [340, 511] on div at bounding box center [349, 600] width 246 height 246
drag, startPoint x: 339, startPoint y: 511, endPoint x: 73, endPoint y: 444, distance: 274.3
click at [73, 444] on main "**********" at bounding box center [784, 414] width 1568 height 736
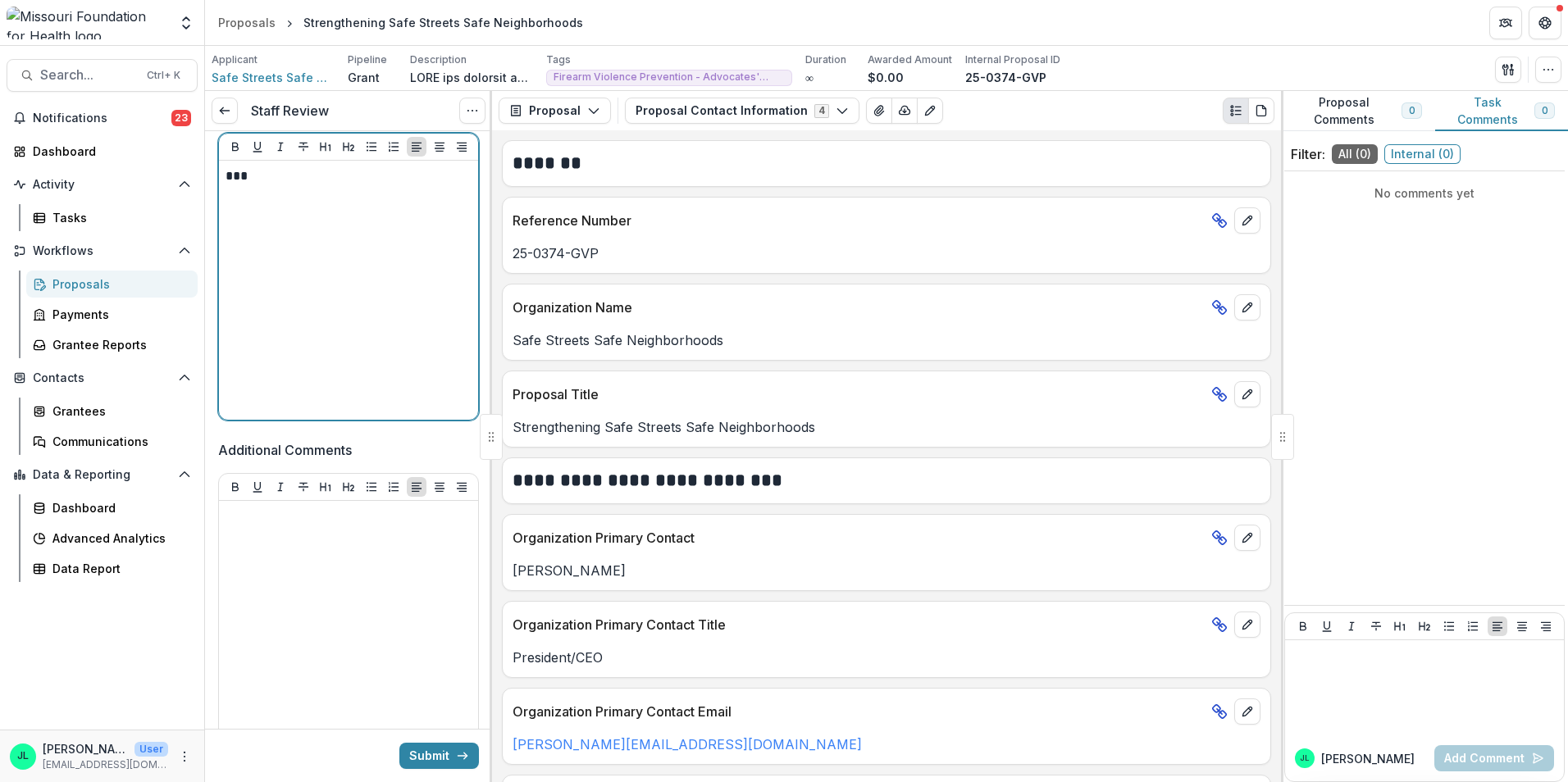
scroll to position [738, 0]
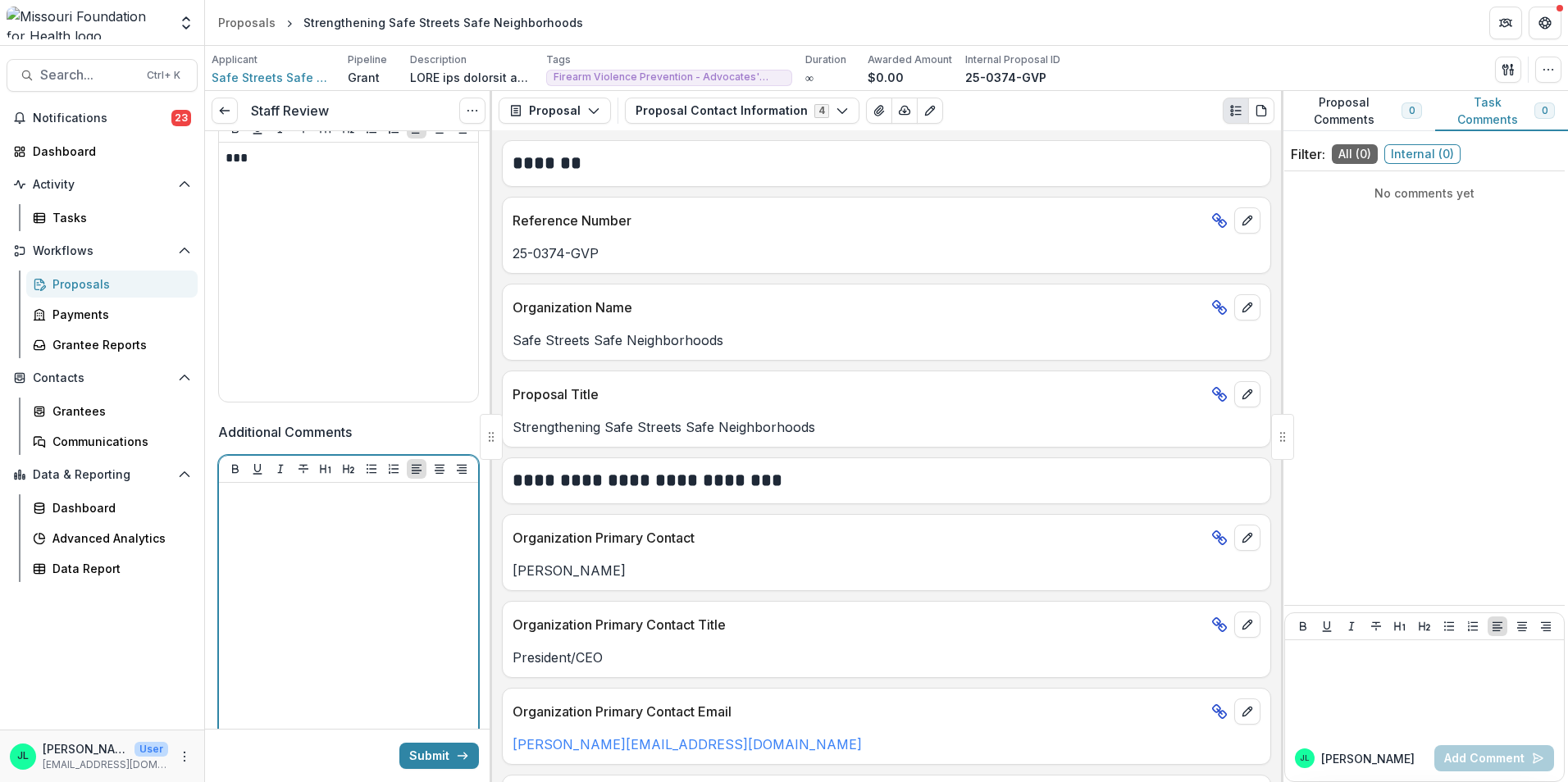
click at [324, 537] on div at bounding box center [349, 613] width 246 height 246
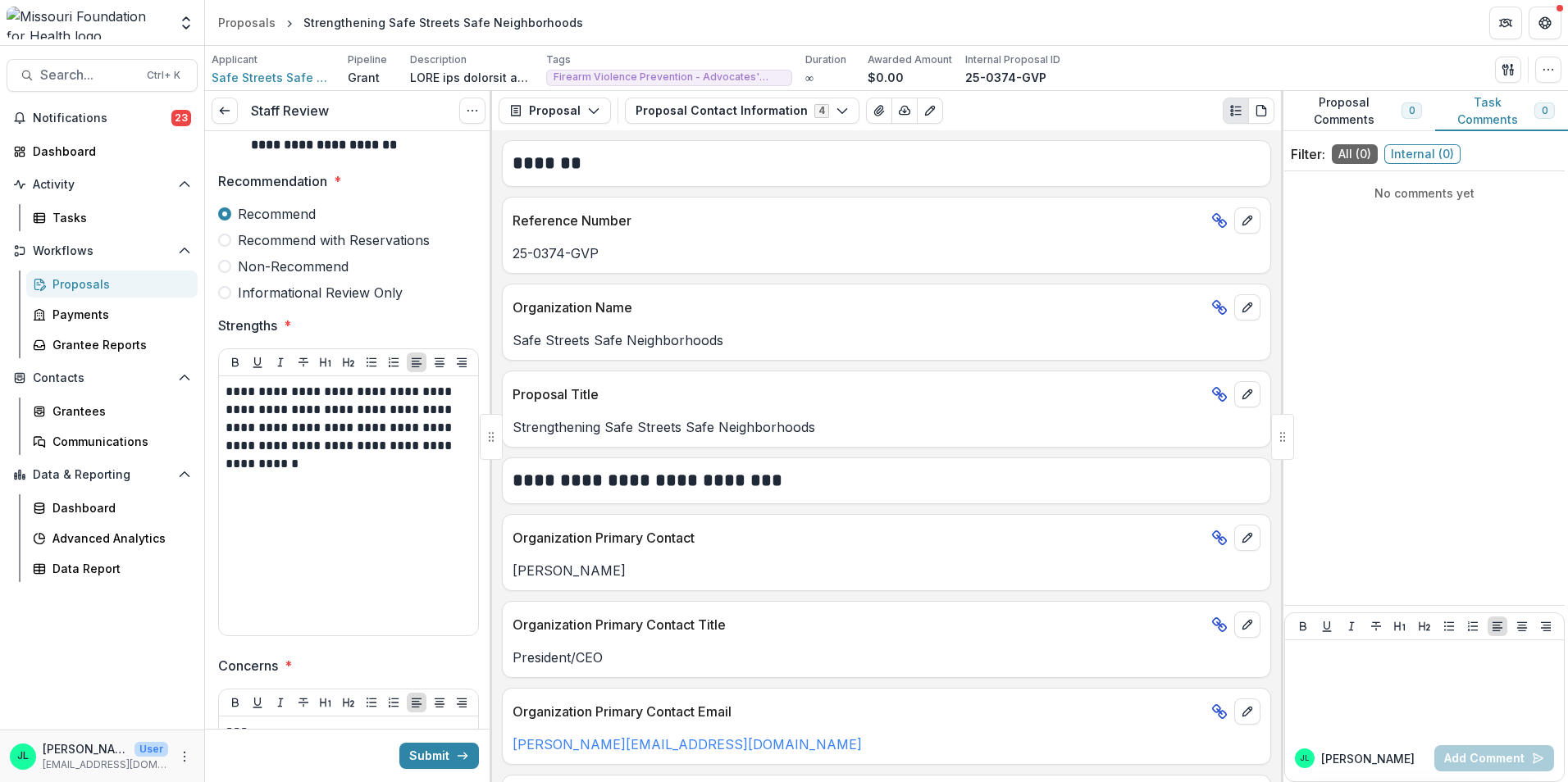
scroll to position [246, 0]
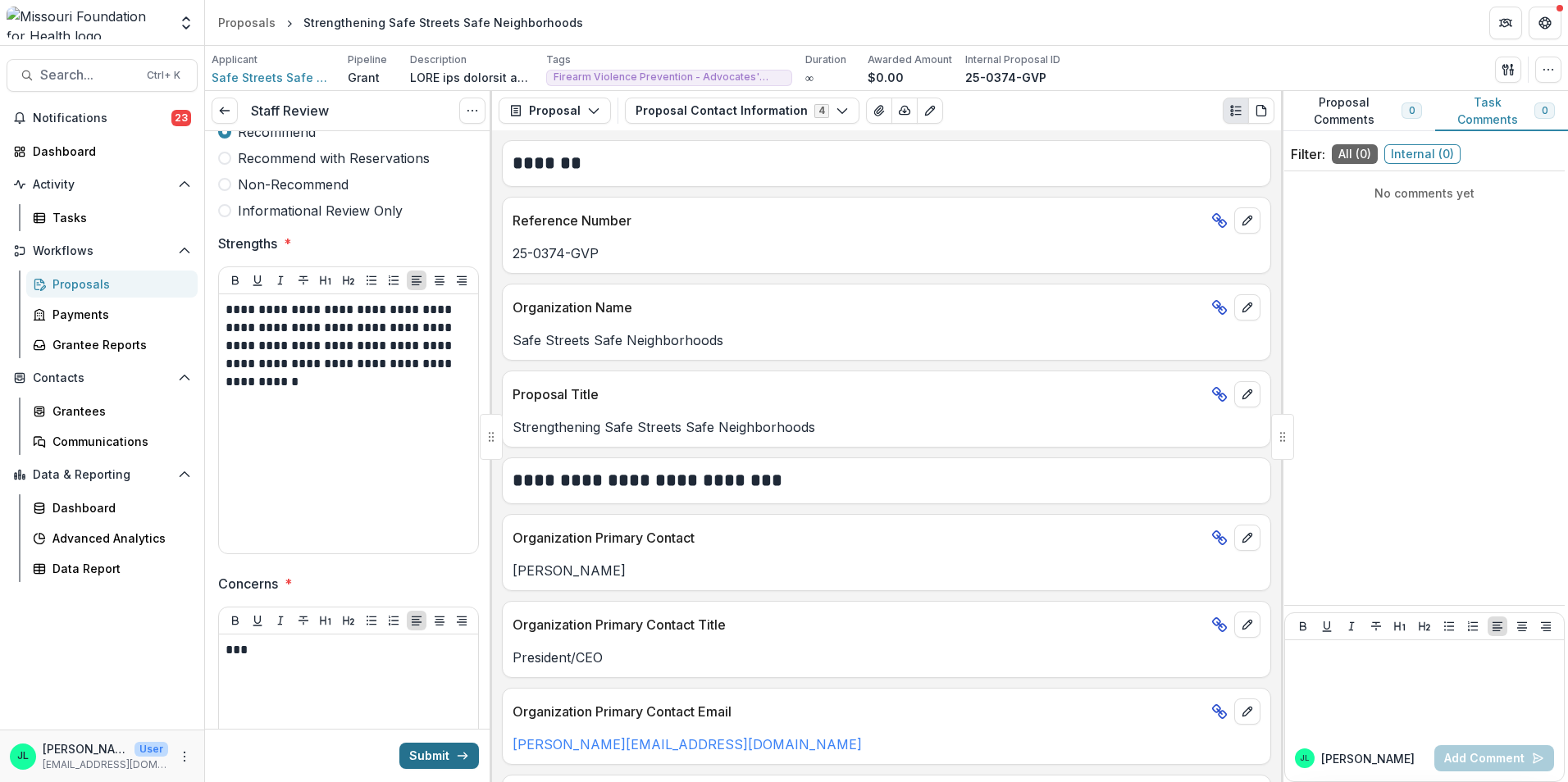
click at [434, 763] on button "Submit" at bounding box center [440, 756] width 80 height 26
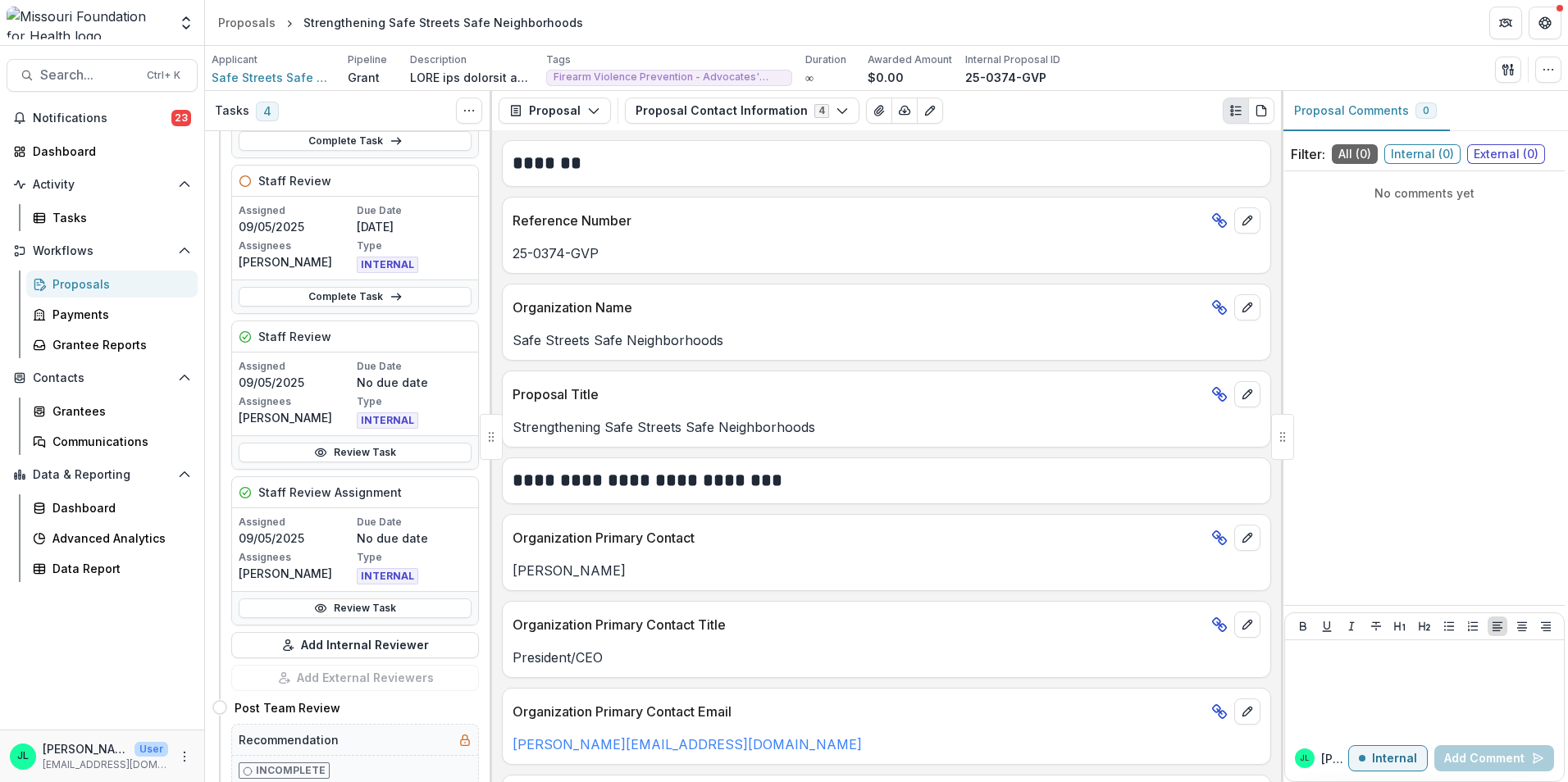
scroll to position [574, 0]
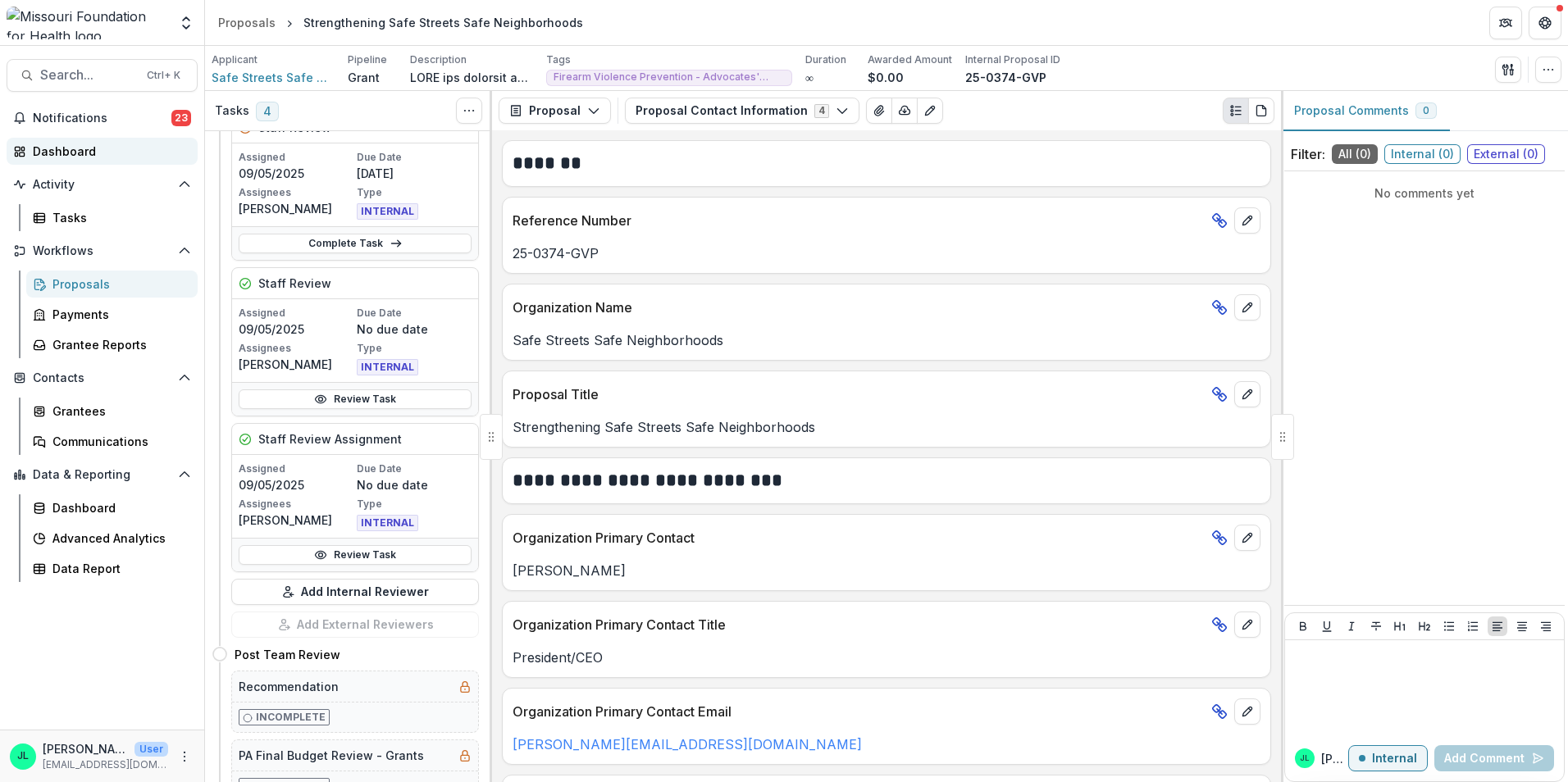
click at [66, 156] on div "Dashboard" at bounding box center [108, 151] width 152 height 18
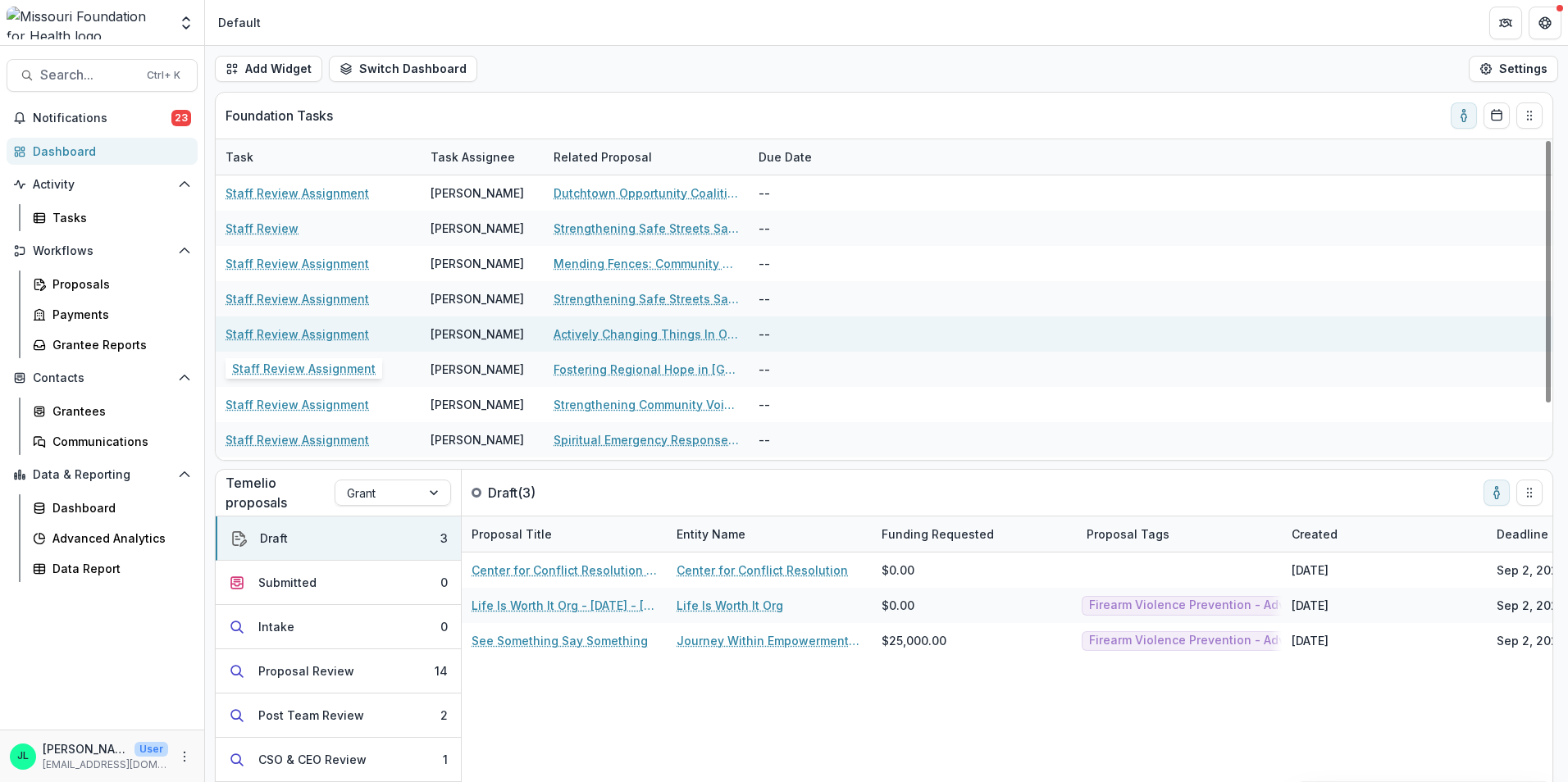
click at [261, 334] on link "Staff Review Assignment" at bounding box center [298, 334] width 143 height 18
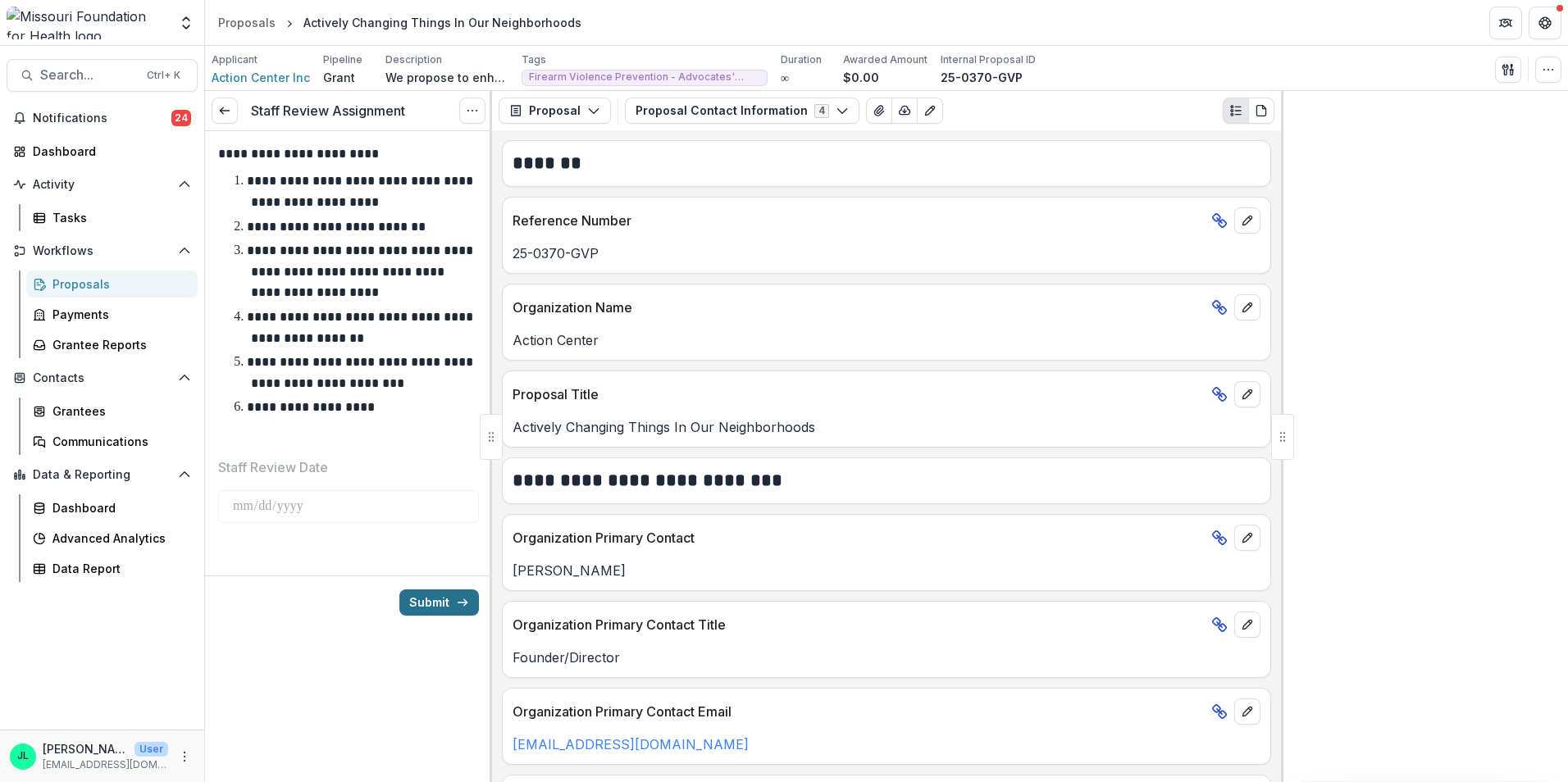
click at [447, 602] on button "Submit" at bounding box center [440, 603] width 80 height 26
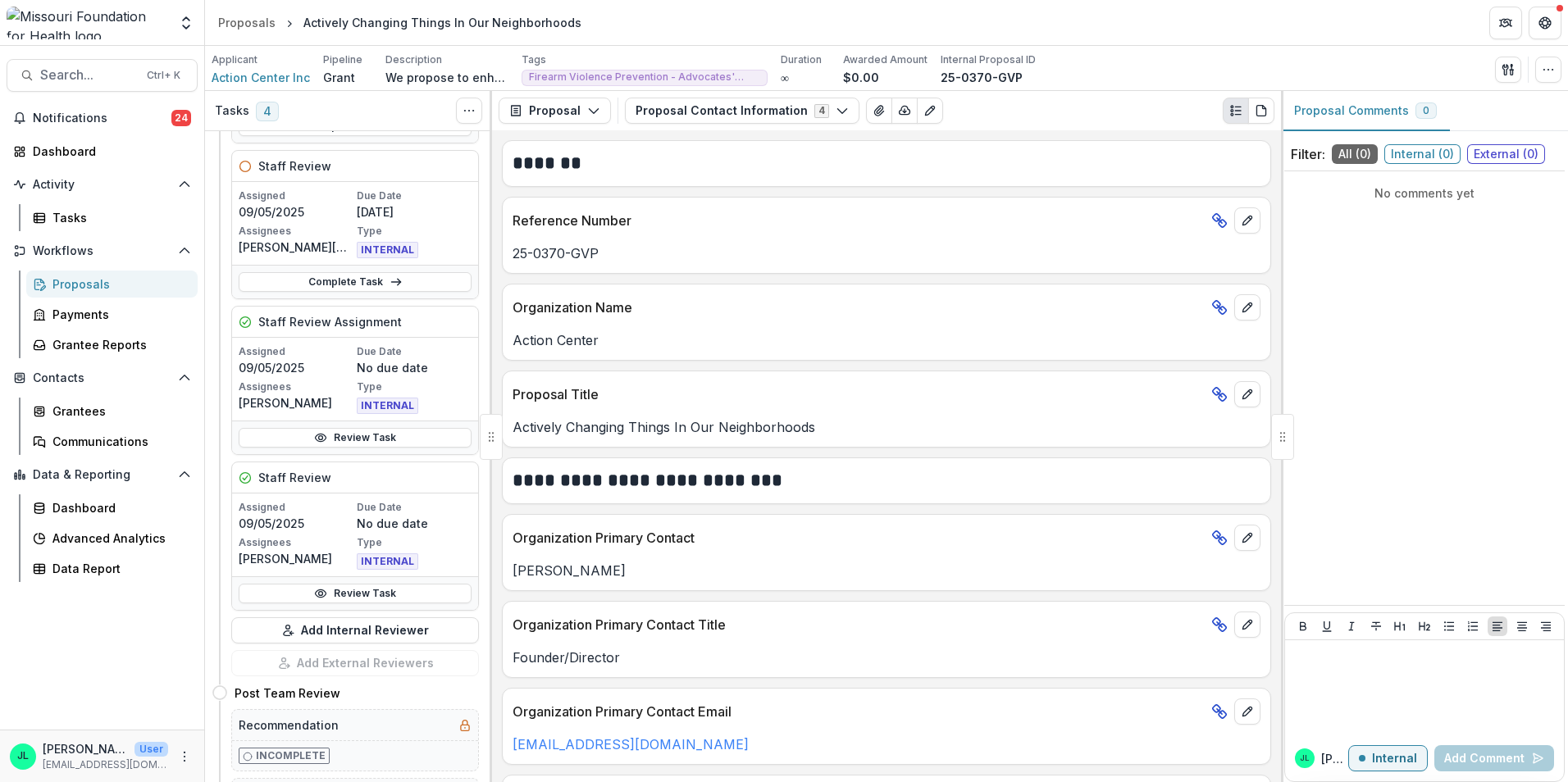
scroll to position [574, 0]
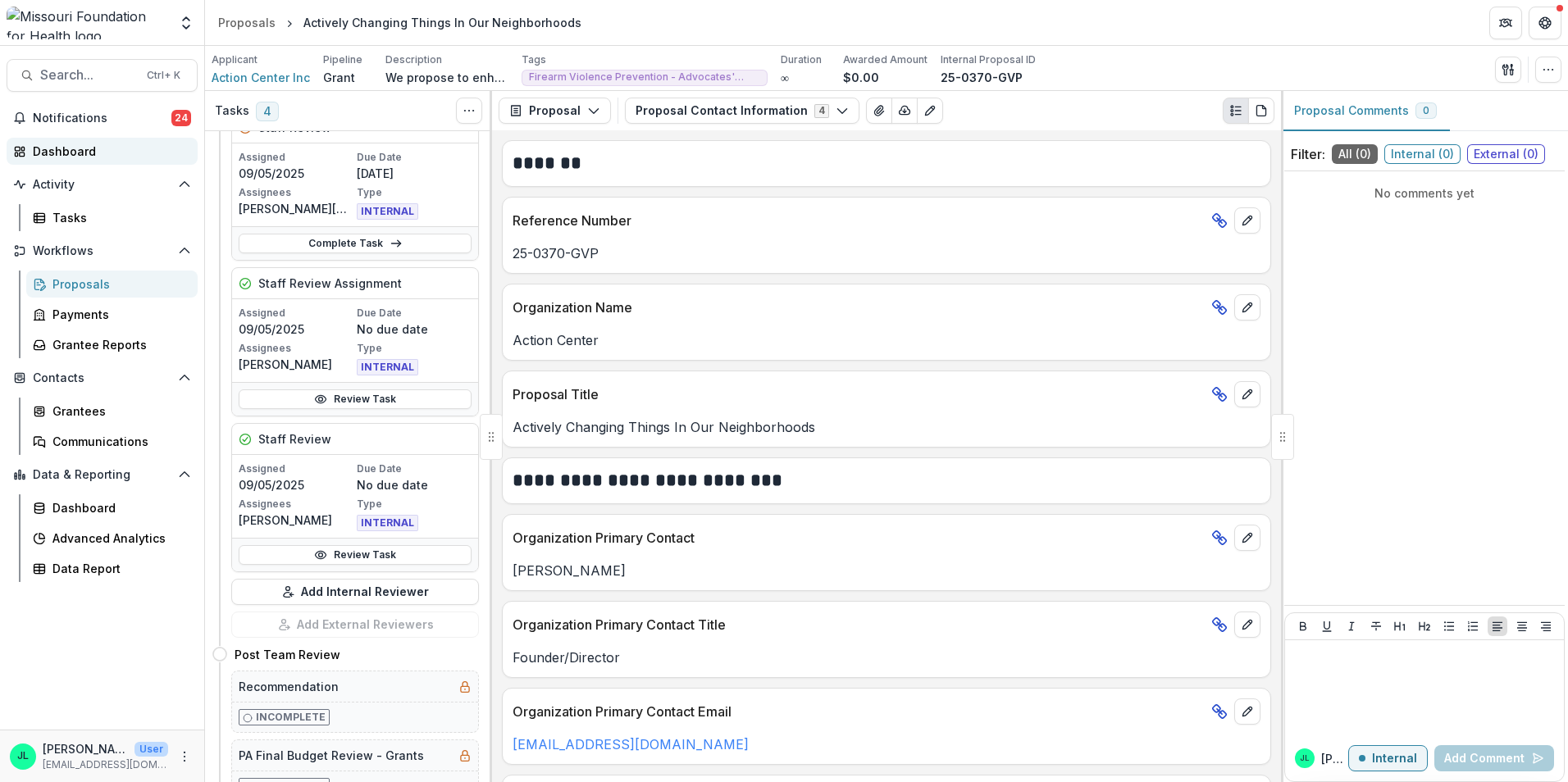
click at [95, 148] on div "Dashboard" at bounding box center [108, 151] width 152 height 18
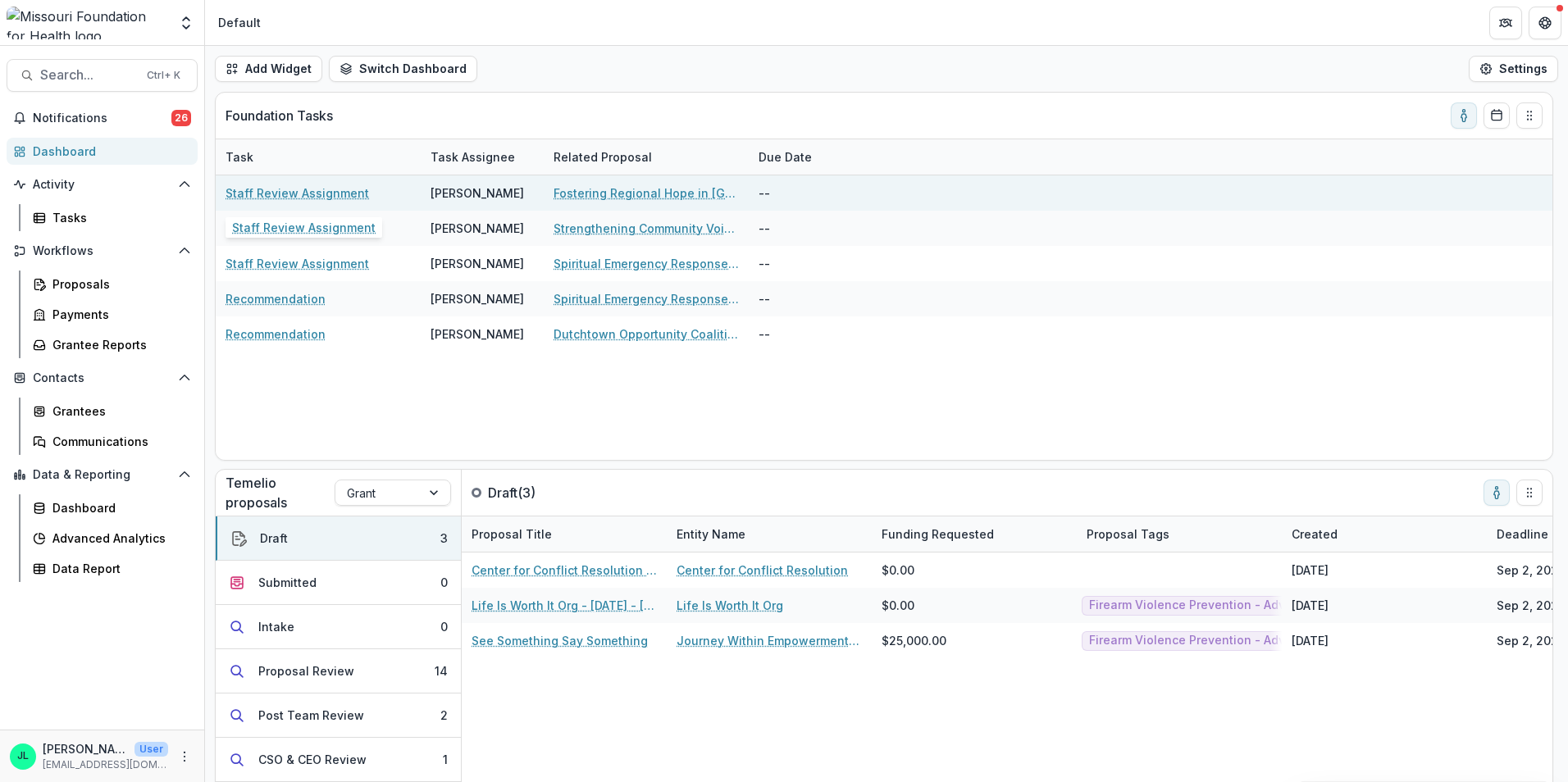
click at [324, 191] on link "Staff Review Assignment" at bounding box center [298, 192] width 143 height 18
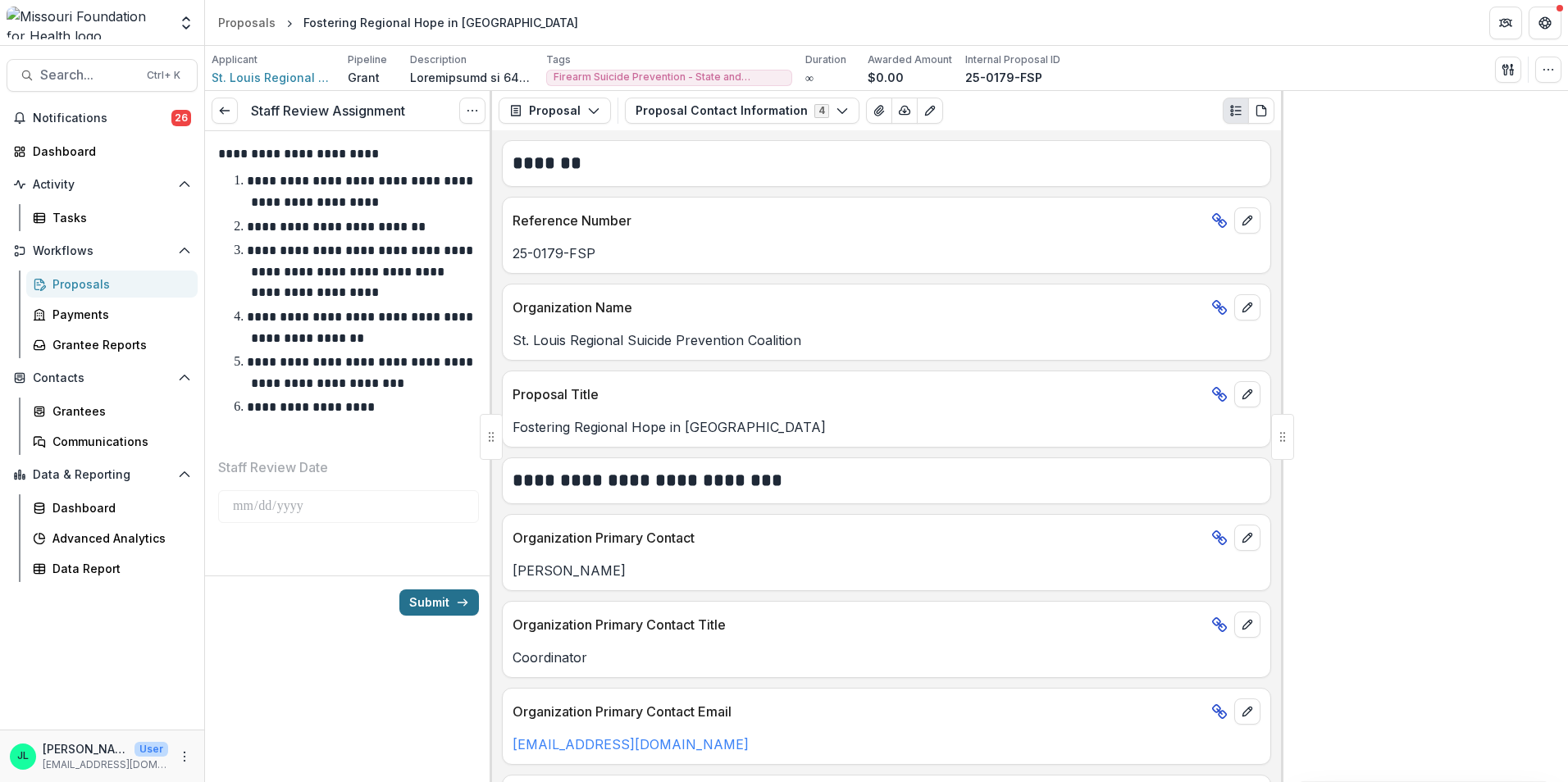
click at [432, 594] on button "Submit" at bounding box center [440, 603] width 80 height 26
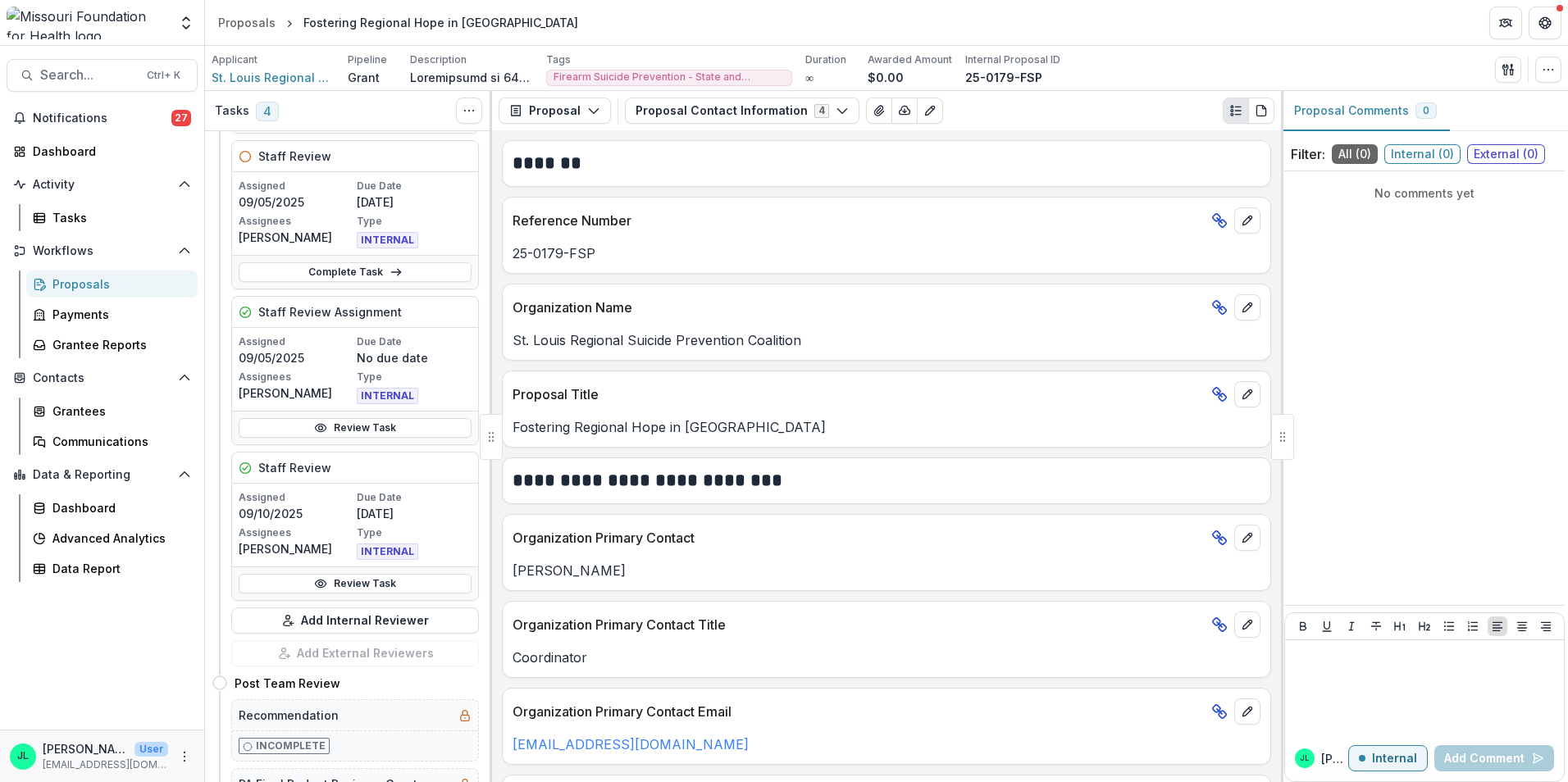
scroll to position [574, 0]
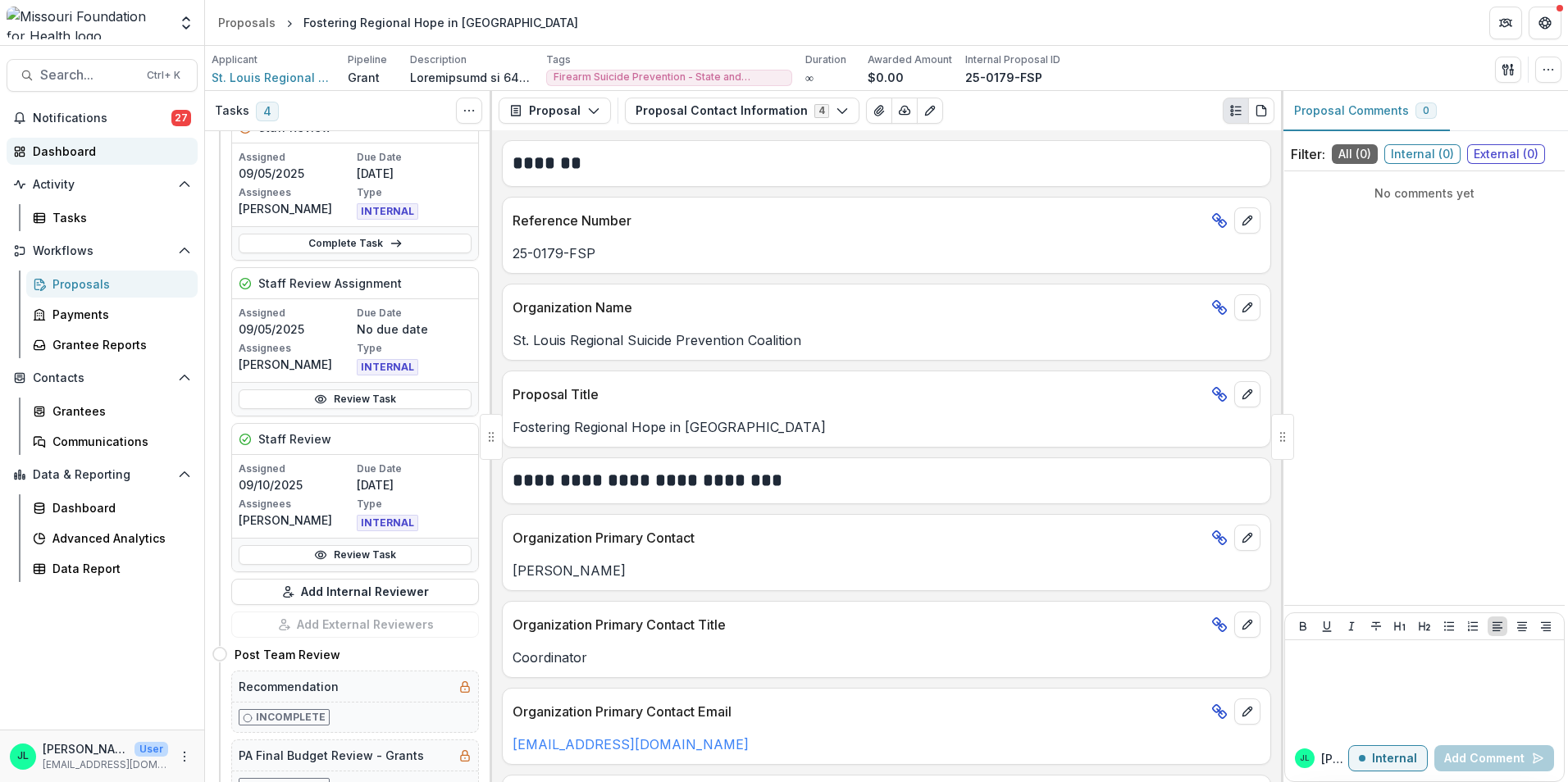
click at [85, 144] on div "Dashboard" at bounding box center [108, 151] width 152 height 18
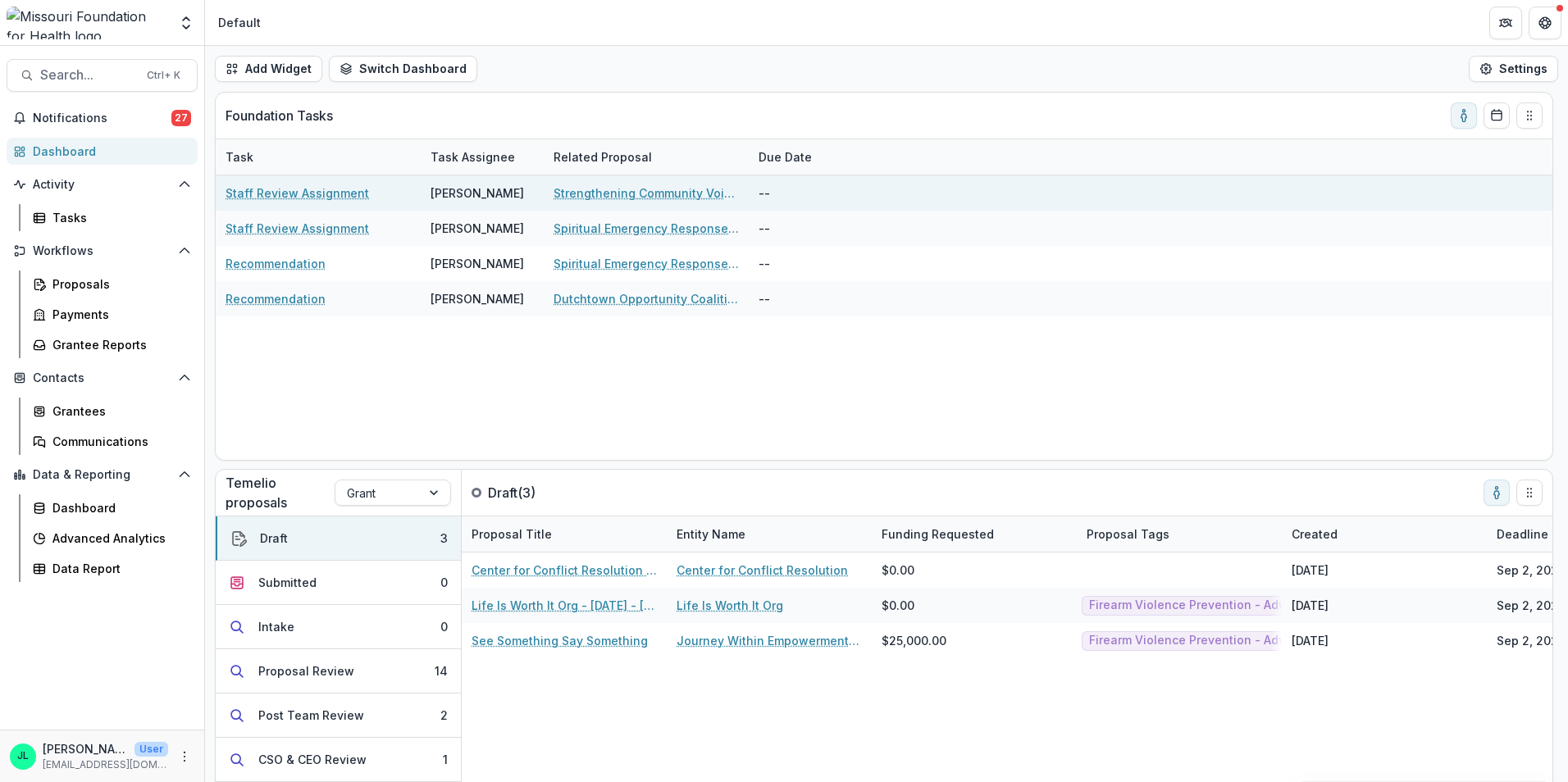
click at [299, 191] on link "Staff Review Assignment" at bounding box center [298, 192] width 143 height 18
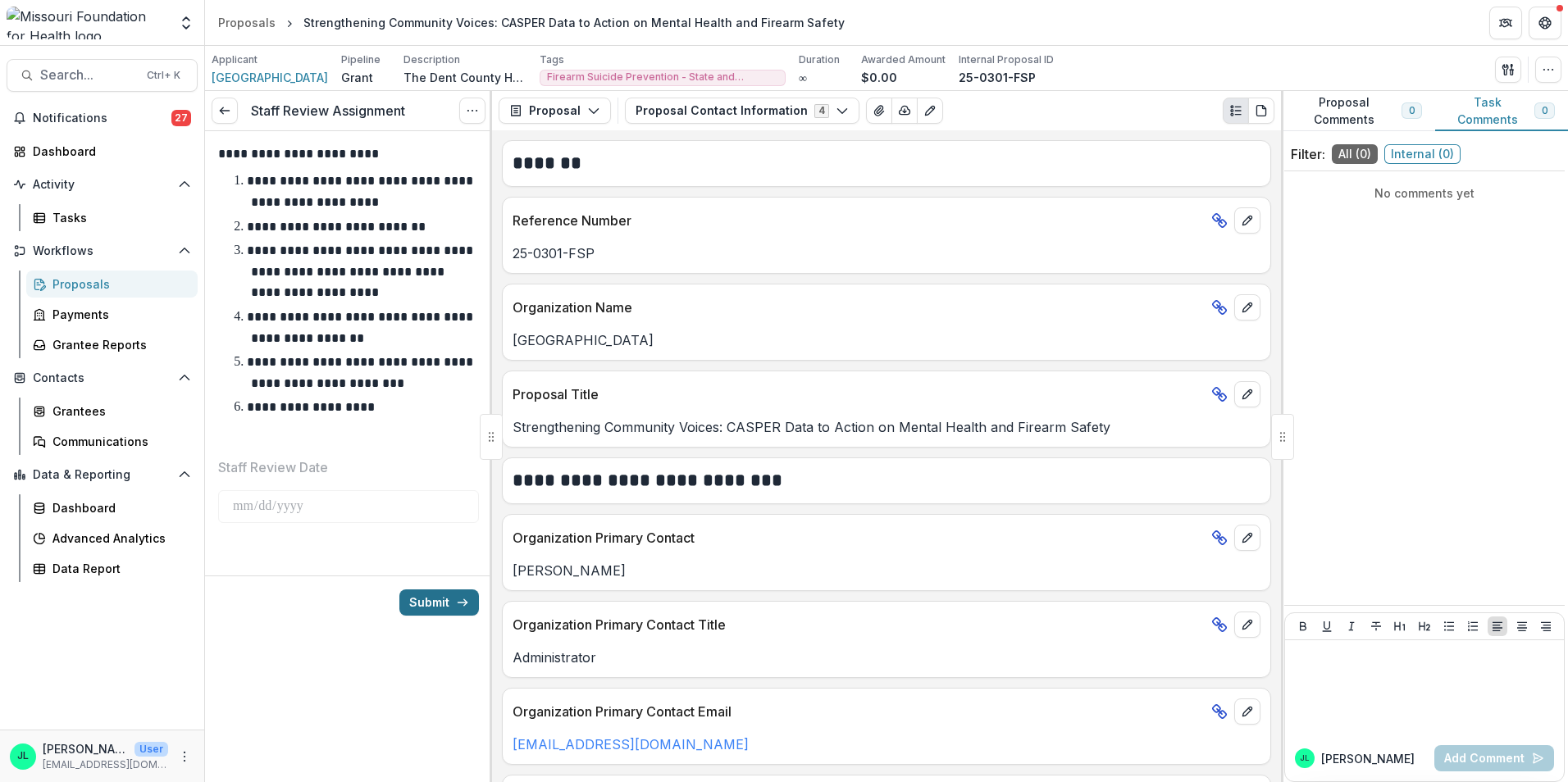
click at [437, 597] on button "Submit" at bounding box center [440, 603] width 80 height 26
